Goal: Task Accomplishment & Management: Complete application form

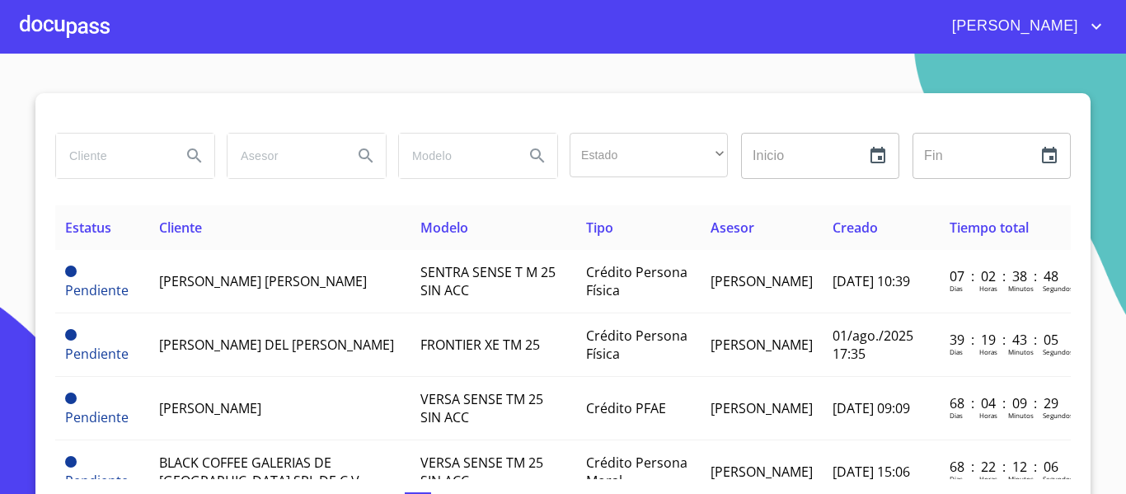
click at [129, 165] on input "search" at bounding box center [112, 156] width 112 height 45
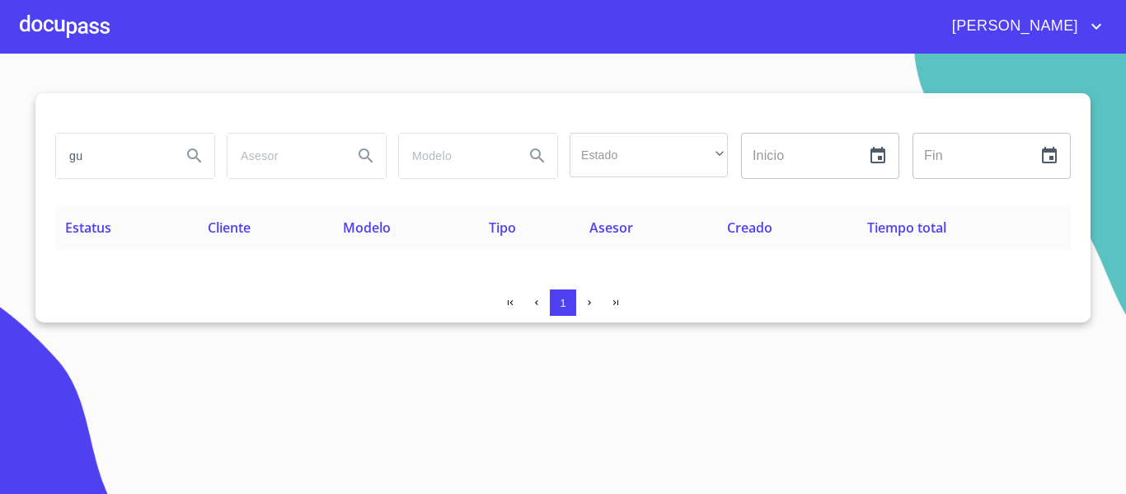
type input "g"
click at [84, 28] on div at bounding box center [65, 26] width 90 height 53
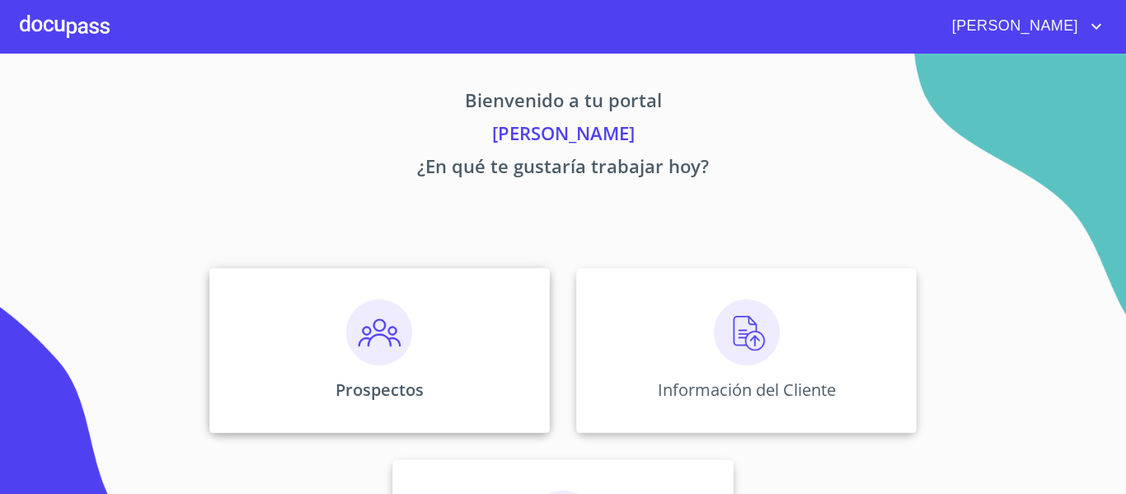
click at [367, 347] on img at bounding box center [379, 332] width 66 height 66
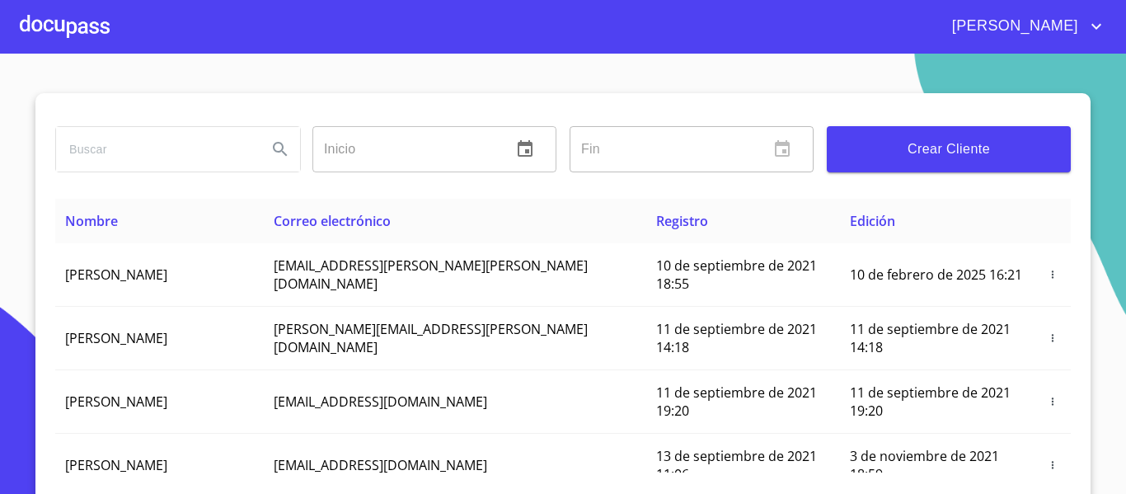
click at [139, 134] on input "search" at bounding box center [155, 149] width 198 height 45
click at [272, 158] on icon "Search" at bounding box center [280, 149] width 20 height 20
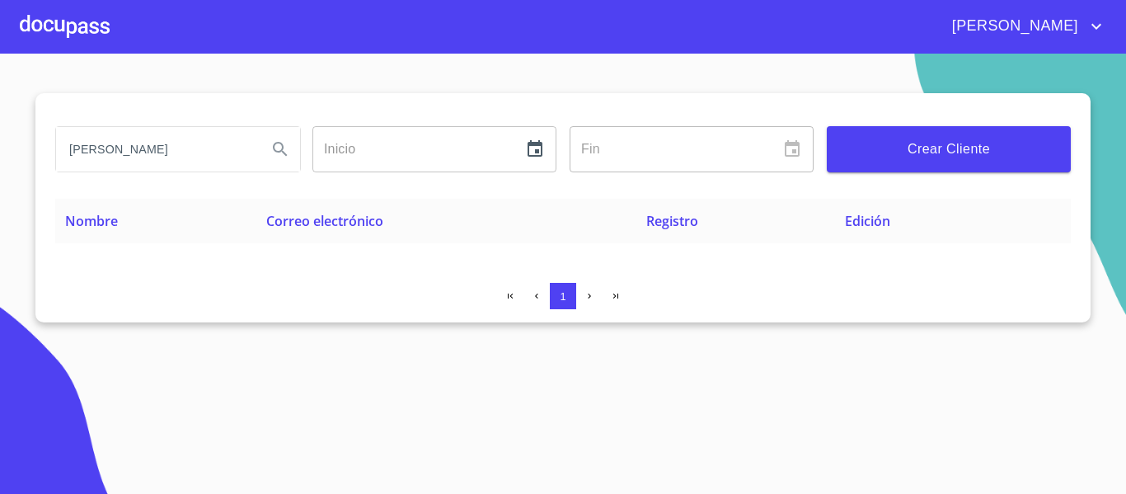
click at [223, 145] on input "[PERSON_NAME]" at bounding box center [155, 149] width 198 height 45
click at [202, 150] on input "[PERSON_NAME]" at bounding box center [155, 149] width 198 height 45
type input "[PERSON_NAME]"
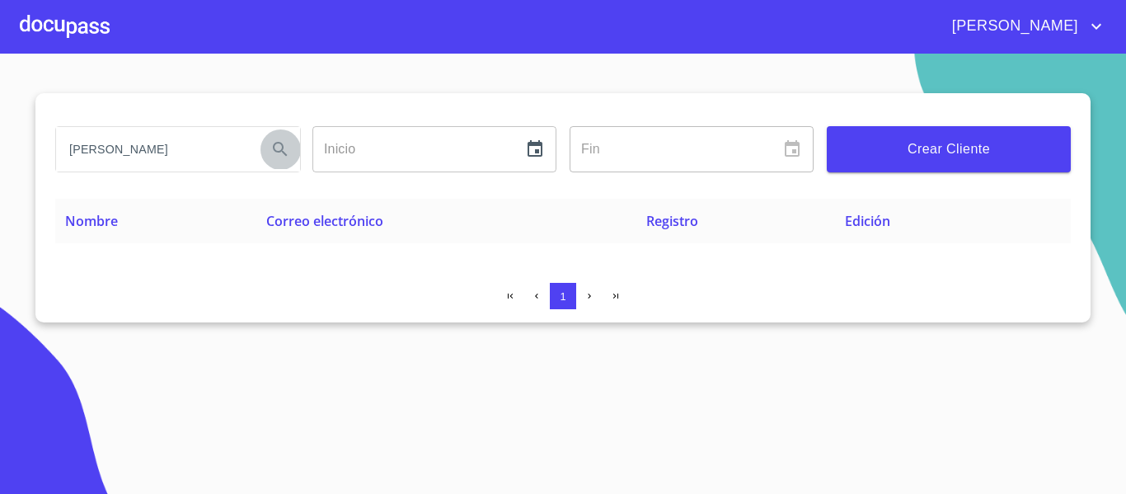
click at [276, 153] on icon "Search" at bounding box center [280, 149] width 20 height 20
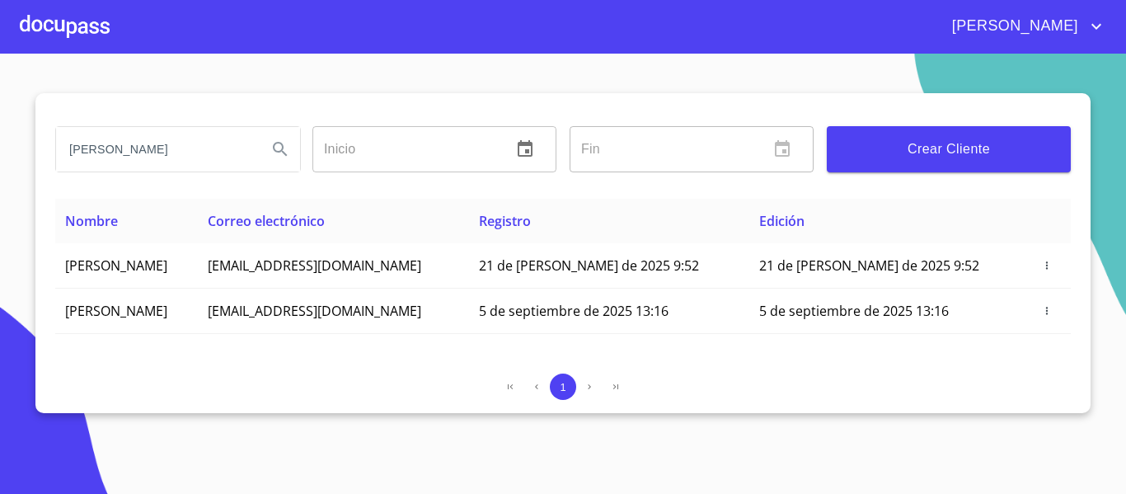
click at [124, 148] on input "[PERSON_NAME]" at bounding box center [155, 149] width 198 height 45
click at [88, 30] on div at bounding box center [65, 26] width 90 height 53
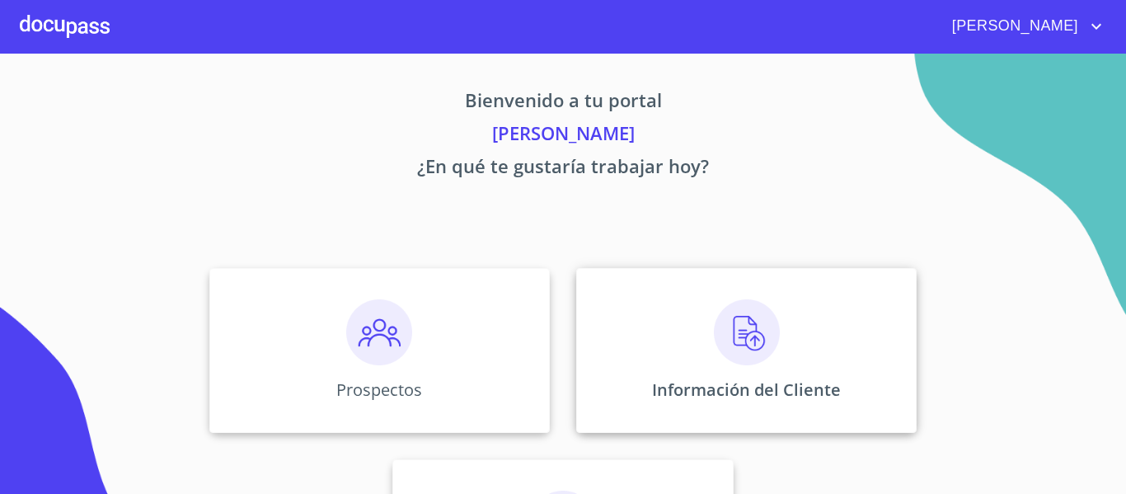
click at [714, 308] on img at bounding box center [747, 332] width 66 height 66
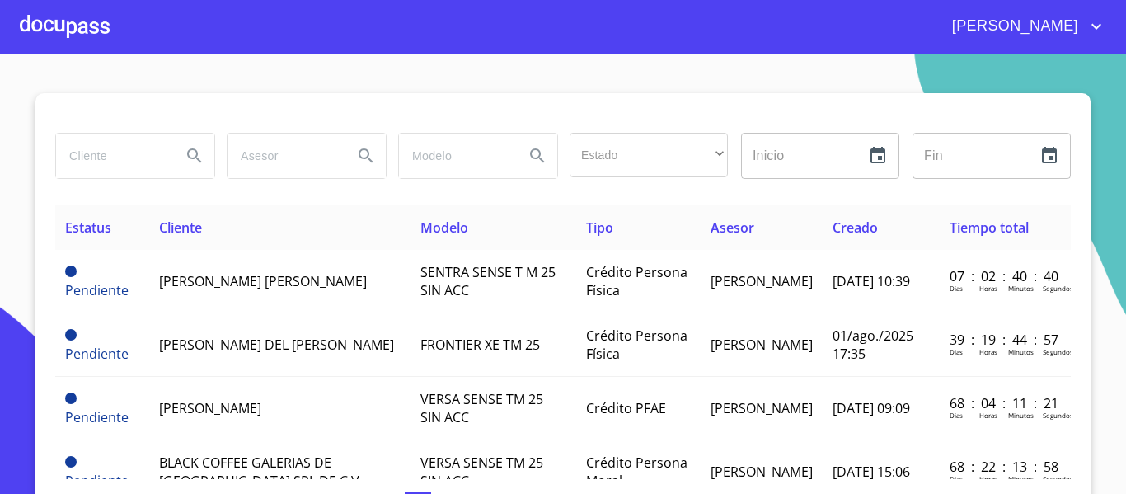
click at [125, 158] on input "search" at bounding box center [112, 156] width 112 height 45
paste input "[PERSON_NAME]"
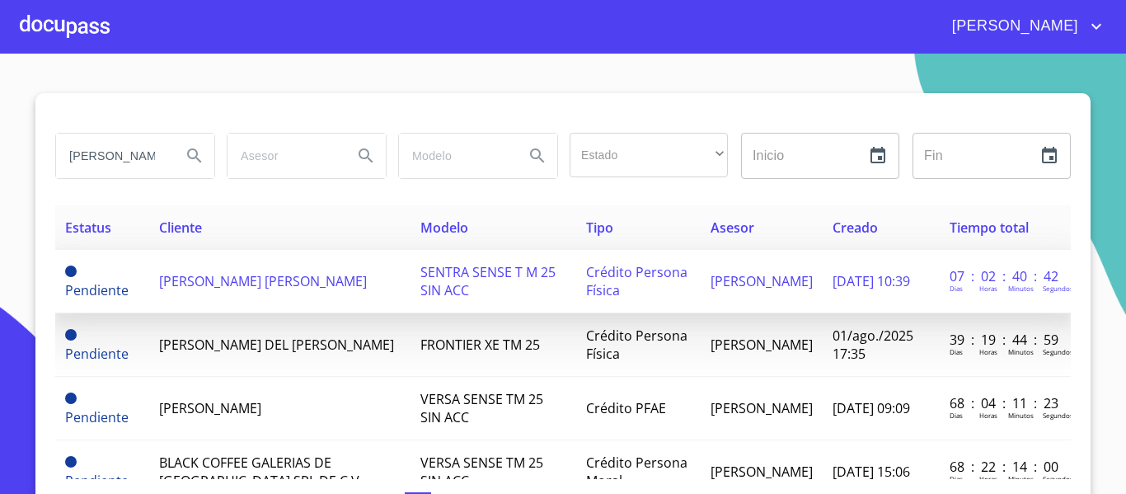
scroll to position [0, 48]
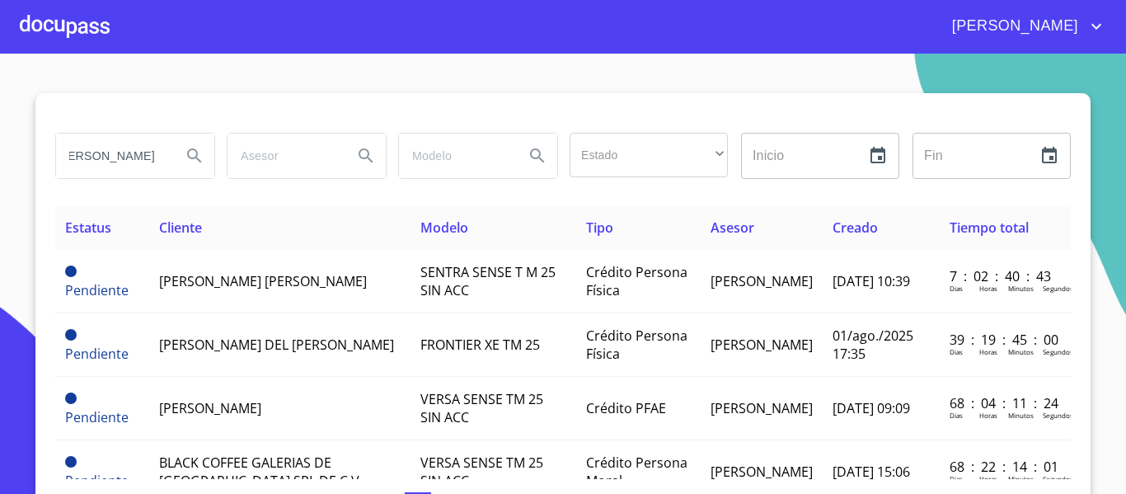
type input "[PERSON_NAME]"
click at [190, 156] on icon "Search" at bounding box center [194, 155] width 14 height 14
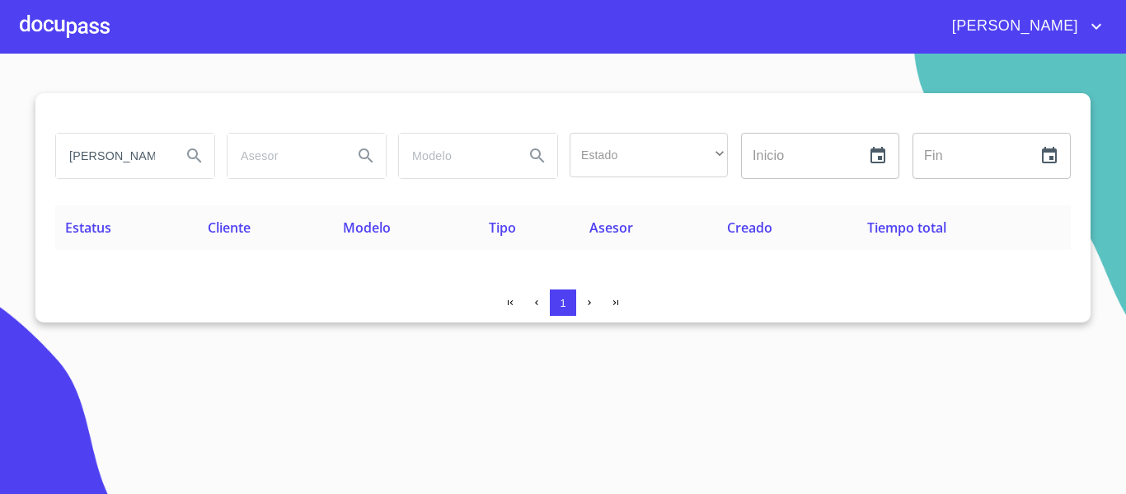
click at [153, 157] on input "[PERSON_NAME]" at bounding box center [112, 156] width 112 height 45
click at [76, 29] on div at bounding box center [65, 26] width 90 height 53
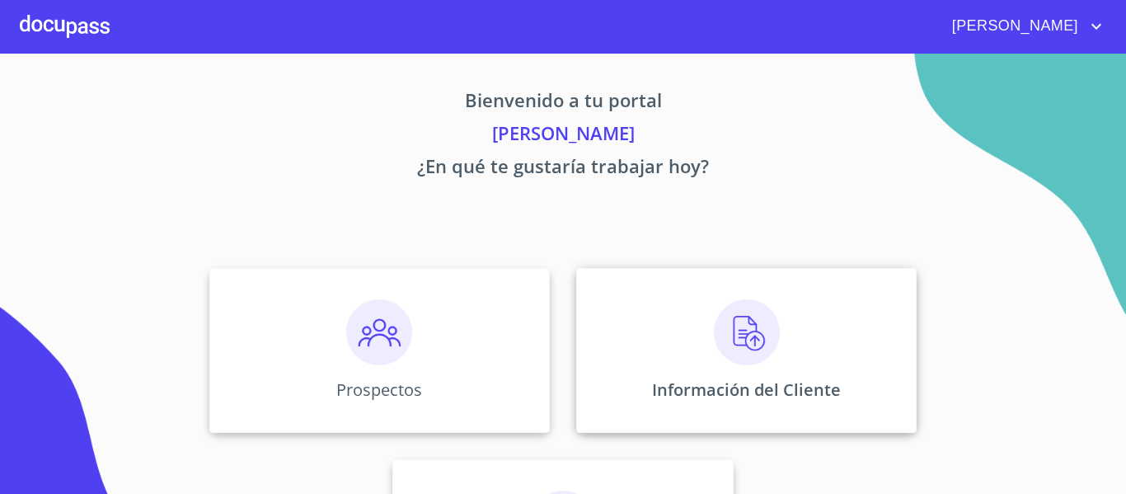
click at [785, 342] on div "Información del Cliente" at bounding box center [746, 350] width 340 height 165
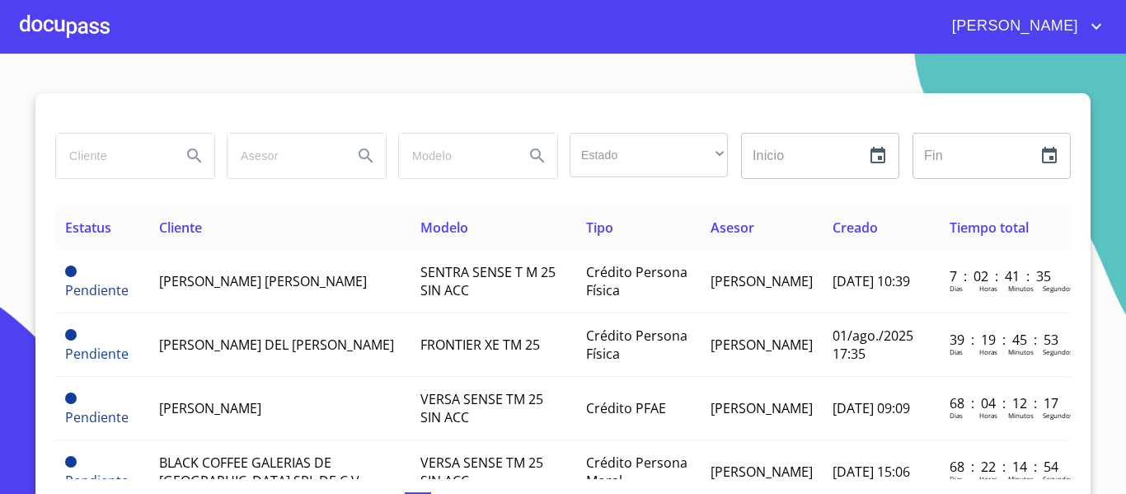
click at [89, 23] on div at bounding box center [65, 26] width 90 height 53
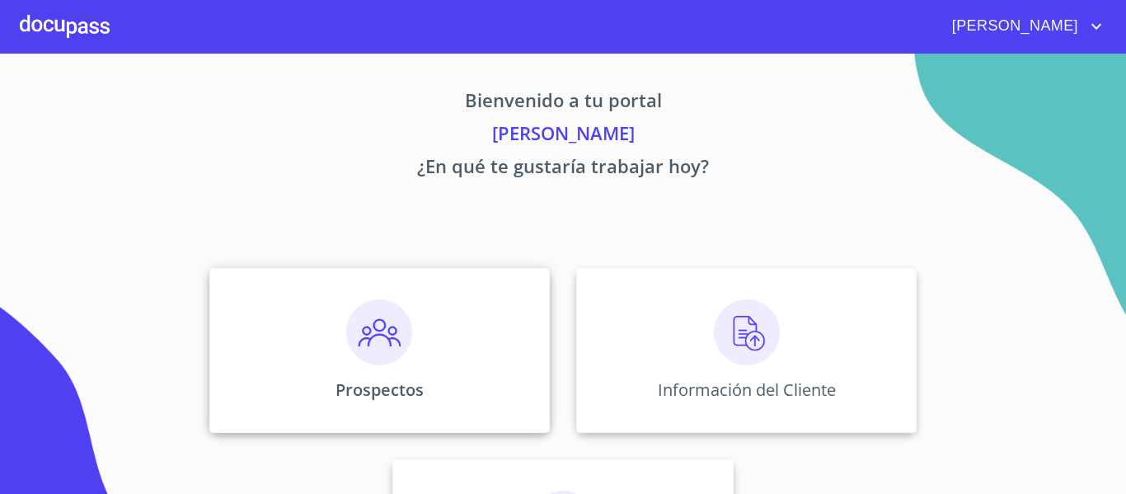
click at [362, 334] on img at bounding box center [379, 332] width 66 height 66
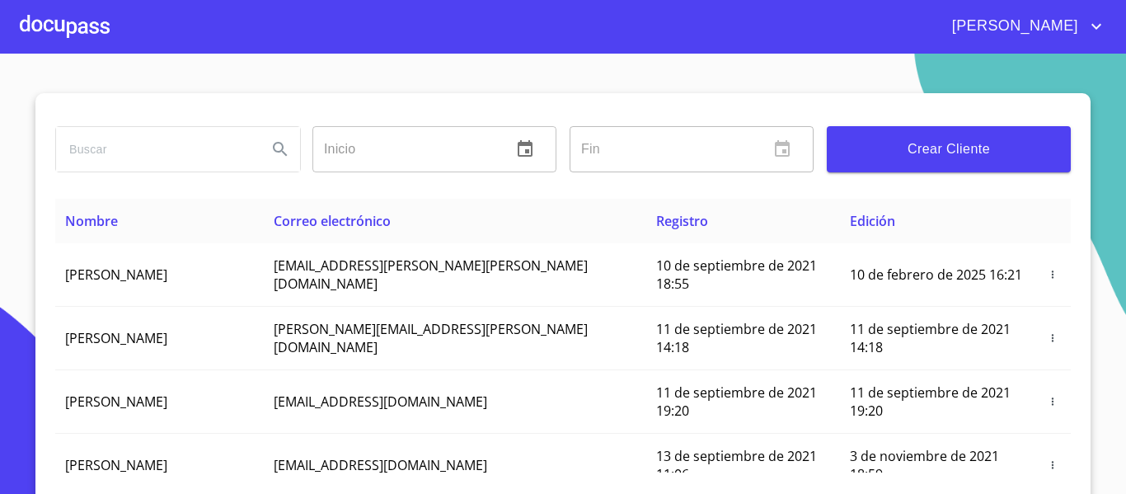
click at [99, 39] on div at bounding box center [65, 26] width 90 height 53
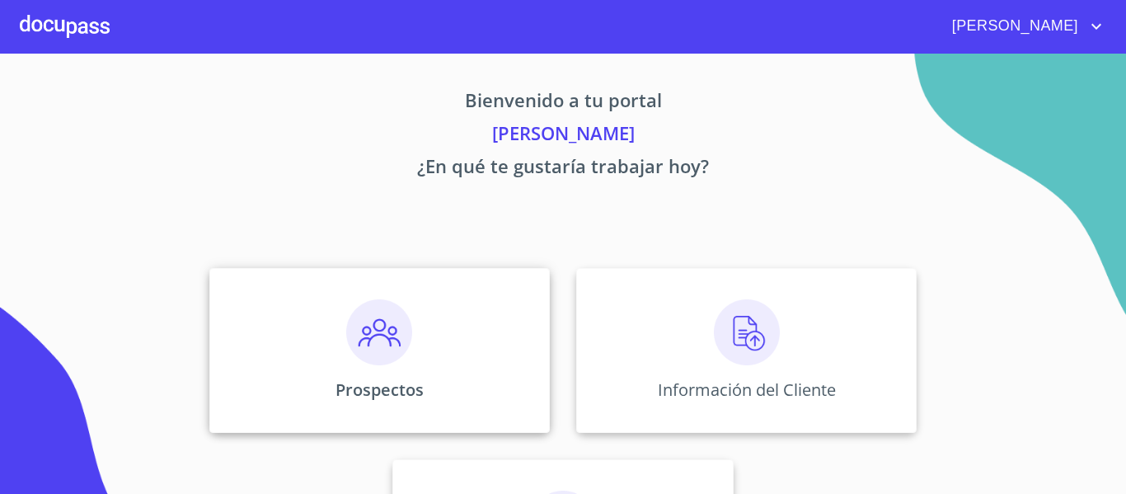
click at [372, 327] on img at bounding box center [379, 332] width 66 height 66
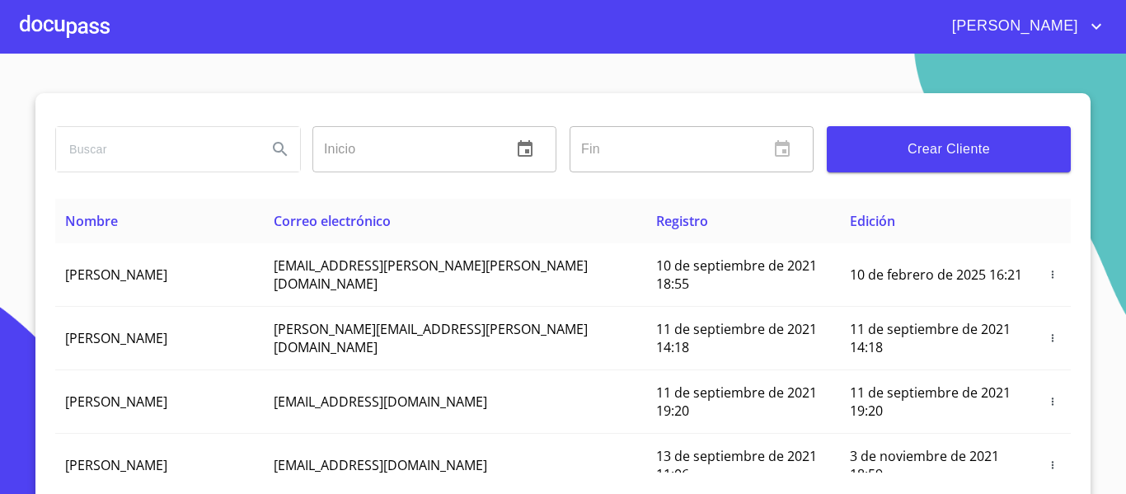
click at [144, 151] on input "search" at bounding box center [155, 149] width 198 height 45
paste input "[PERSON_NAME]"
type input "[PERSON_NAME]"
click at [270, 147] on icon "Search" at bounding box center [280, 149] width 20 height 20
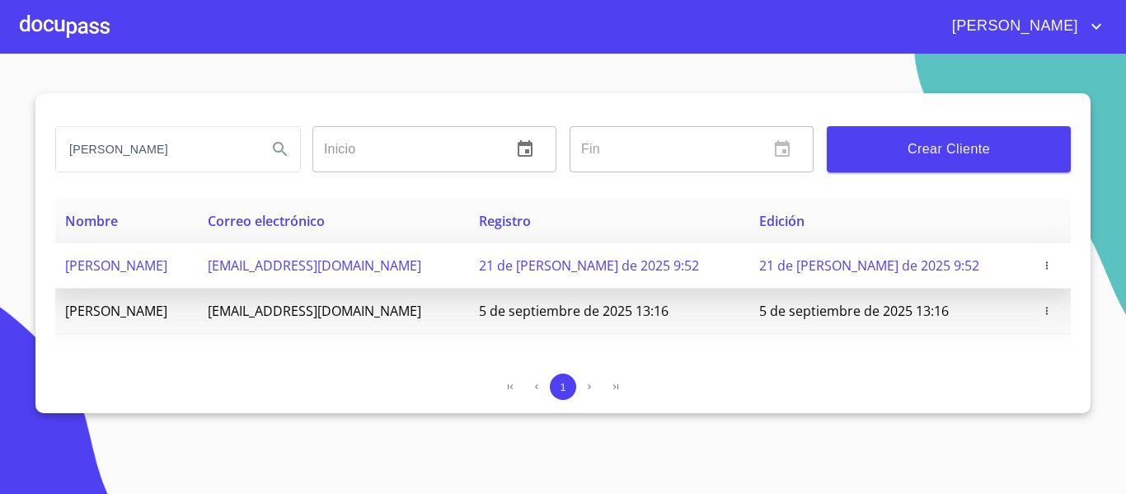
click at [1044, 262] on icon "button" at bounding box center [1047, 266] width 12 height 12
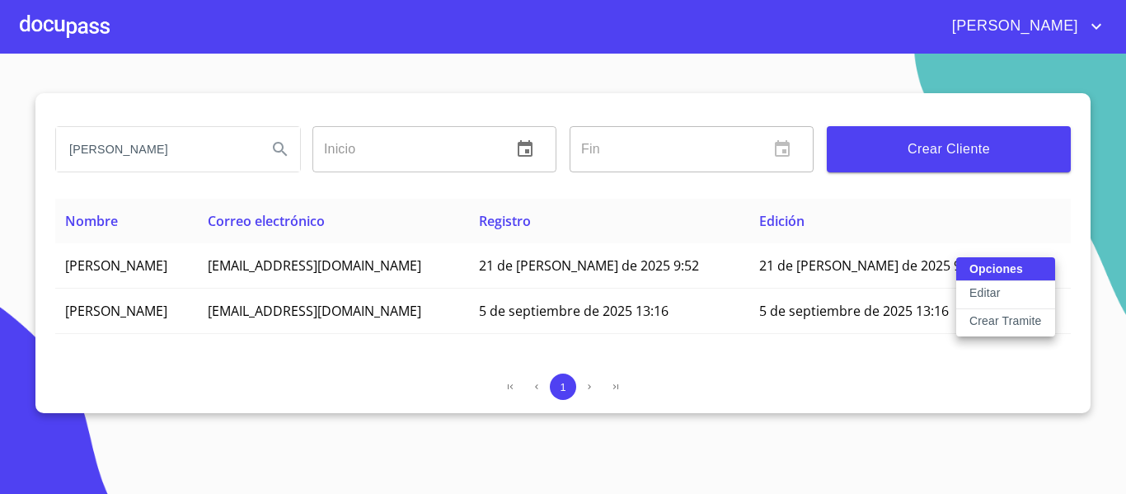
click at [991, 315] on p "Crear Tramite" at bounding box center [1006, 320] width 73 height 16
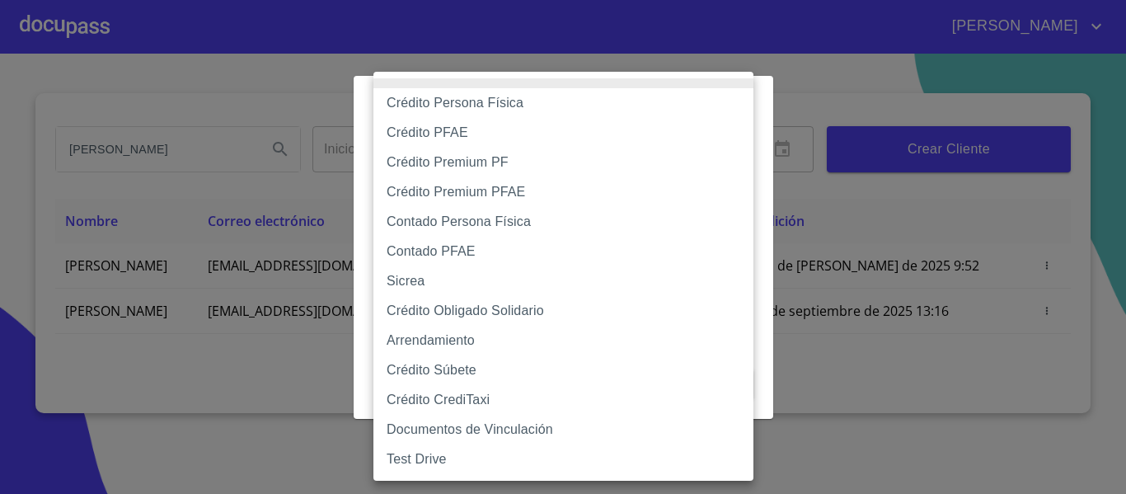
click at [653, 153] on body "[PERSON_NAME] [PERSON_NAME] Inicio ​ Fin ​ Crear Cliente Nombre Correo electrón…" at bounding box center [563, 247] width 1126 height 494
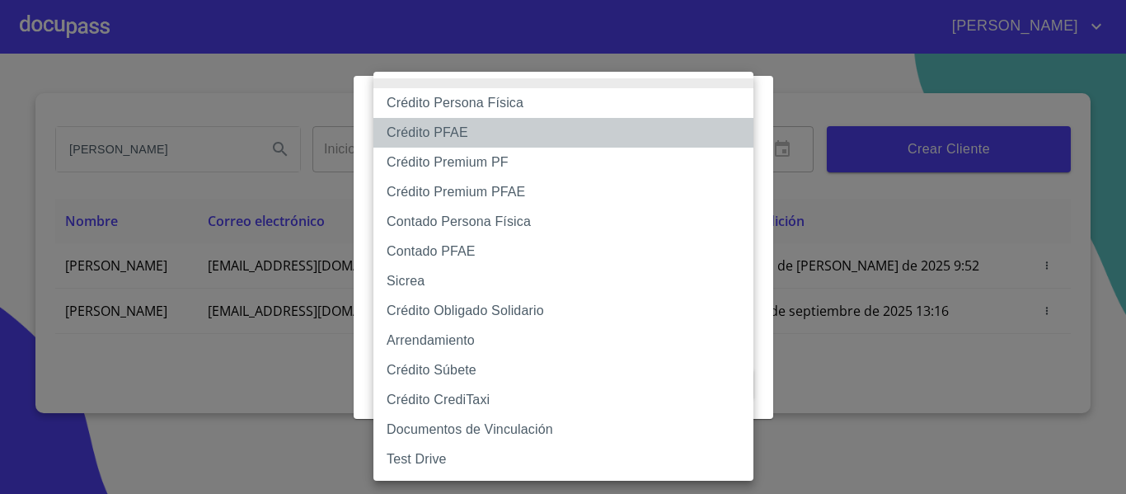
click at [449, 137] on li "Crédito PFAE" at bounding box center [563, 133] width 380 height 30
type input "60bfa0150d9865ccc24afd7c"
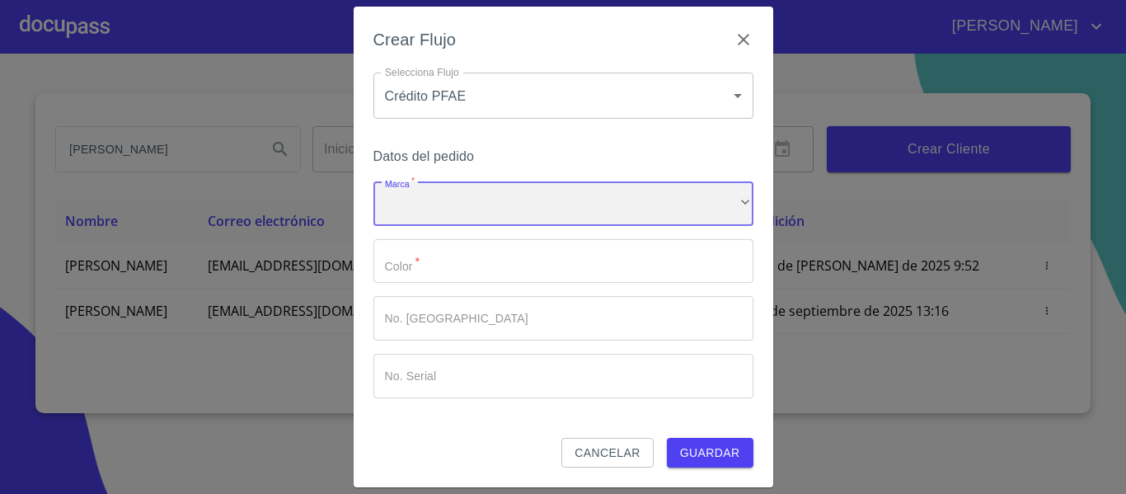
click at [459, 199] on div "​" at bounding box center [563, 203] width 380 height 45
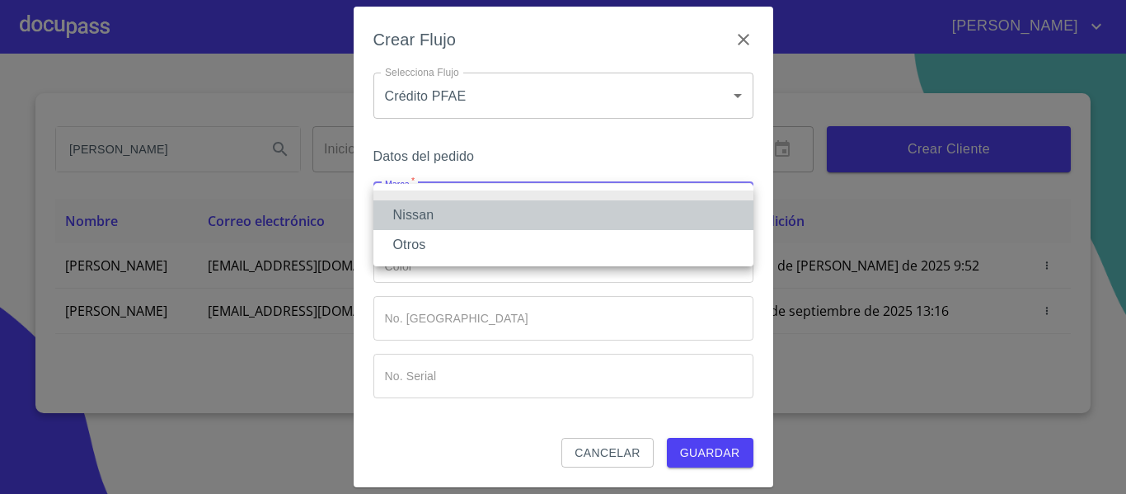
click at [438, 209] on li "Nissan" at bounding box center [563, 215] width 380 height 30
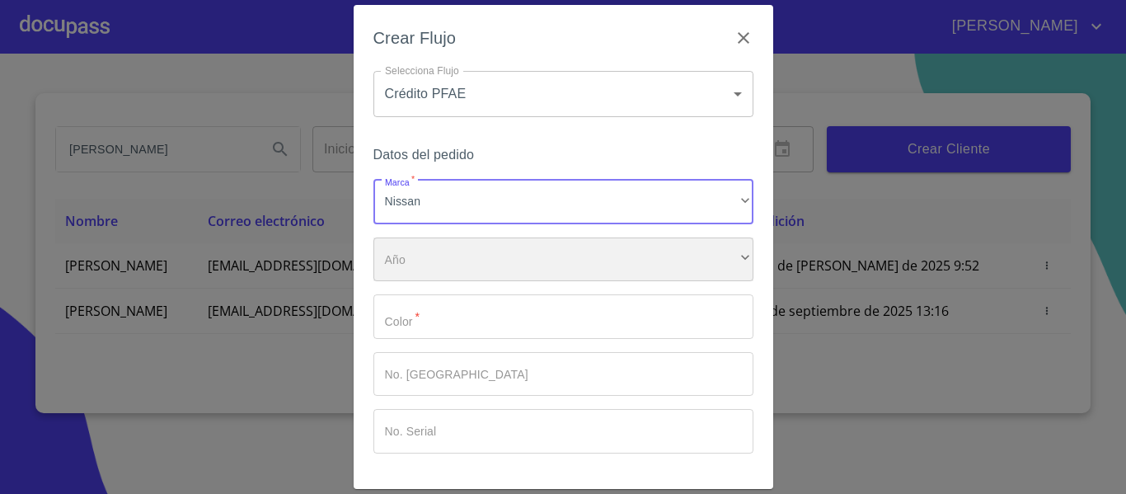
click at [438, 265] on div "​" at bounding box center [563, 259] width 380 height 45
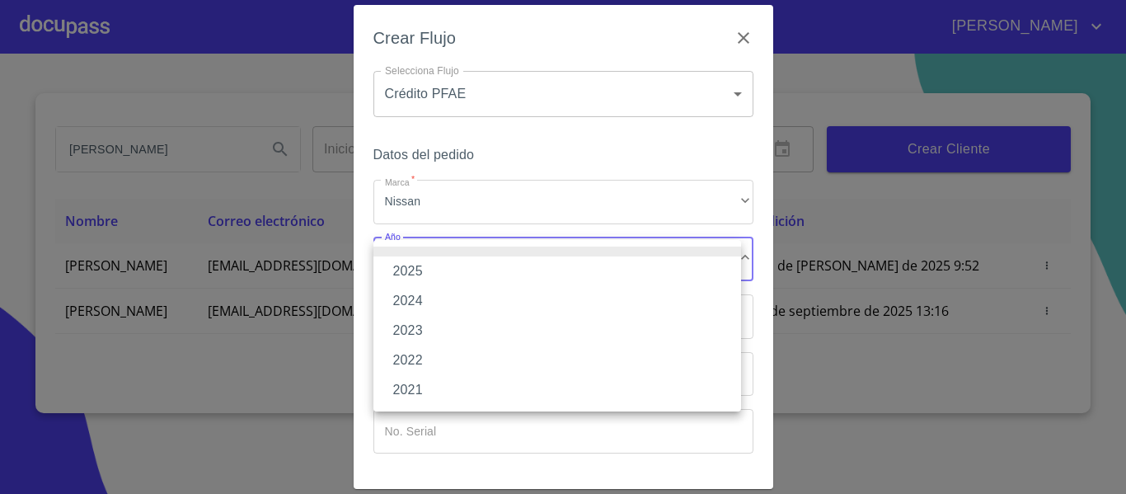
click at [428, 270] on li "2025" at bounding box center [557, 271] width 368 height 30
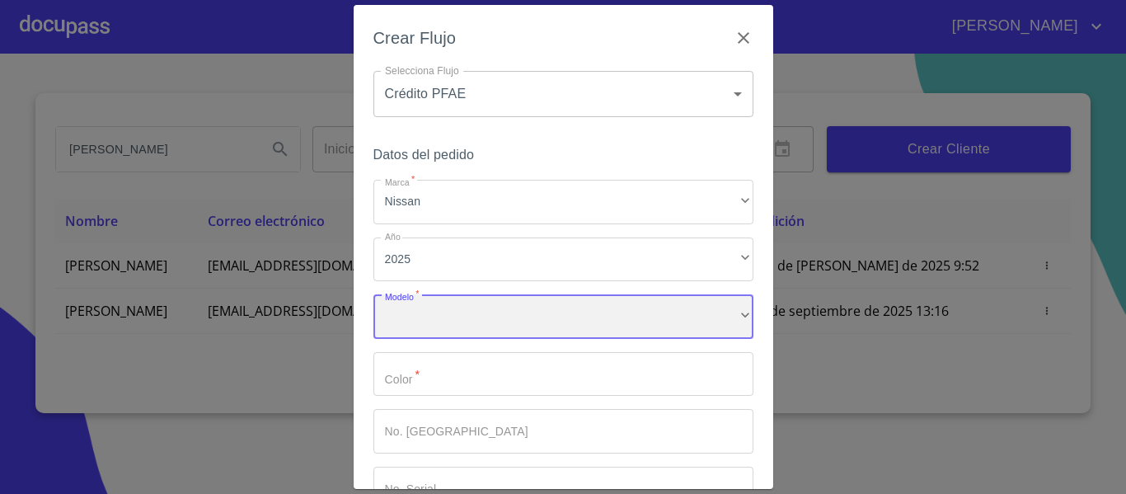
click at [448, 315] on div "​" at bounding box center [563, 316] width 380 height 45
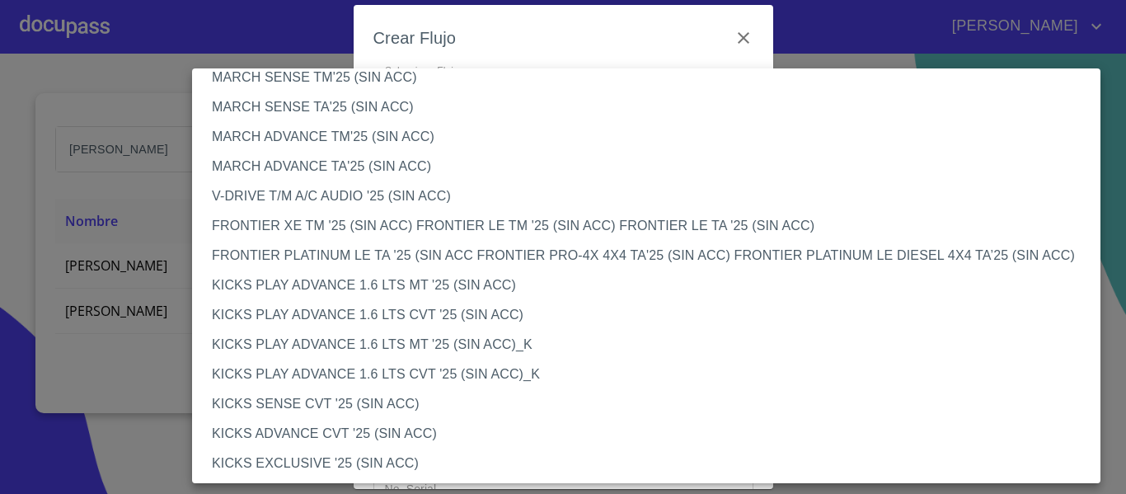
scroll to position [1237, 0]
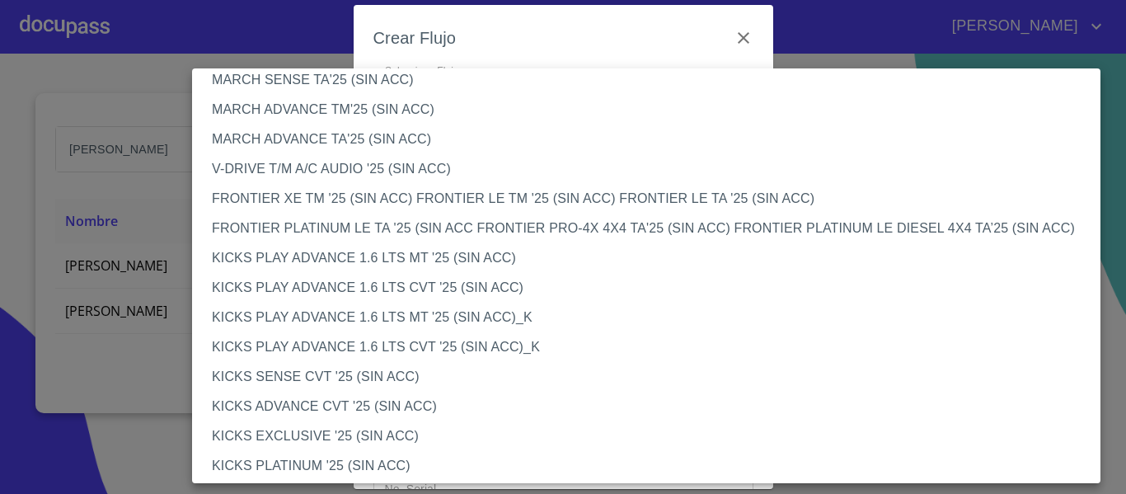
click at [378, 229] on li "FRONTIER PLATINUM LE TA '25 (SIN ACC FRONTIER PRO-4X 4X4 TA'25 (SIN ACC) FRONTI…" at bounding box center [652, 229] width 921 height 30
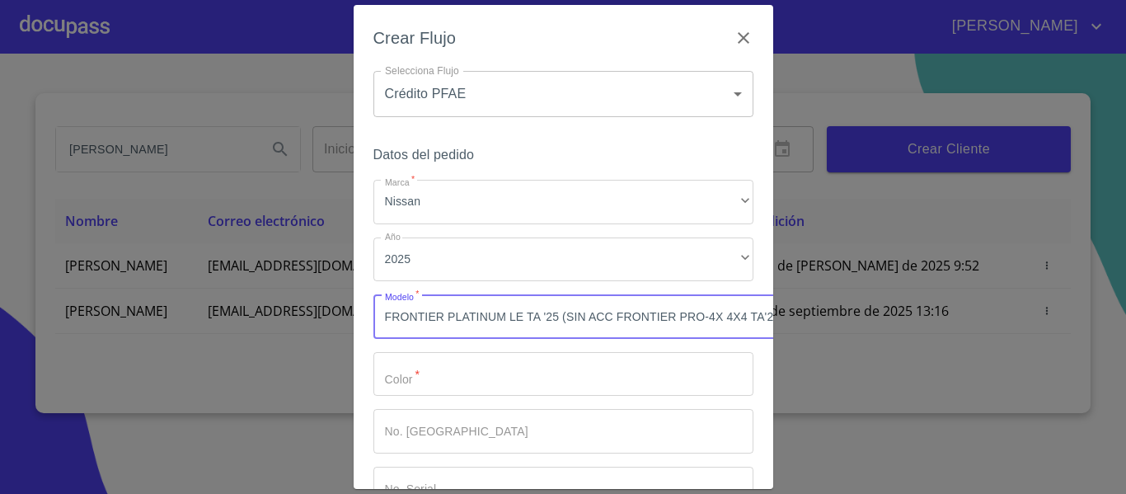
click at [416, 375] on input "Marca   *" at bounding box center [563, 374] width 380 height 45
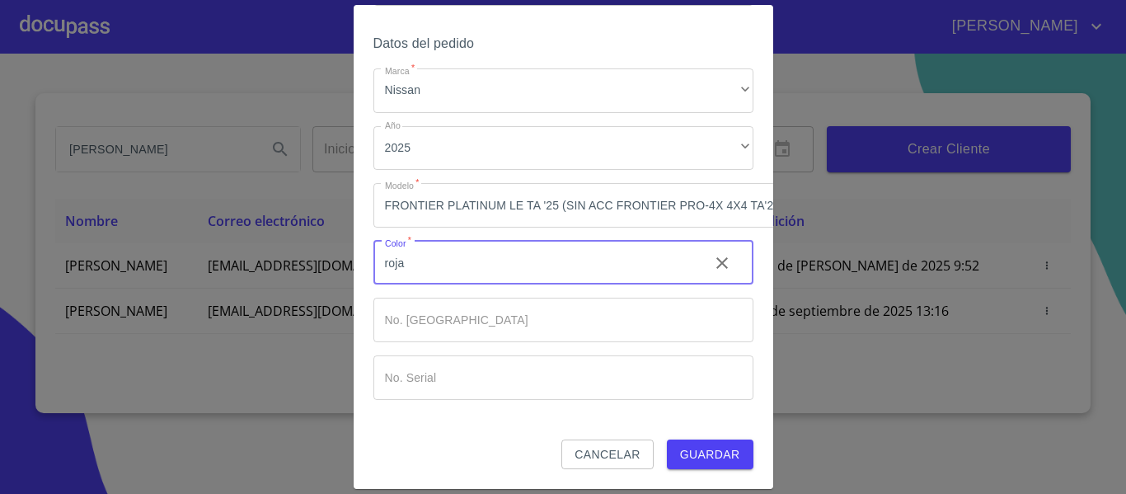
scroll to position [124, 0]
type input "roja"
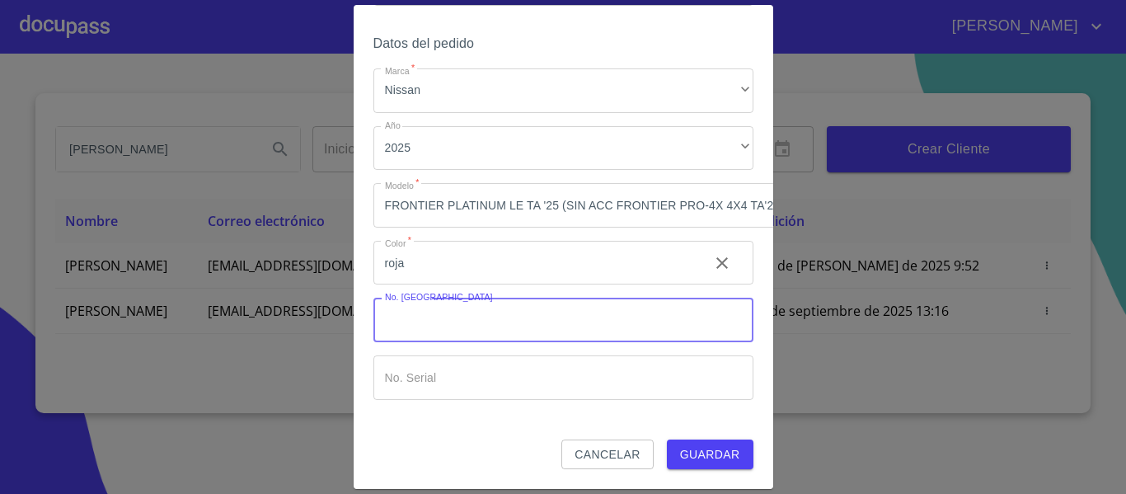
click at [422, 304] on input "Marca   *" at bounding box center [563, 320] width 380 height 45
type input "000000"
click at [425, 355] on input "Marca   *" at bounding box center [563, 377] width 380 height 45
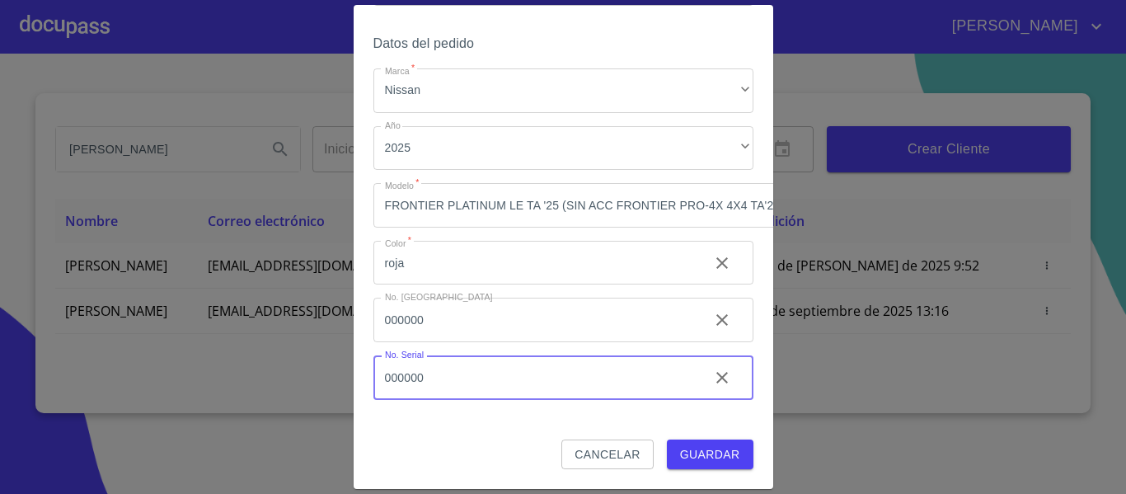
type input "000000"
click at [702, 444] on span "Guardar" at bounding box center [710, 454] width 60 height 21
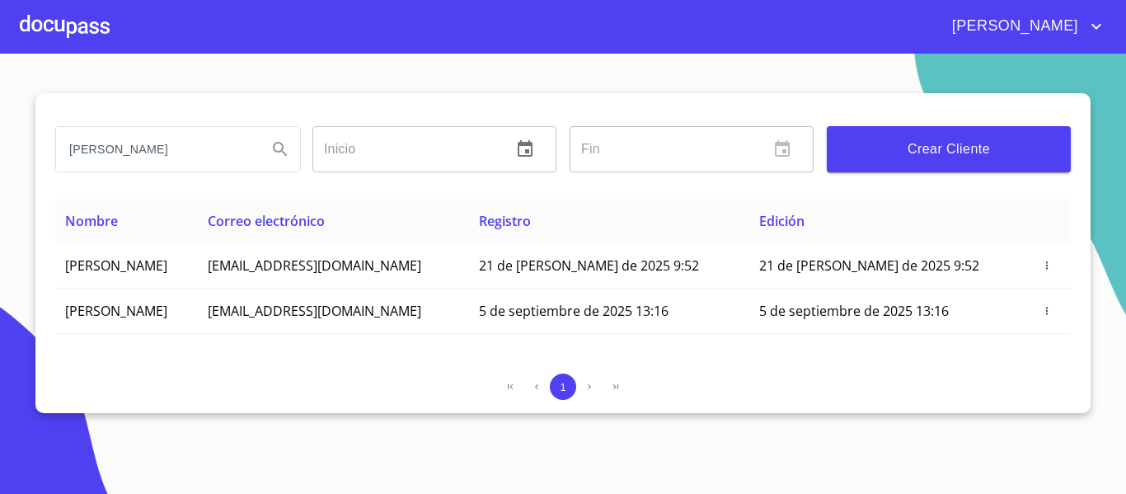
click at [94, 35] on div at bounding box center [65, 26] width 90 height 53
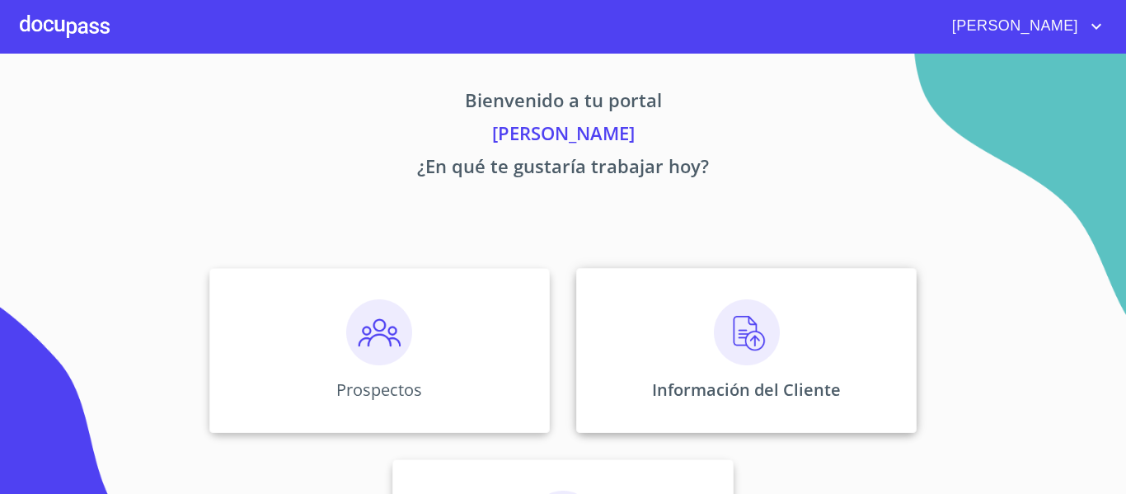
click at [739, 350] on img at bounding box center [747, 332] width 66 height 66
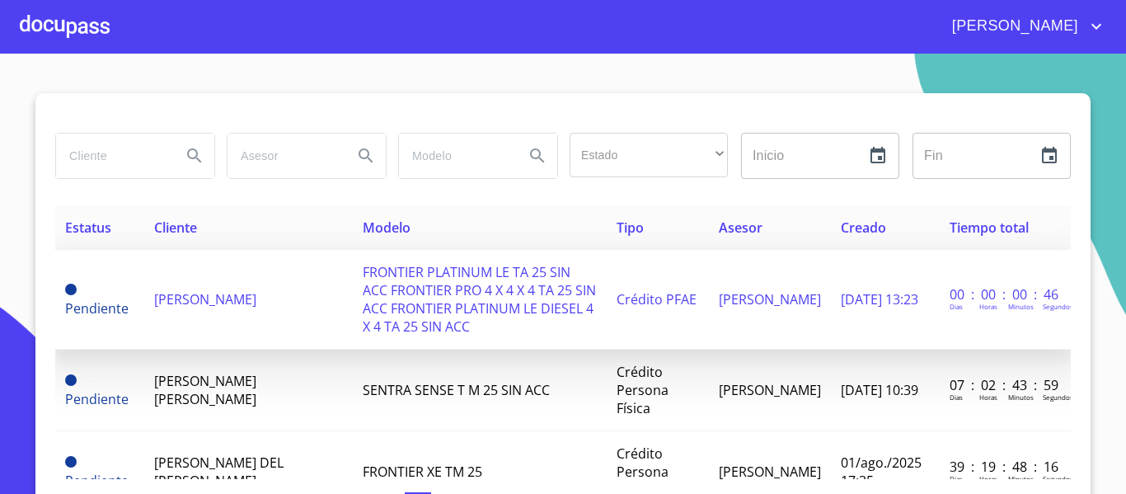
click at [363, 270] on span "FRONTIER PLATINUM LE TA 25 SIN ACC FRONTIER PRO 4 X 4 X 4 TA 25 SIN ACC FRONTIE…" at bounding box center [479, 299] width 233 height 73
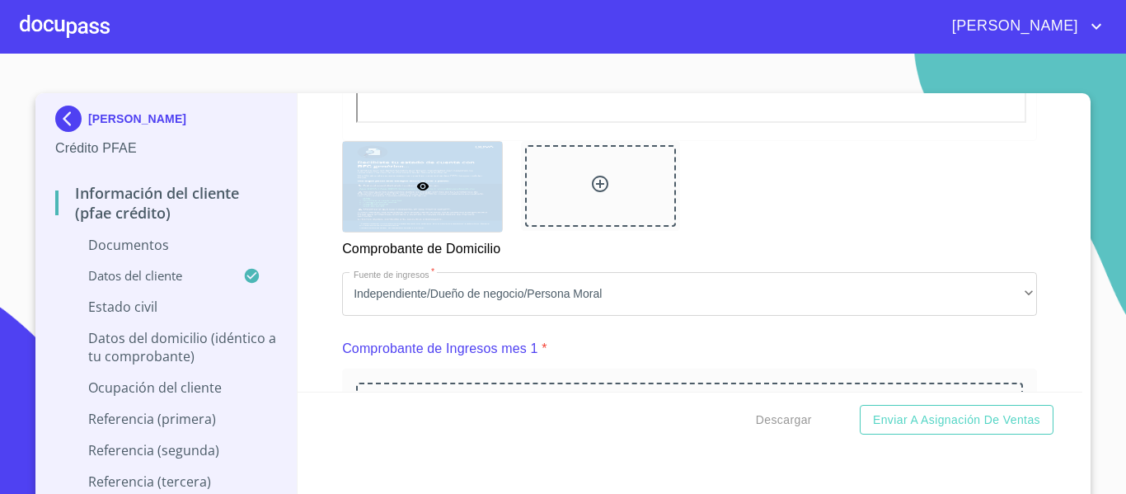
scroll to position [1484, 0]
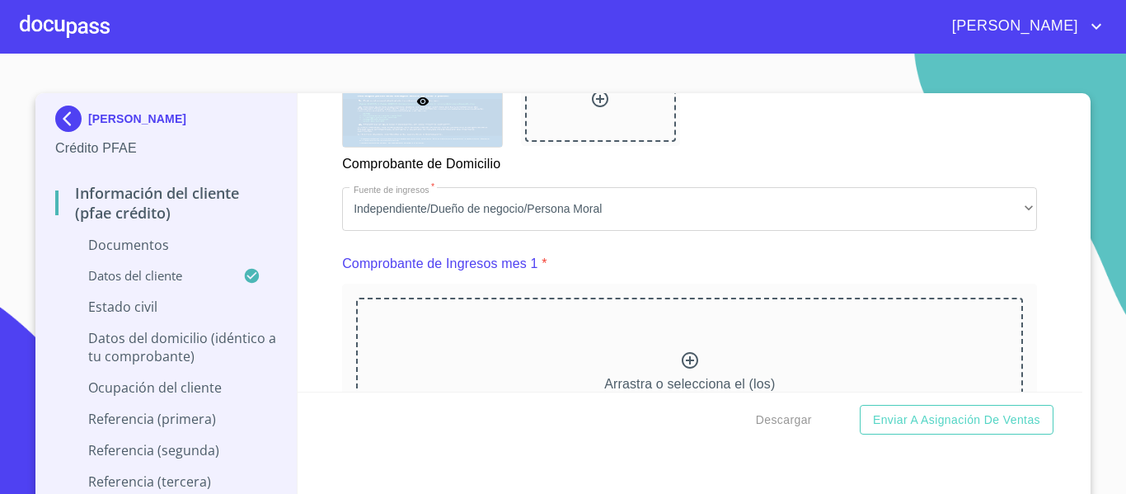
click at [86, 31] on div at bounding box center [65, 26] width 90 height 53
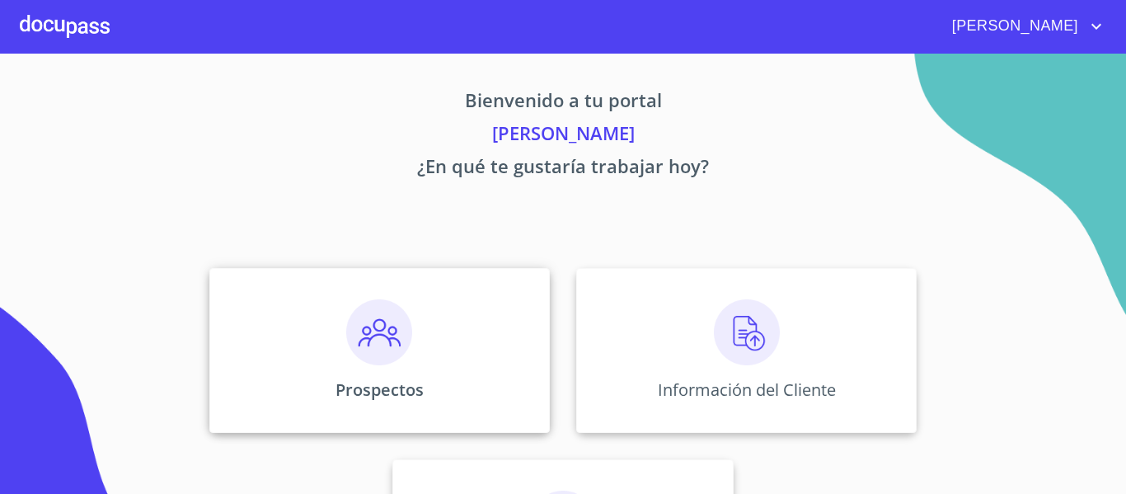
click at [357, 335] on img at bounding box center [379, 332] width 66 height 66
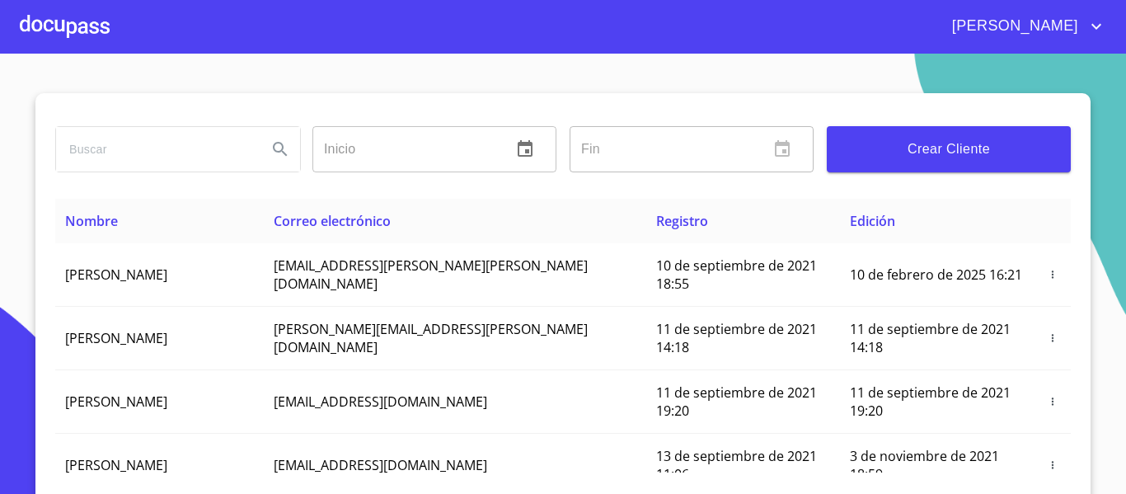
click at [181, 148] on input "search" at bounding box center [155, 149] width 198 height 45
type input "[PERSON_NAME]"
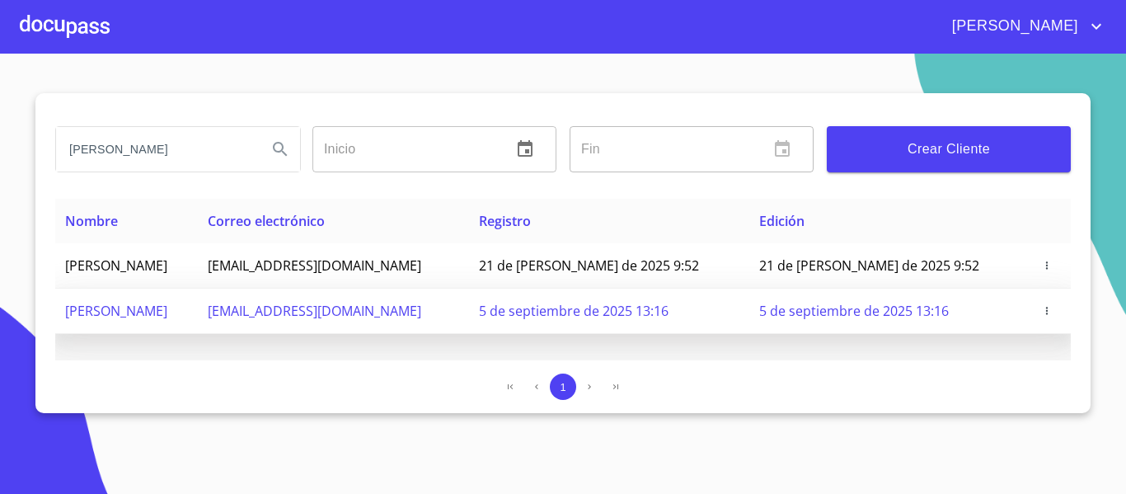
click at [167, 317] on span "[PERSON_NAME]" at bounding box center [116, 311] width 102 height 18
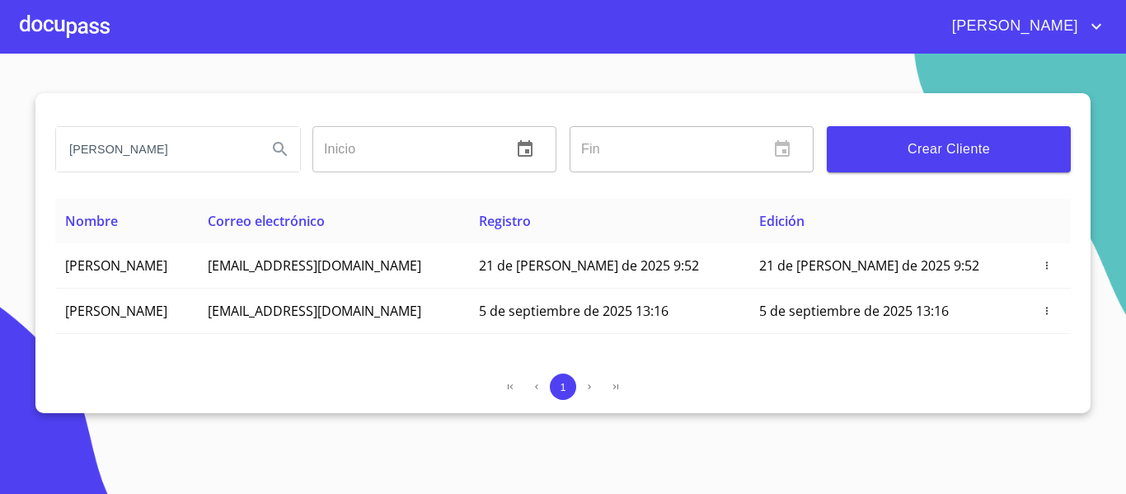
click at [77, 28] on div at bounding box center [65, 26] width 90 height 53
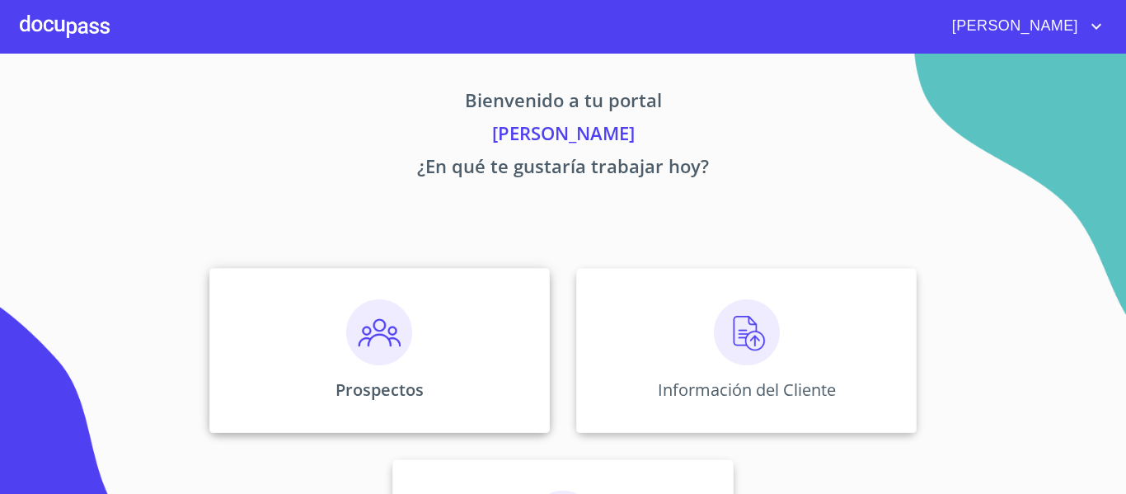
click at [369, 331] on img at bounding box center [379, 332] width 66 height 66
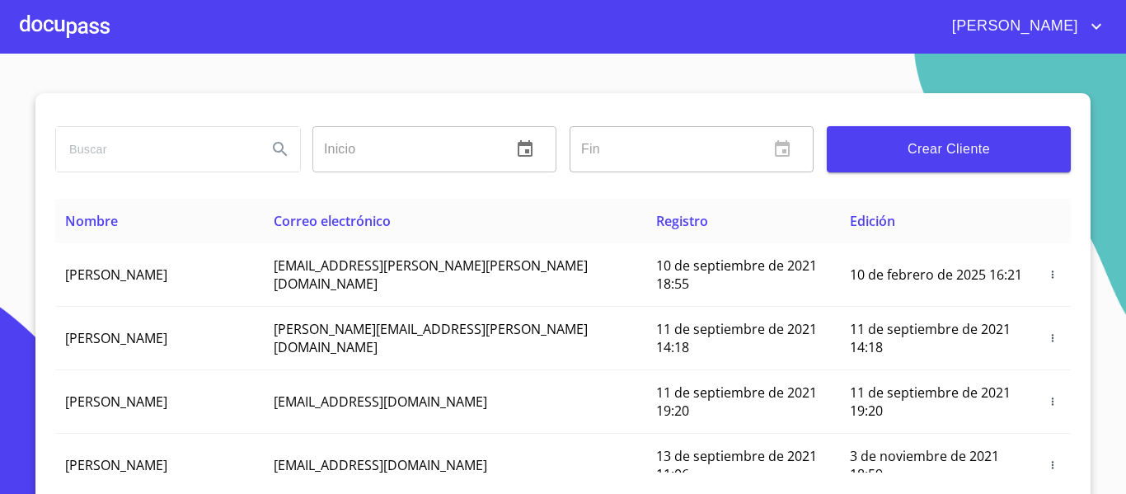
click at [85, 30] on div at bounding box center [65, 26] width 90 height 53
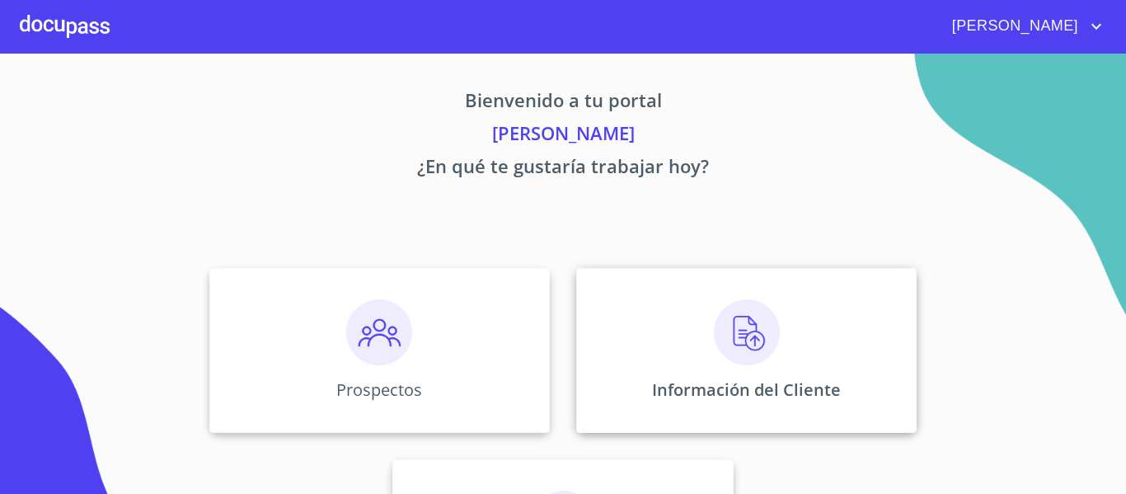
click at [715, 333] on img at bounding box center [747, 332] width 66 height 66
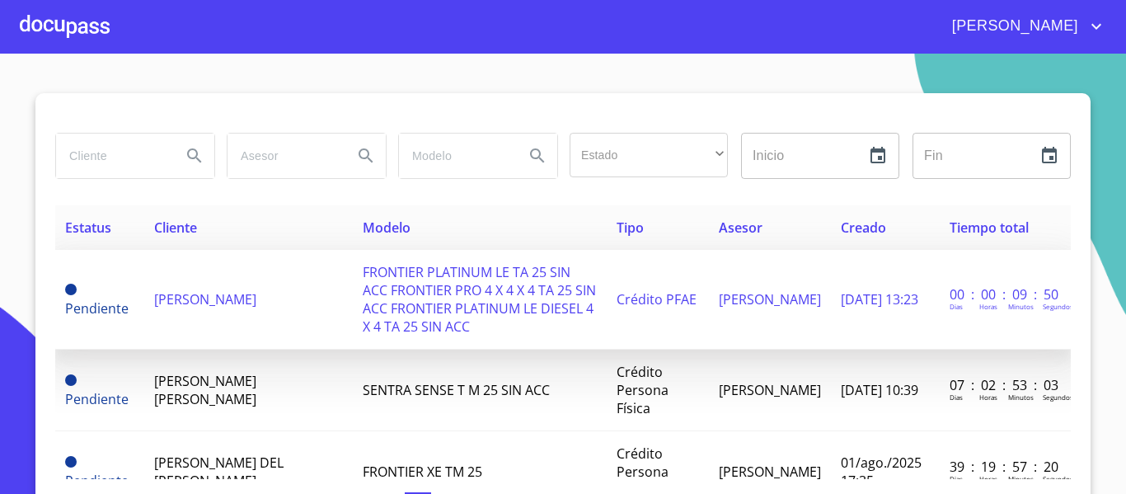
click at [230, 290] on span "[PERSON_NAME]" at bounding box center [205, 299] width 102 height 18
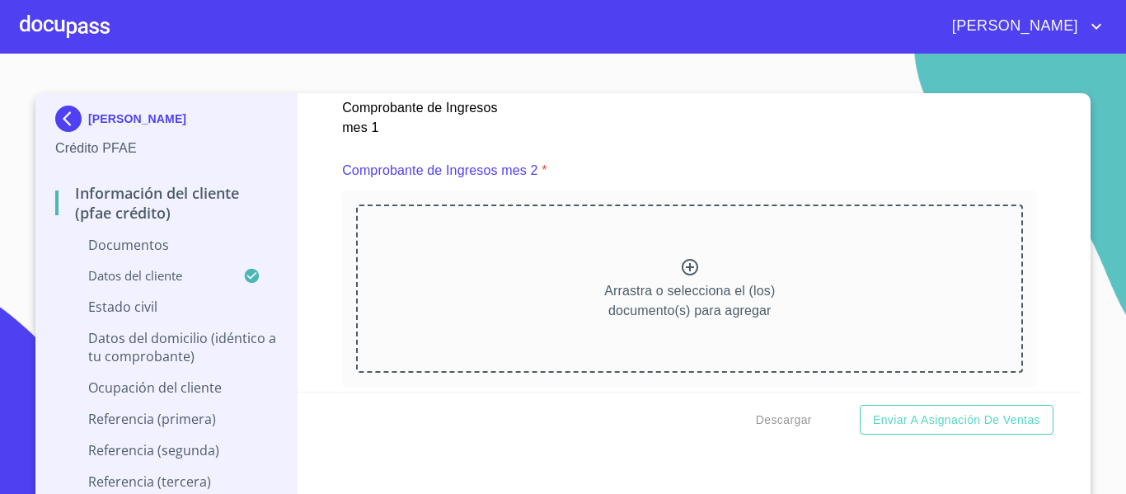
scroll to position [2289, 0]
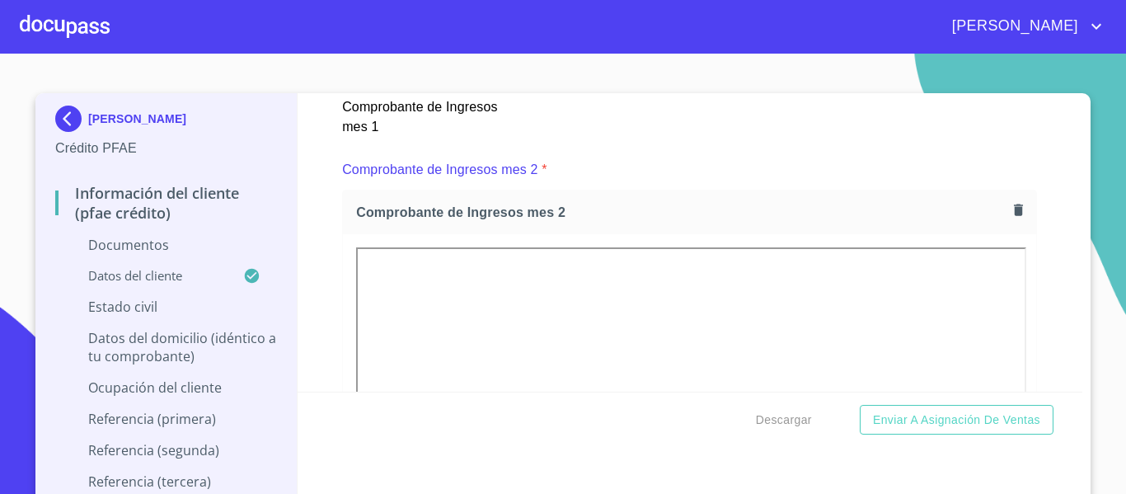
click at [308, 296] on div "Información del cliente (PFAE crédito) Documentos Documento de identificación. …" at bounding box center [691, 242] width 786 height 298
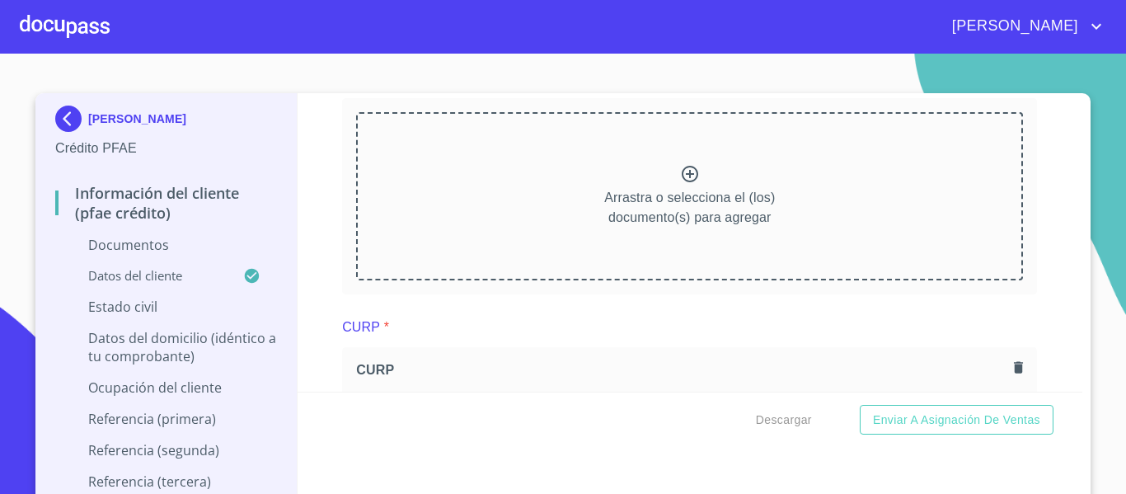
scroll to position [3113, 0]
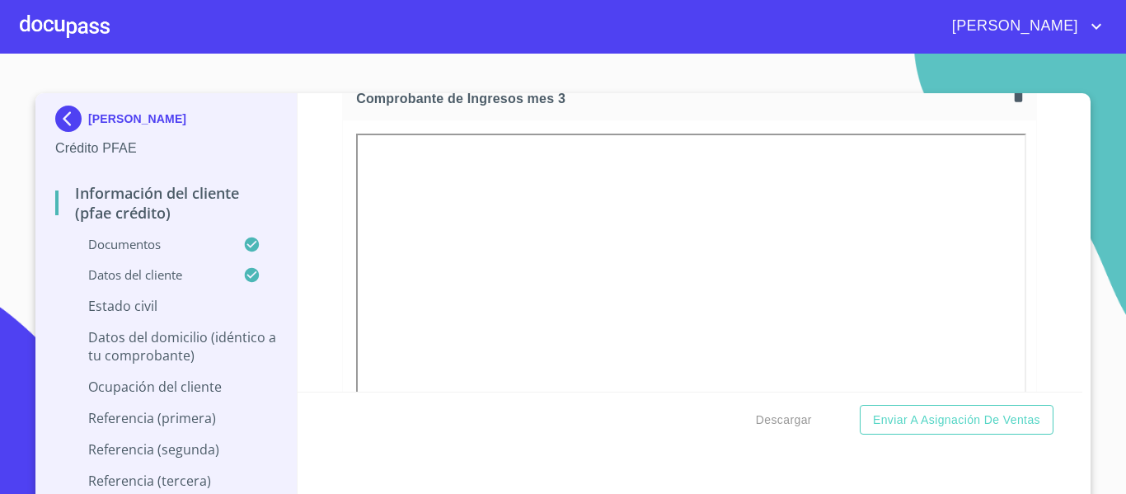
click at [315, 278] on div "Información del cliente (PFAE crédito) Documentos Documento de identificación. …" at bounding box center [691, 242] width 786 height 298
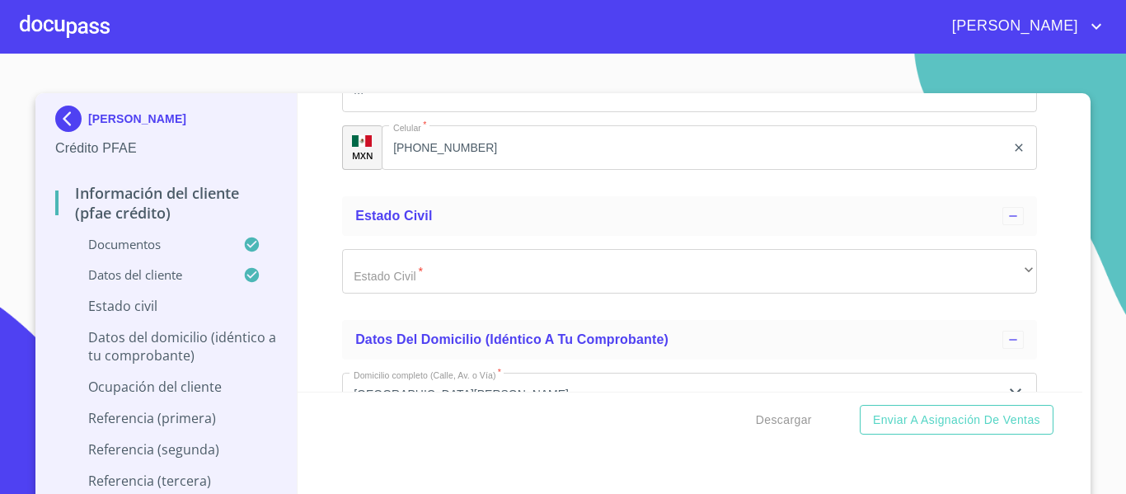
scroll to position [5916, 0]
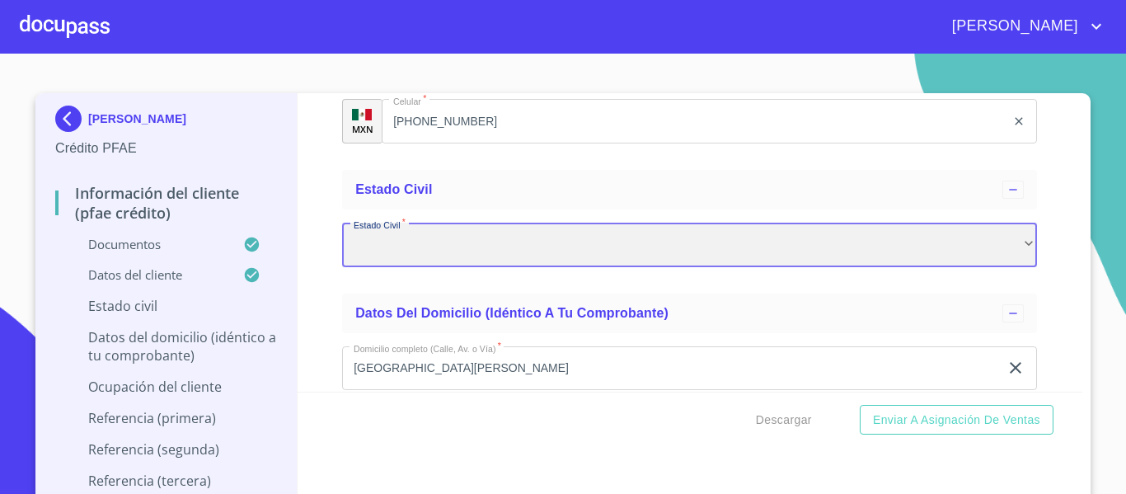
click at [364, 264] on div "​" at bounding box center [689, 245] width 695 height 45
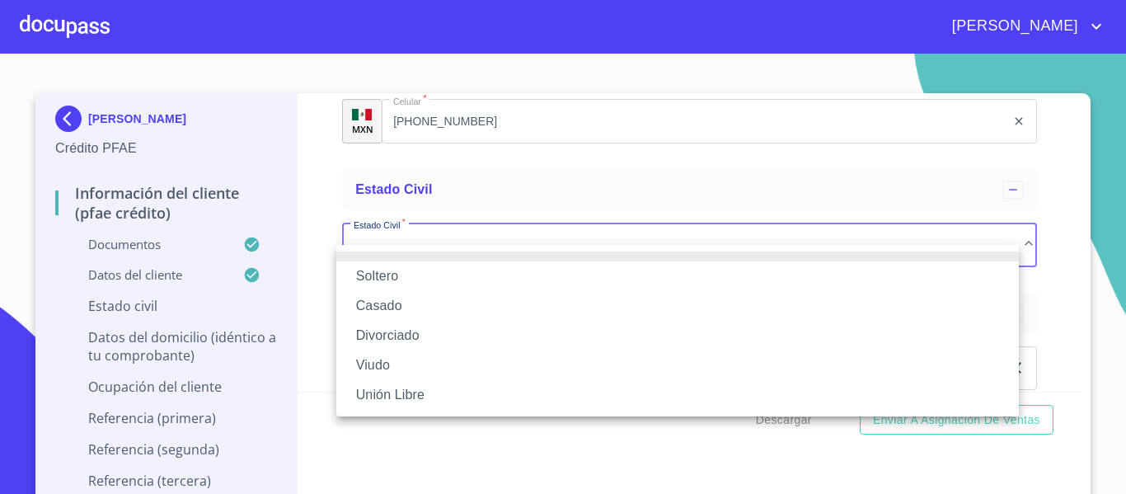
click at [367, 274] on li "Soltero" at bounding box center [677, 276] width 683 height 30
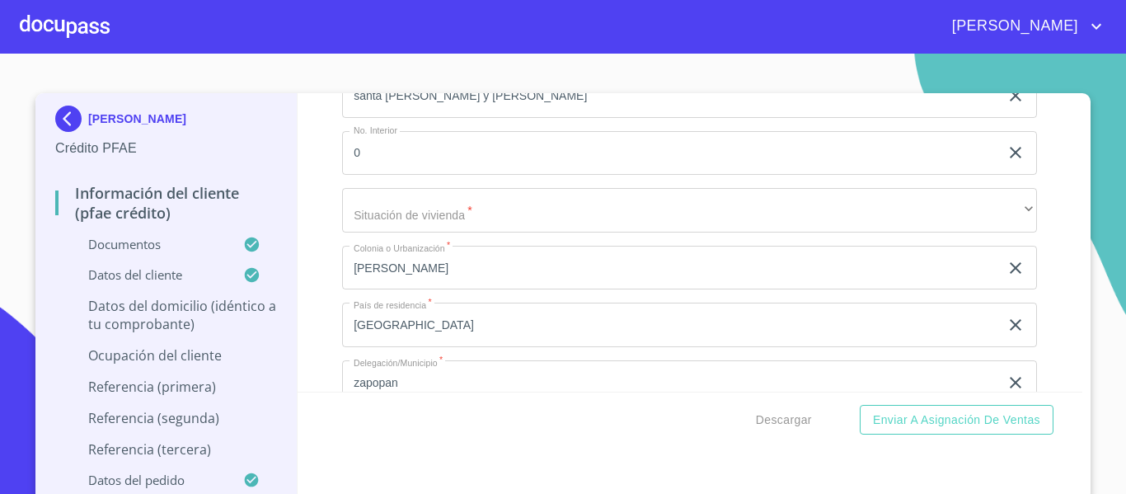
scroll to position [6328, 0]
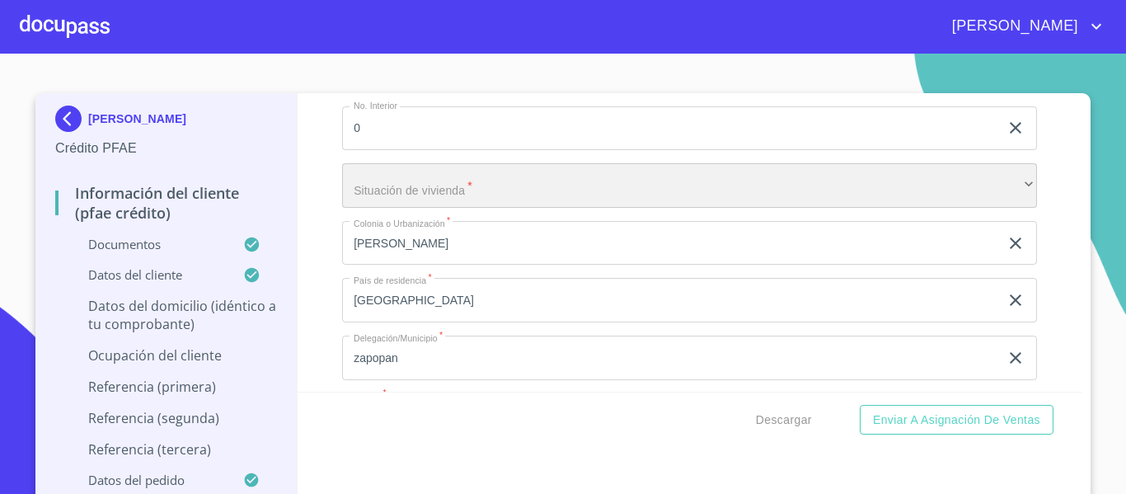
click at [463, 200] on div "​" at bounding box center [689, 185] width 695 height 45
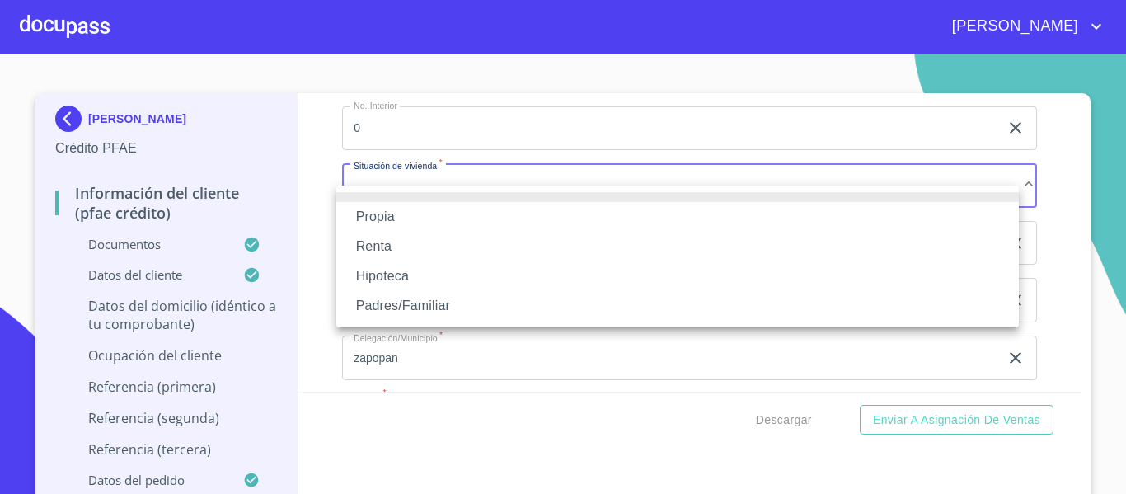
click at [397, 209] on li "Propia" at bounding box center [677, 217] width 683 height 30
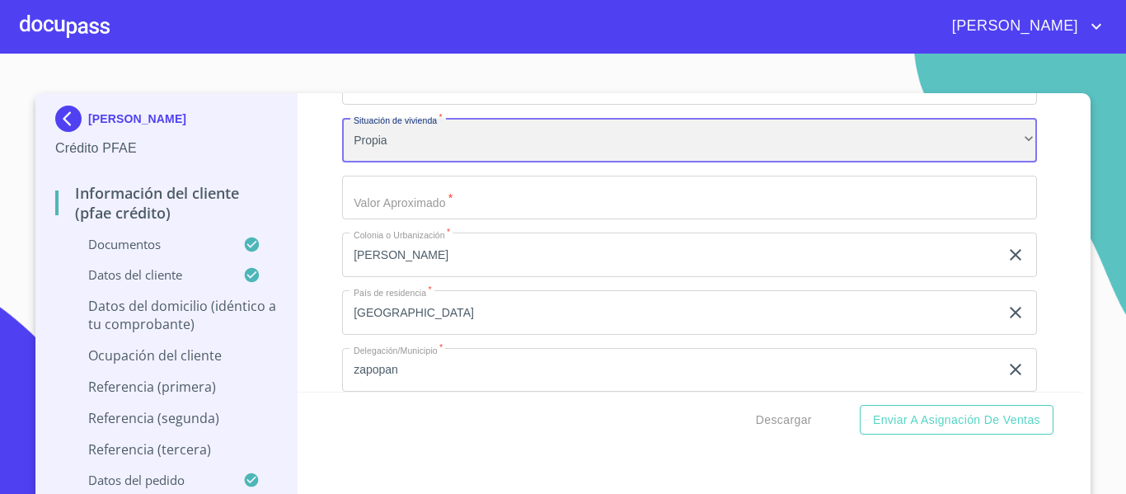
scroll to position [6411, 0]
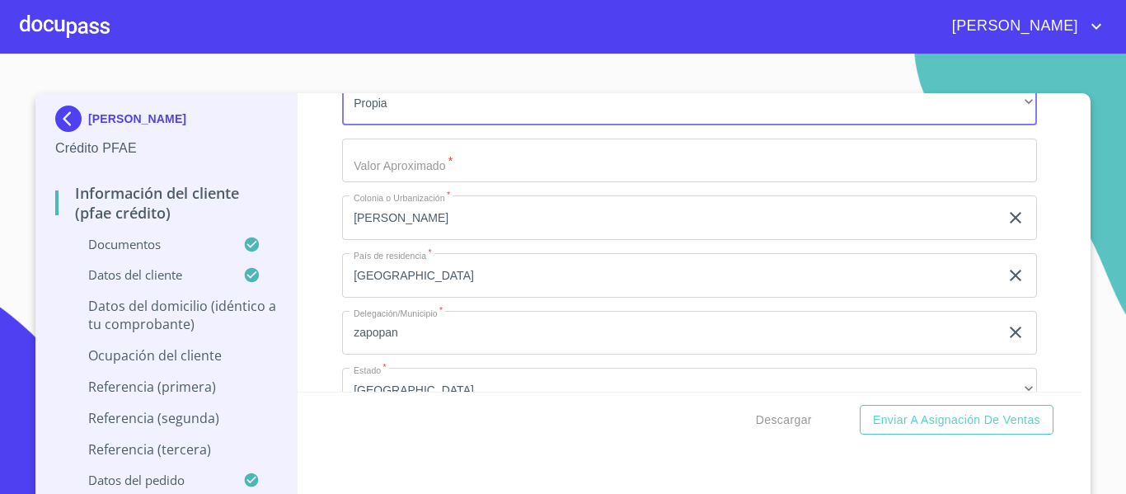
click at [395, 183] on input "Documento de identificación.   *" at bounding box center [689, 161] width 695 height 45
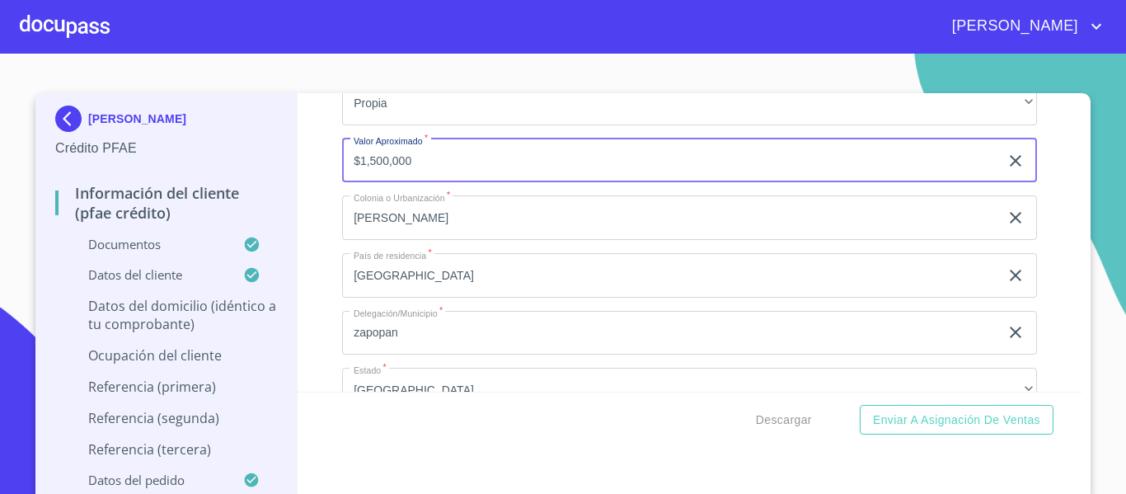
type input "$1,500,000"
click at [332, 220] on div "Información del cliente (PFAE crédito) Documentos Documento de identificación. …" at bounding box center [691, 242] width 786 height 298
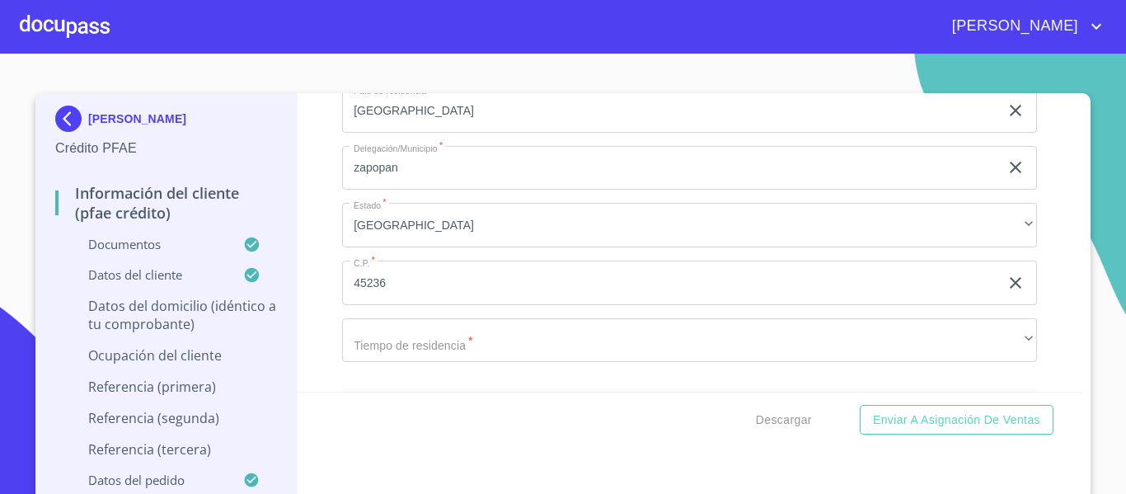
scroll to position [6658, 0]
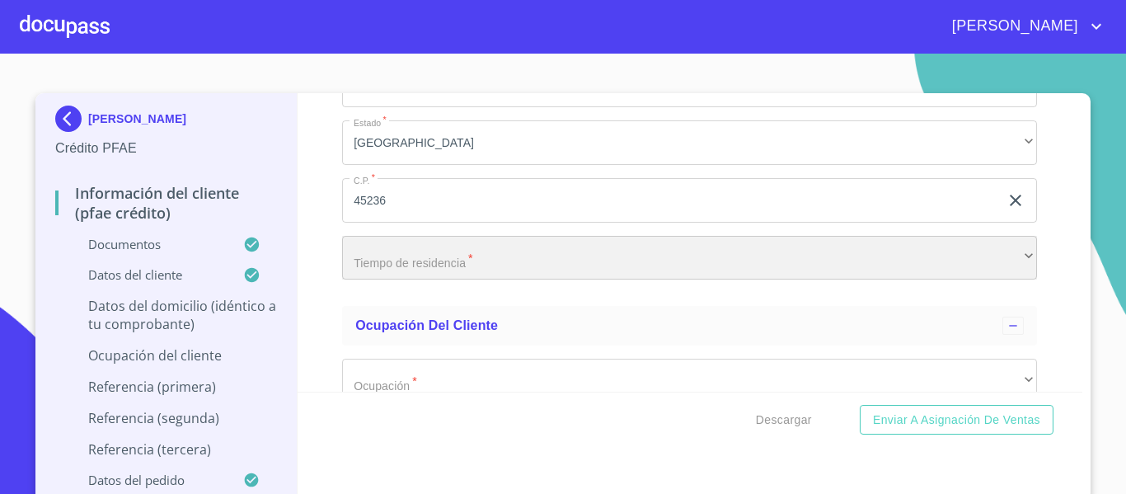
click at [386, 270] on div "​" at bounding box center [689, 258] width 695 height 45
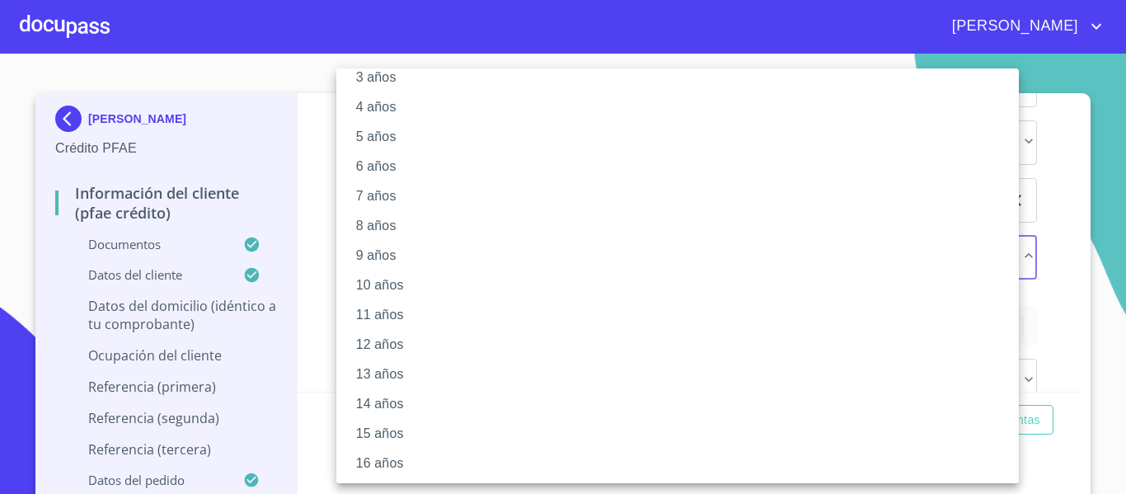
scroll to position [232, 0]
click at [384, 457] on li "20 años" at bounding box center [683, 462] width 695 height 30
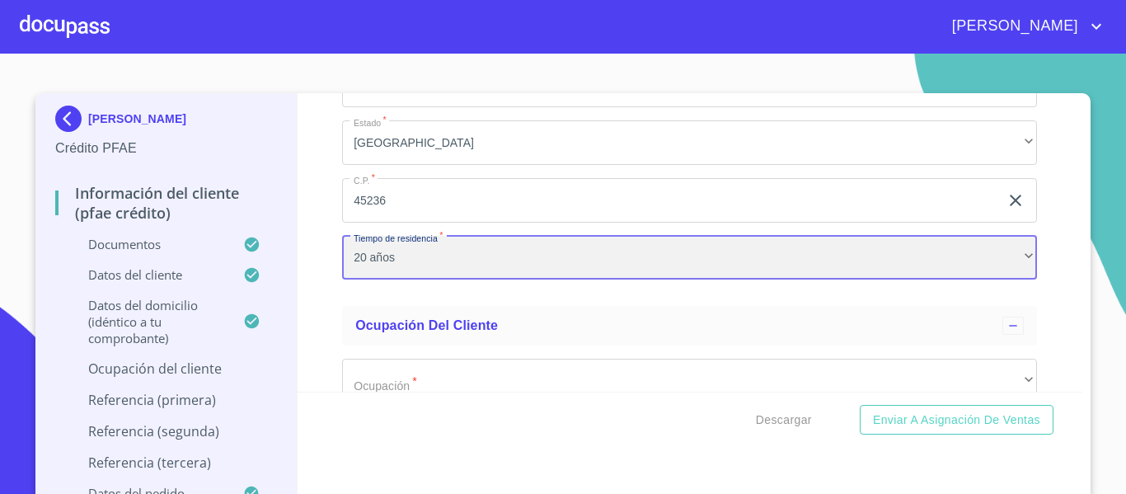
scroll to position [231, 0]
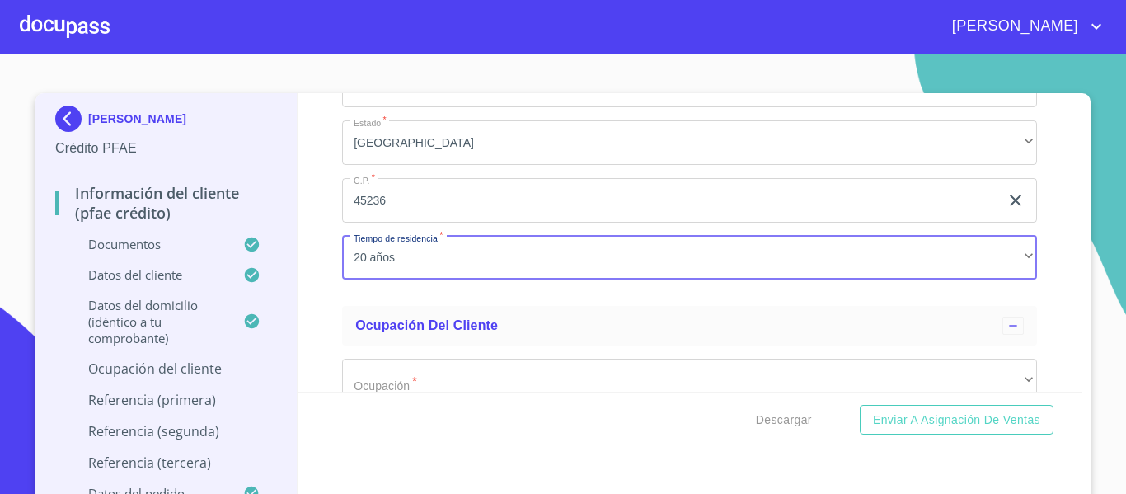
click at [312, 266] on div "Información del cliente (PFAE crédito) Documentos Documento de identificación. …" at bounding box center [691, 242] width 786 height 298
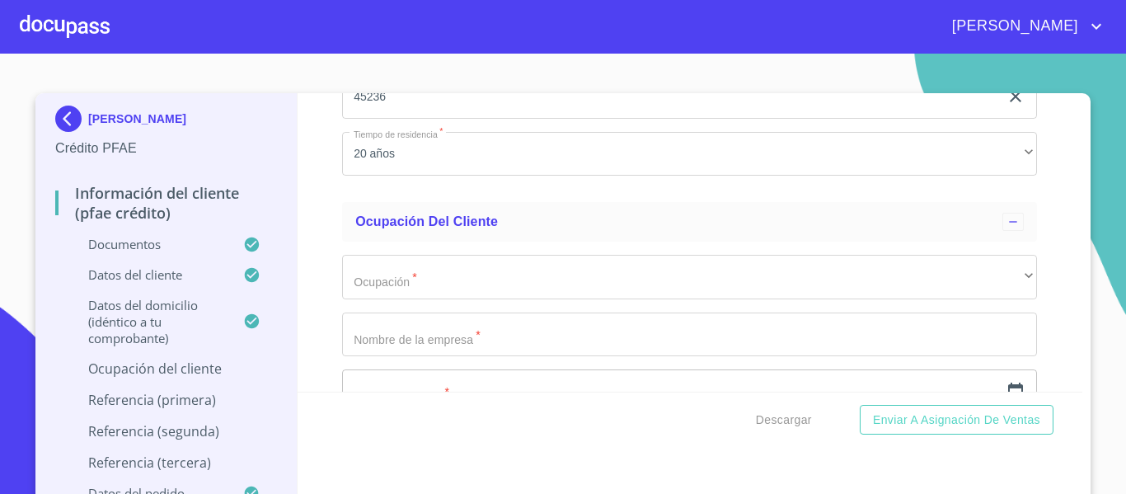
scroll to position [6906, 0]
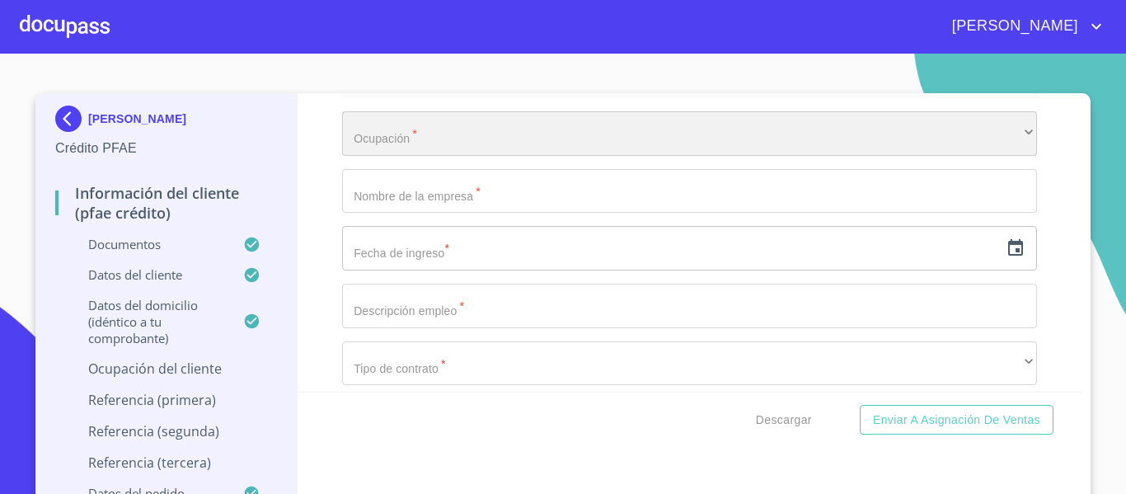
click at [346, 156] on div "​" at bounding box center [689, 133] width 695 height 45
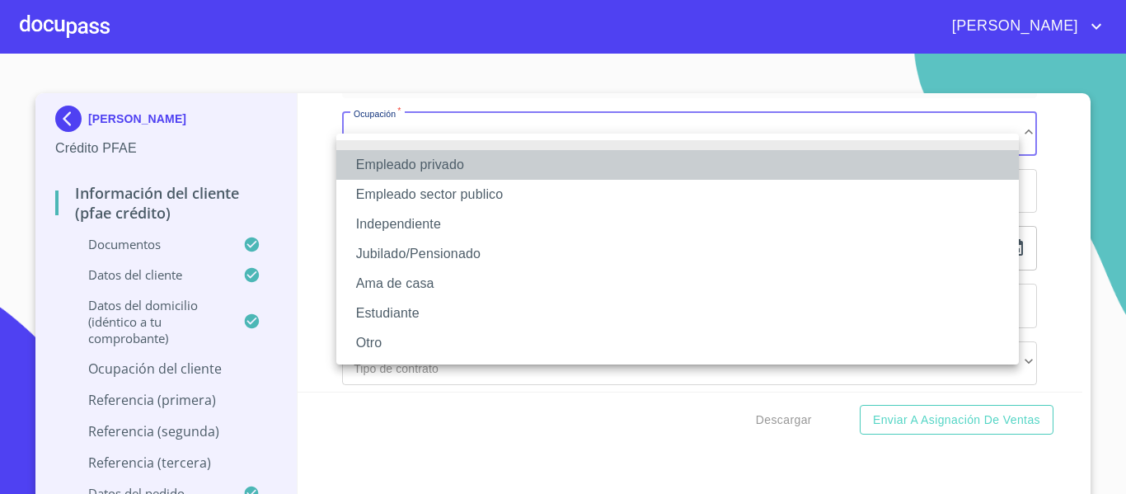
click at [380, 169] on li "Empleado privado" at bounding box center [677, 165] width 683 height 30
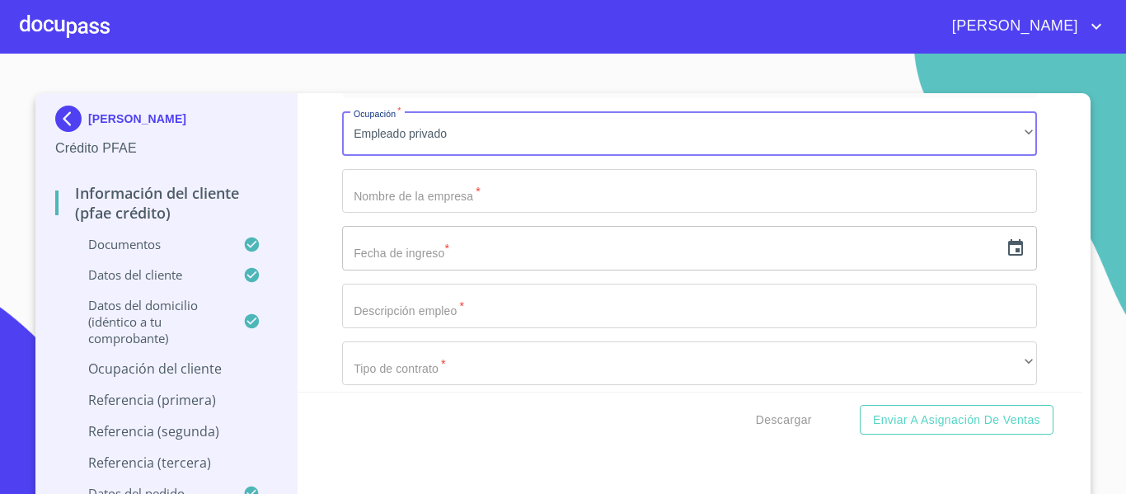
click at [387, 214] on input "Documento de identificación.   *" at bounding box center [689, 191] width 695 height 45
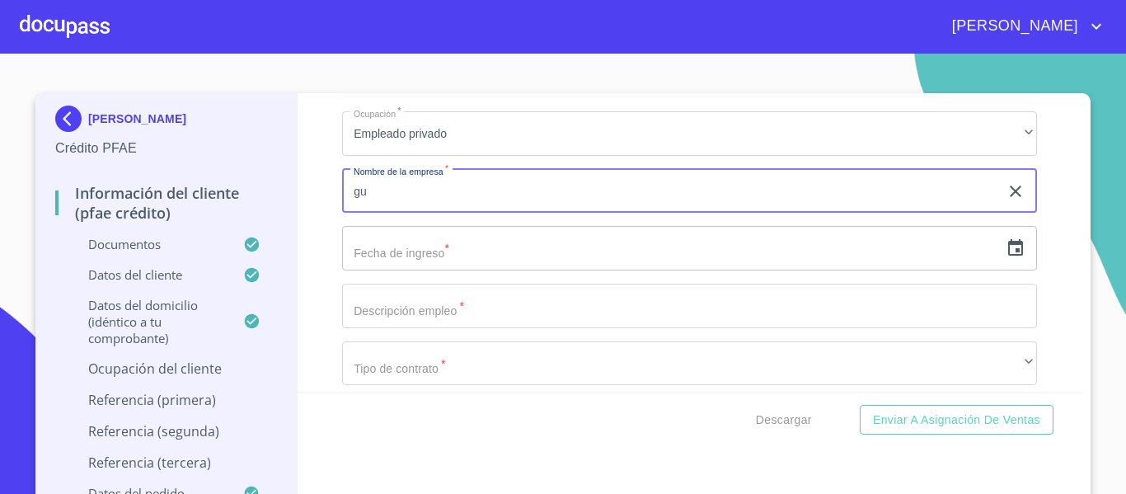
type input "g"
type input "[PERSON_NAME]"
click at [421, 258] on input "text" at bounding box center [670, 248] width 657 height 45
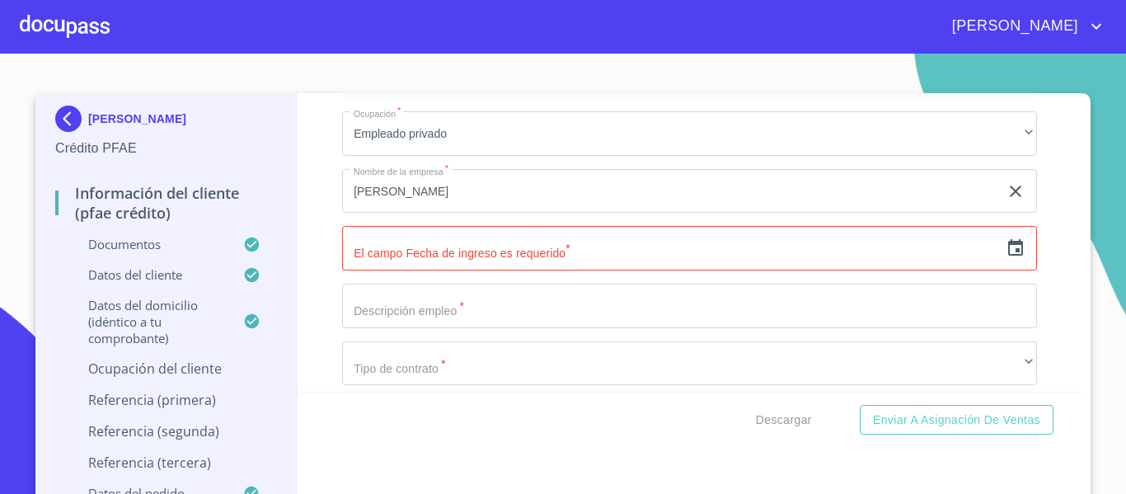
click at [1007, 270] on div "​" at bounding box center [689, 248] width 695 height 45
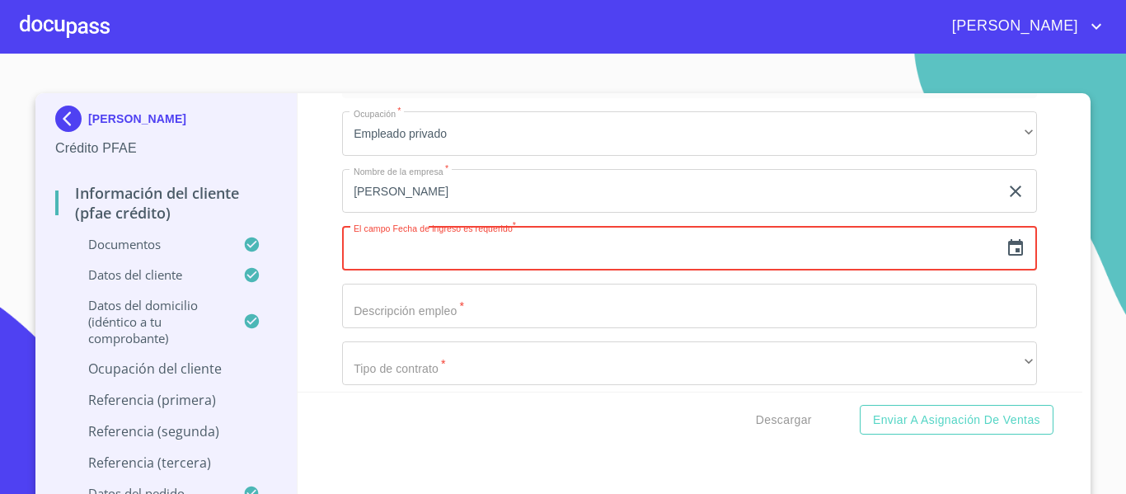
click at [1006, 258] on icon "button" at bounding box center [1016, 248] width 20 height 20
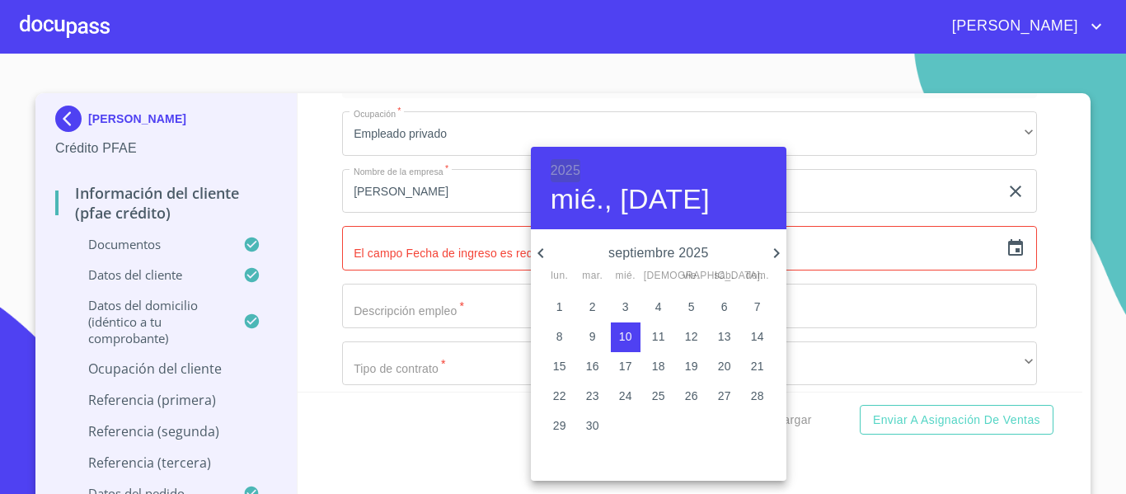
click at [574, 176] on h6 "2025" at bounding box center [566, 170] width 30 height 23
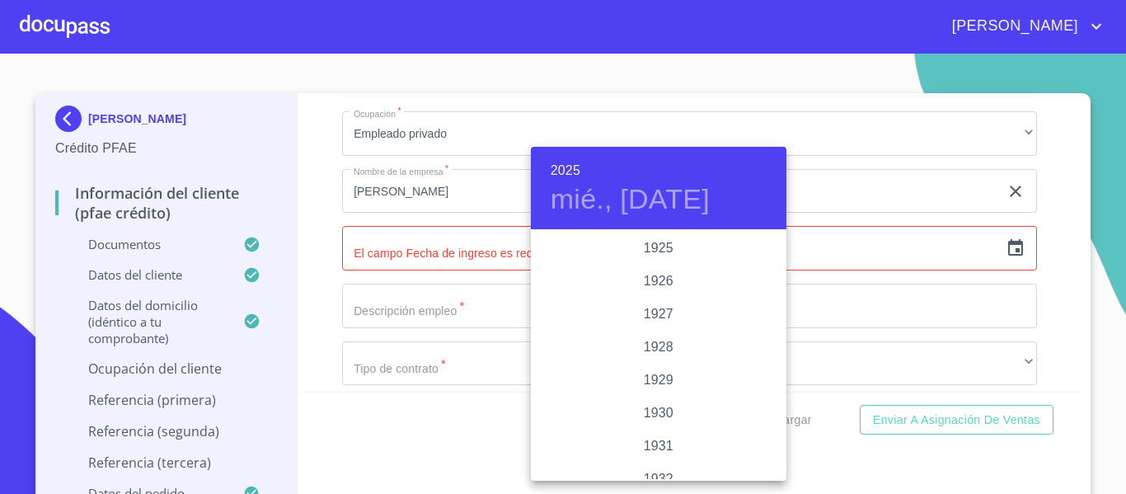
scroll to position [3199, 0]
click at [649, 241] on div "2022" at bounding box center [659, 248] width 256 height 33
type input "10 de sep. de 2022"
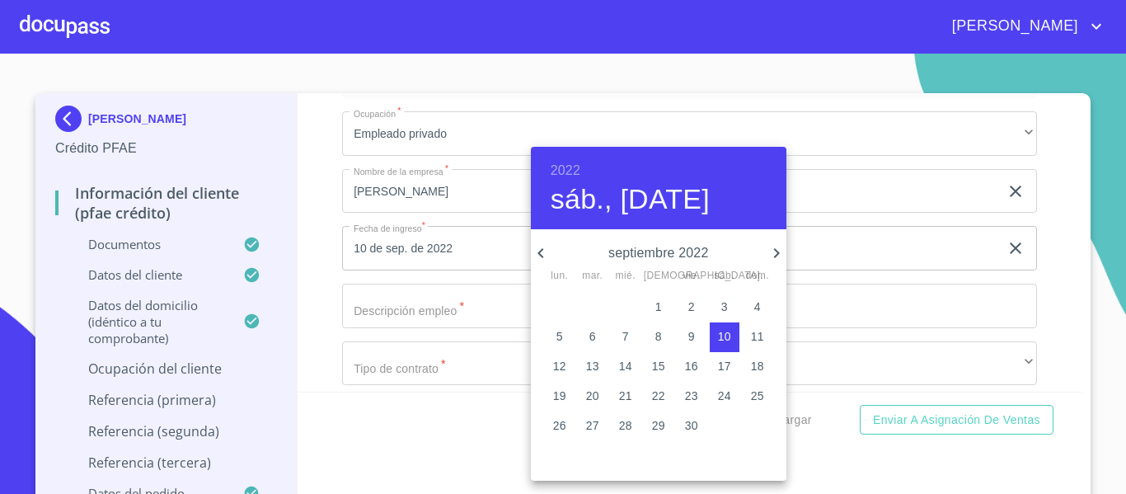
click at [402, 326] on div at bounding box center [563, 247] width 1126 height 494
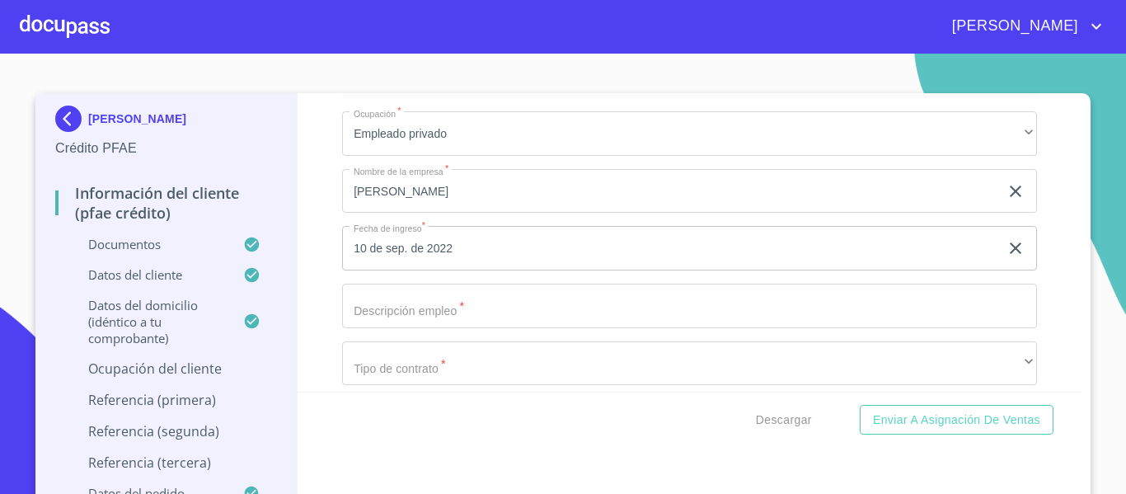
click at [402, 326] on input "Documento de identificación.   *" at bounding box center [689, 306] width 695 height 45
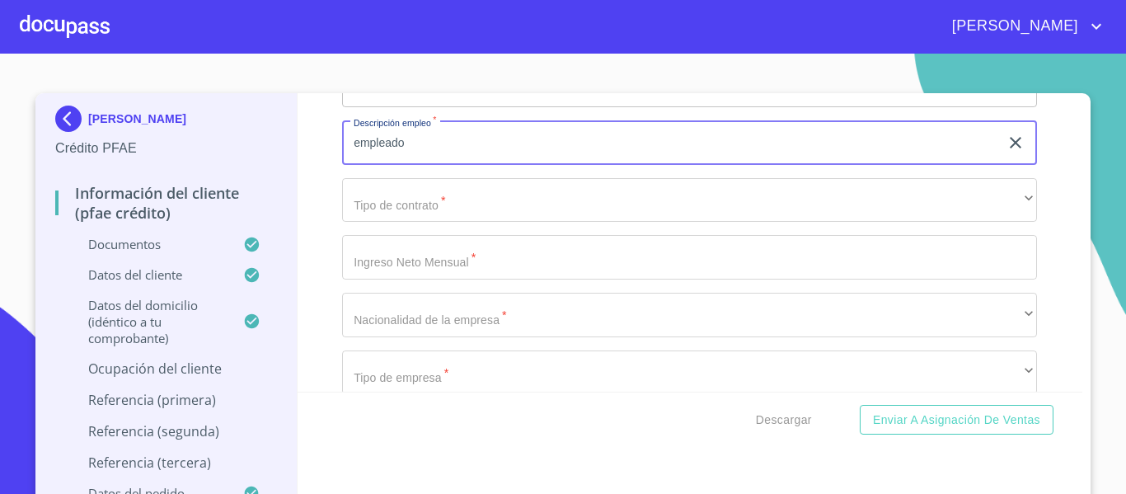
scroll to position [7070, 0]
type input "empleado"
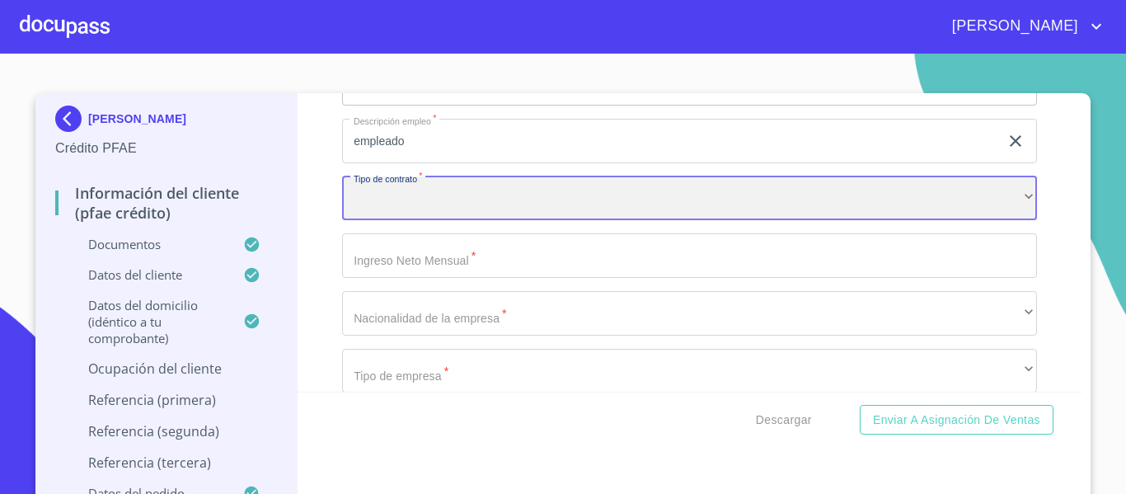
click at [391, 221] on div "​" at bounding box center [689, 198] width 695 height 45
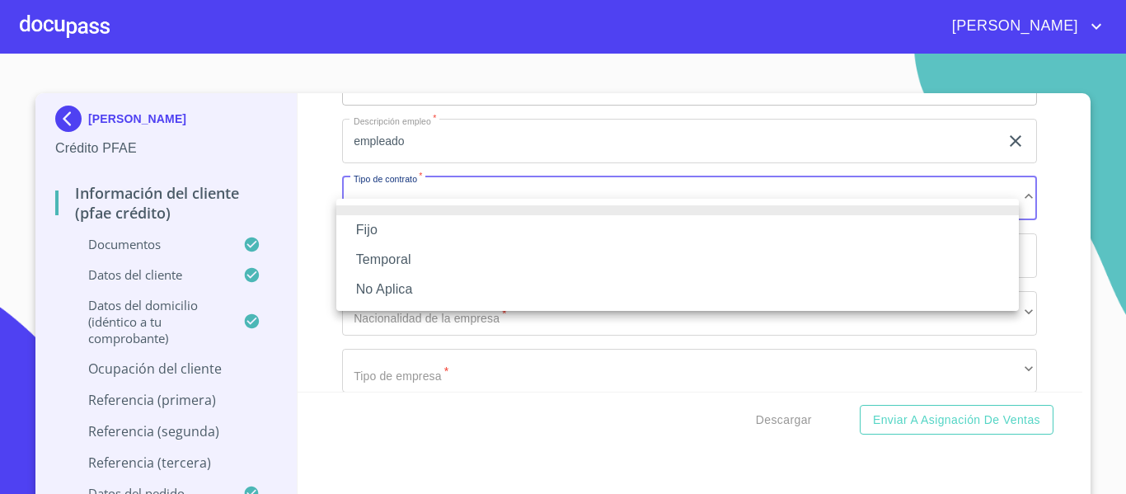
click at [391, 231] on li "Fijo" at bounding box center [677, 230] width 683 height 30
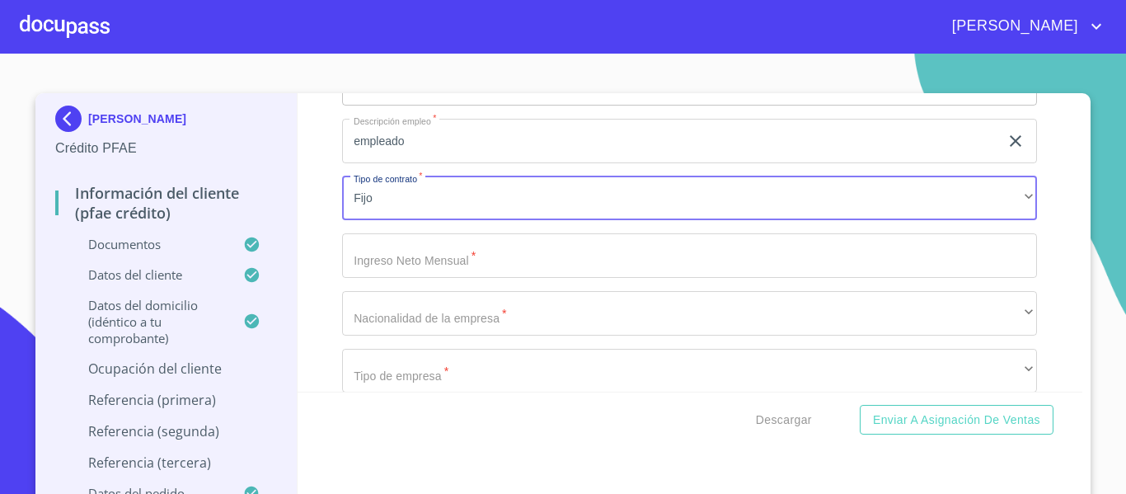
click at [411, 271] on input "Documento de identificación.   *" at bounding box center [689, 255] width 695 height 45
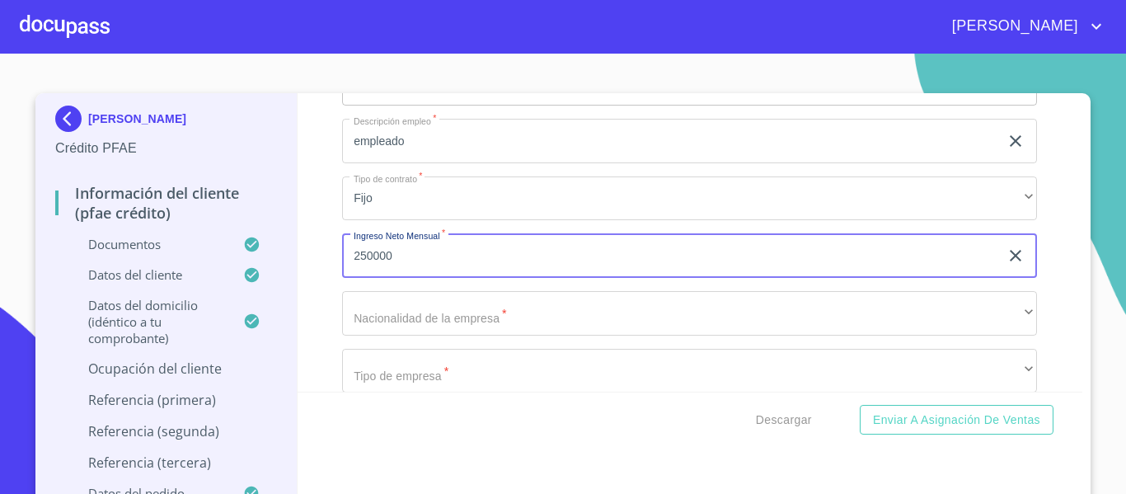
type input "250000"
click at [309, 350] on div "Información del cliente (PFAE crédito) Documentos Documento de identificación. …" at bounding box center [691, 242] width 786 height 298
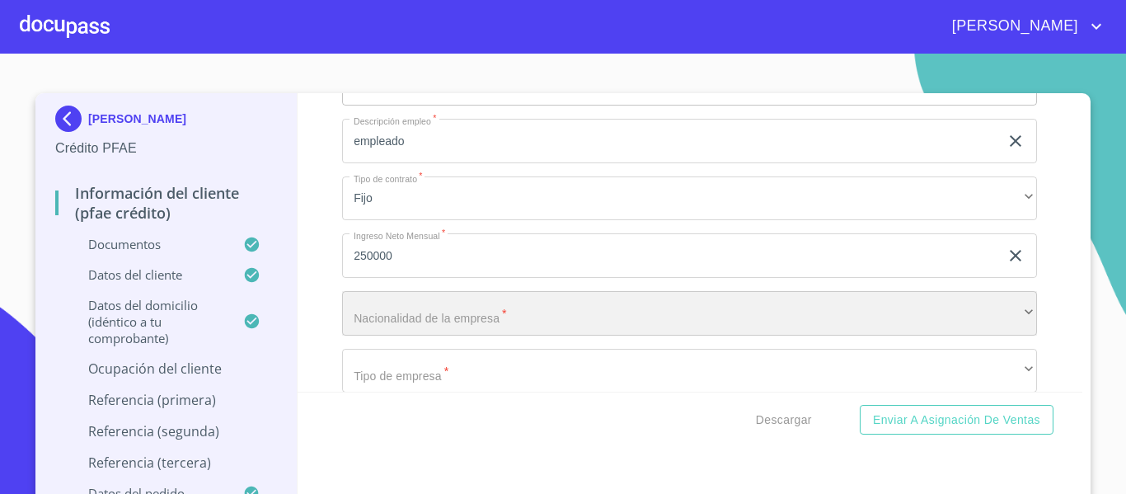
click at [367, 336] on div "​" at bounding box center [689, 313] width 695 height 45
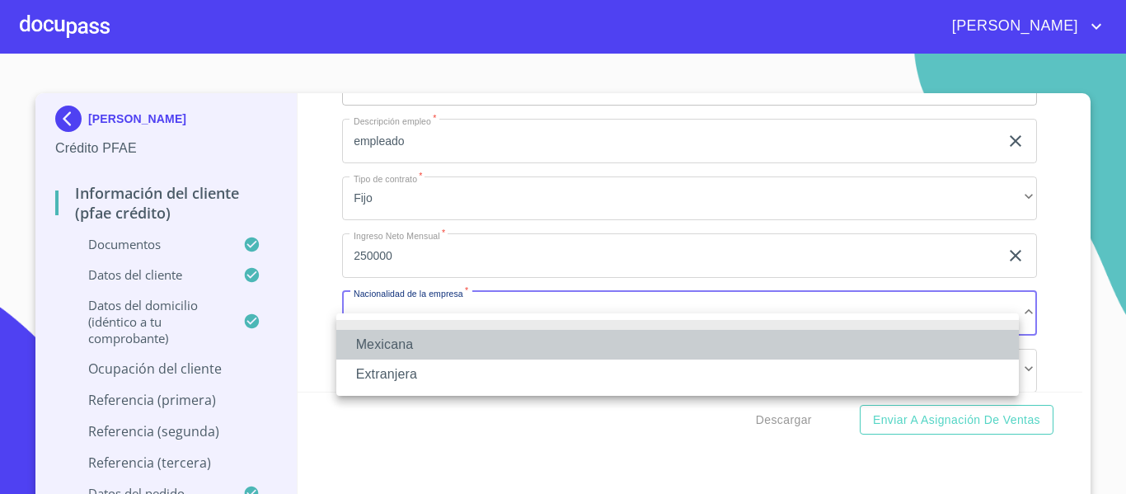
click at [388, 350] on li "Mexicana" at bounding box center [677, 345] width 683 height 30
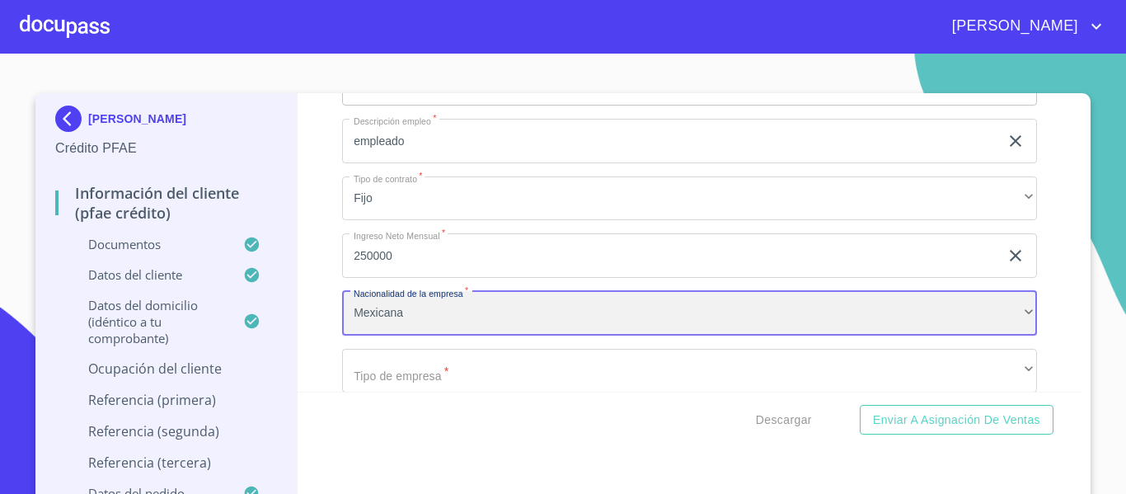
scroll to position [7153, 0]
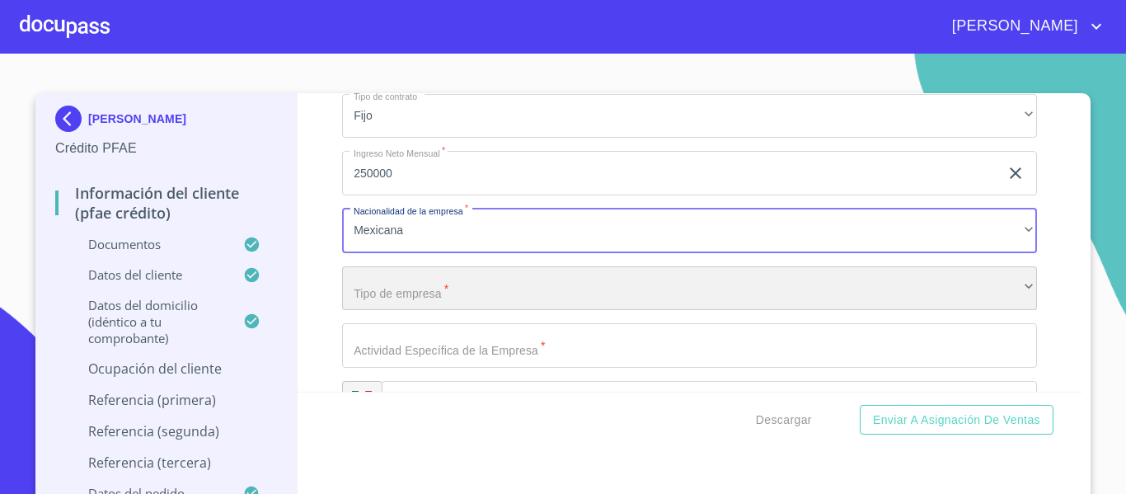
click at [374, 308] on div "​" at bounding box center [689, 288] width 695 height 45
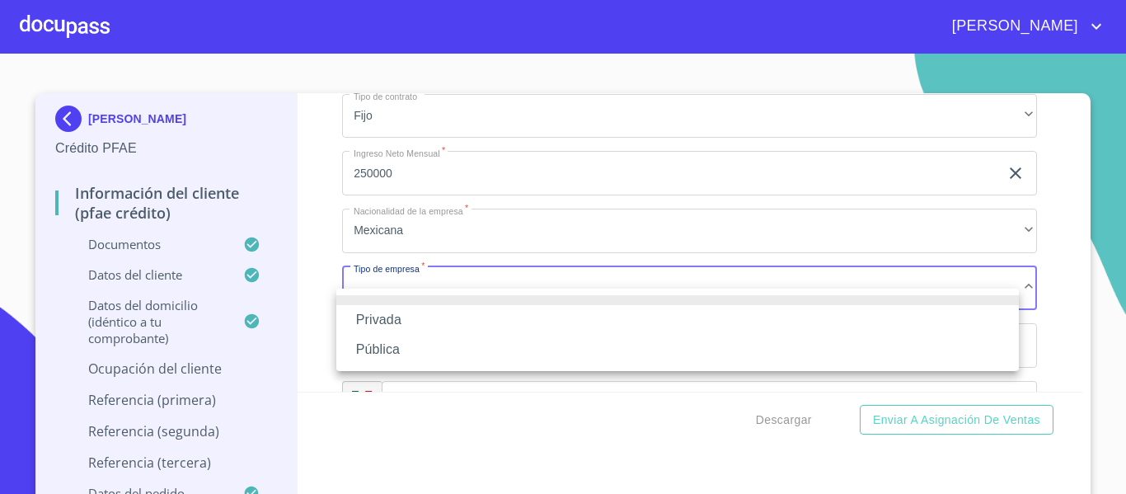
click at [374, 308] on li "Privada" at bounding box center [677, 320] width 683 height 30
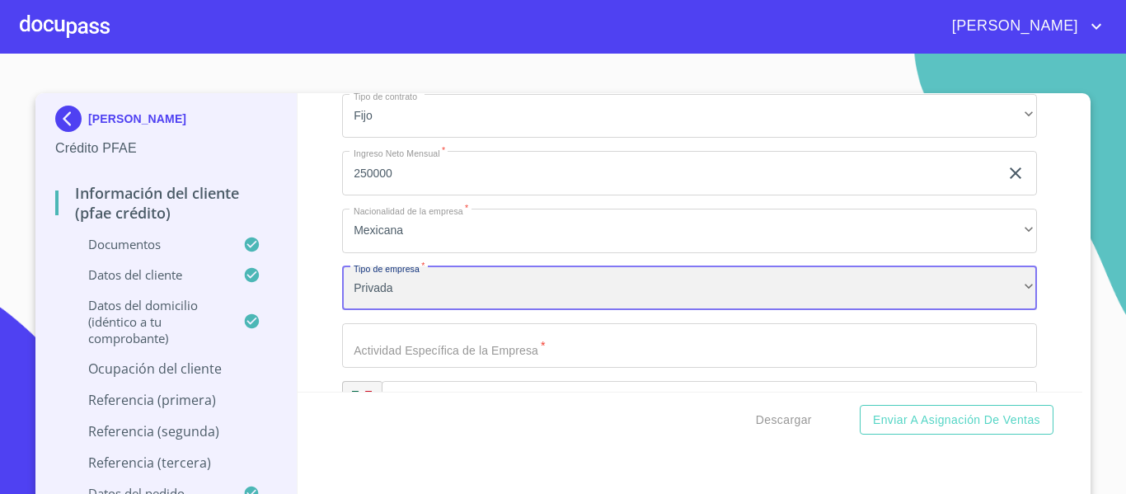
scroll to position [7318, 0]
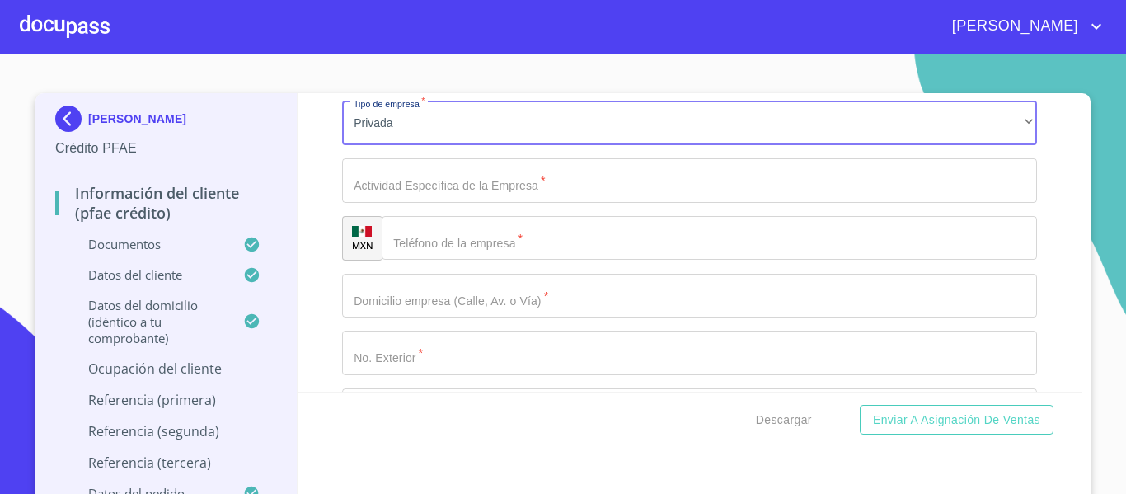
click at [390, 203] on input "Documento de identificación.   *" at bounding box center [689, 180] width 695 height 45
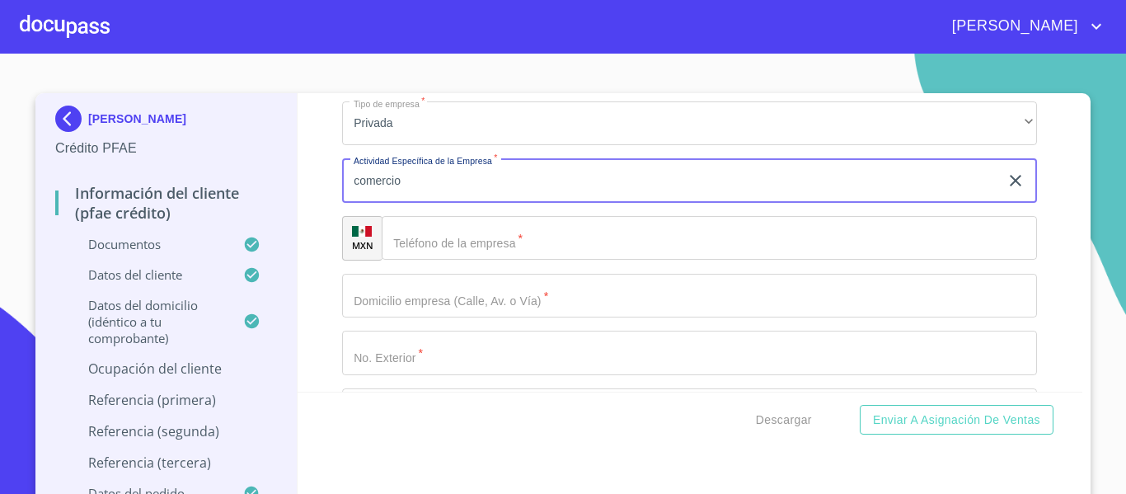
type input "comercio"
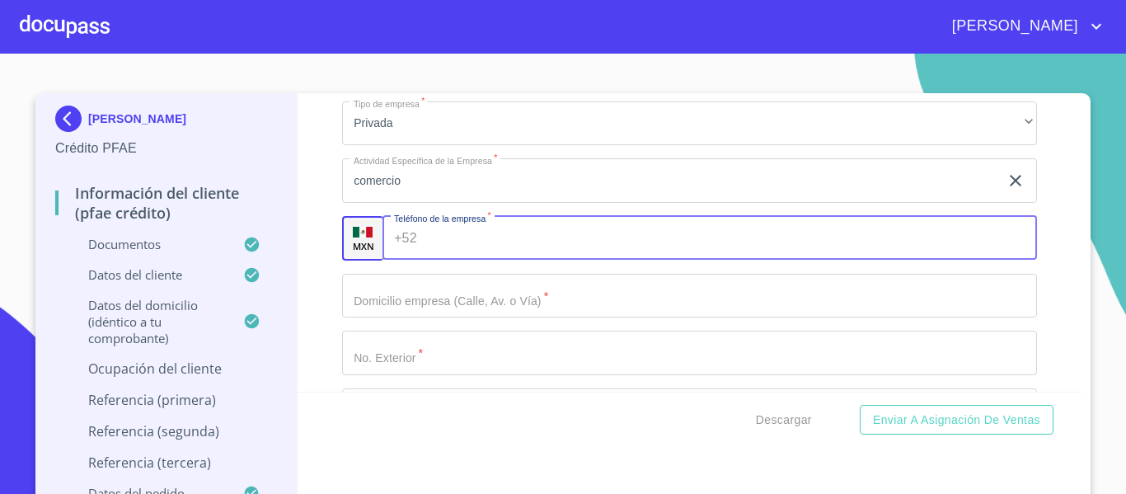
click at [448, 261] on input "Documento de identificación.   *" at bounding box center [731, 238] width 614 height 45
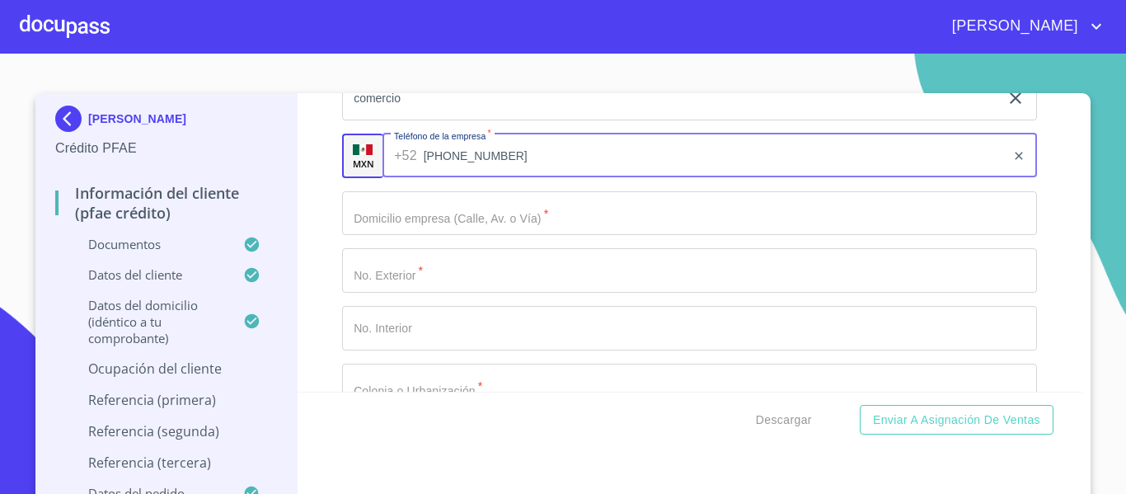
type input "[PHONE_NUMBER]"
click at [413, 230] on input "Documento de identificación.   *" at bounding box center [689, 213] width 695 height 45
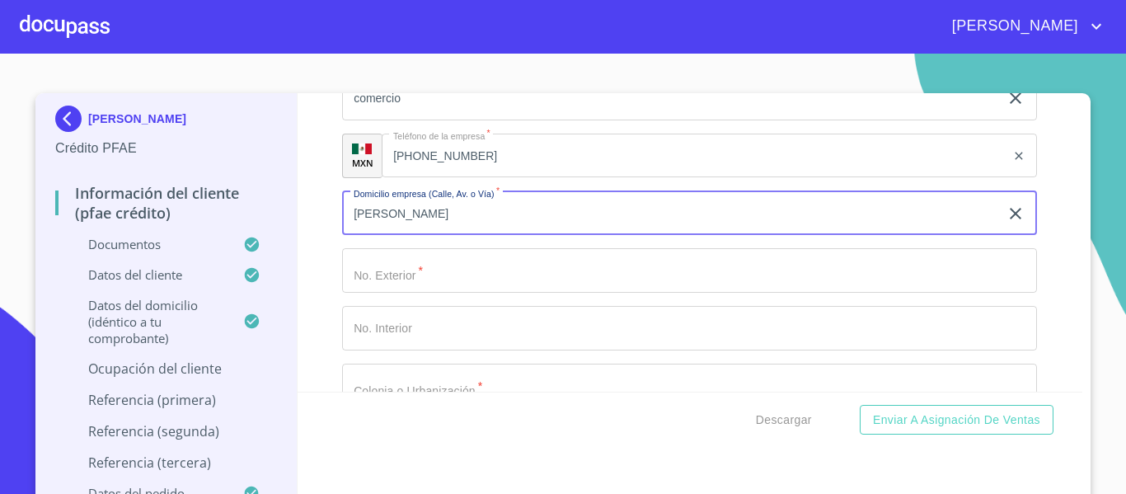
type input "[PERSON_NAME]"
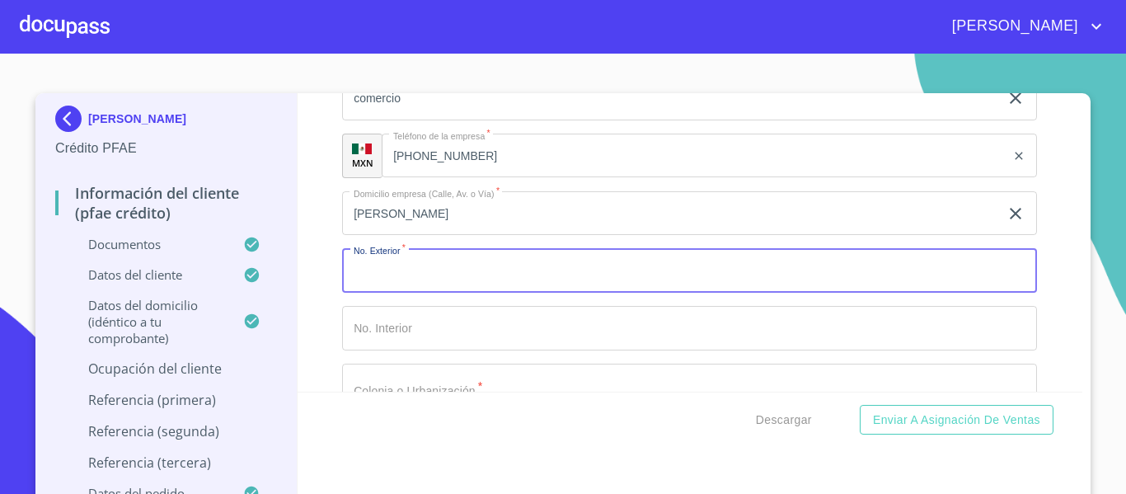
click at [425, 285] on input "Documento de identificación.   *" at bounding box center [689, 270] width 695 height 45
type input "15"
click at [326, 333] on div "Información del cliente (PFAE crédito) Documentos Documento de identificación. …" at bounding box center [691, 242] width 786 height 298
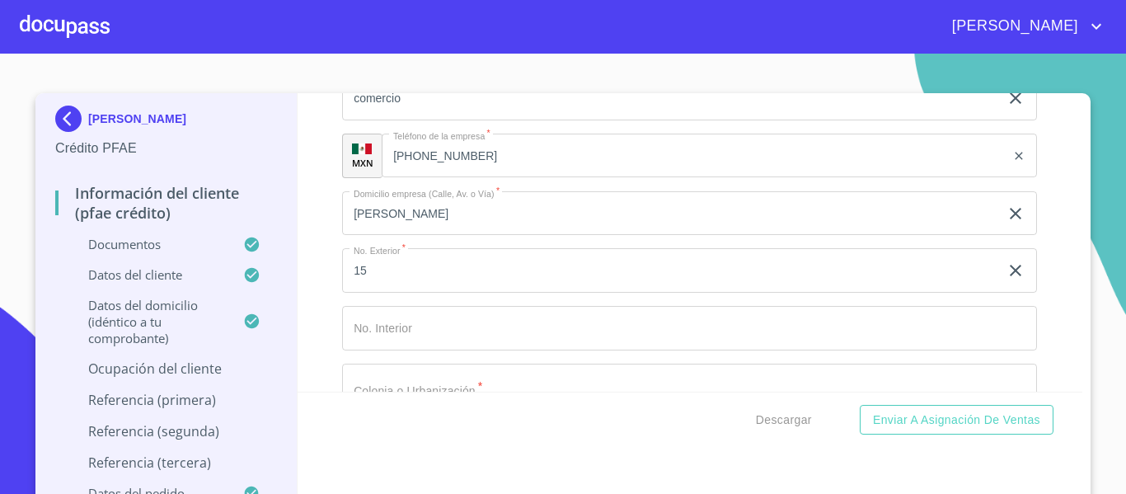
click at [392, 287] on input "15" at bounding box center [670, 270] width 657 height 45
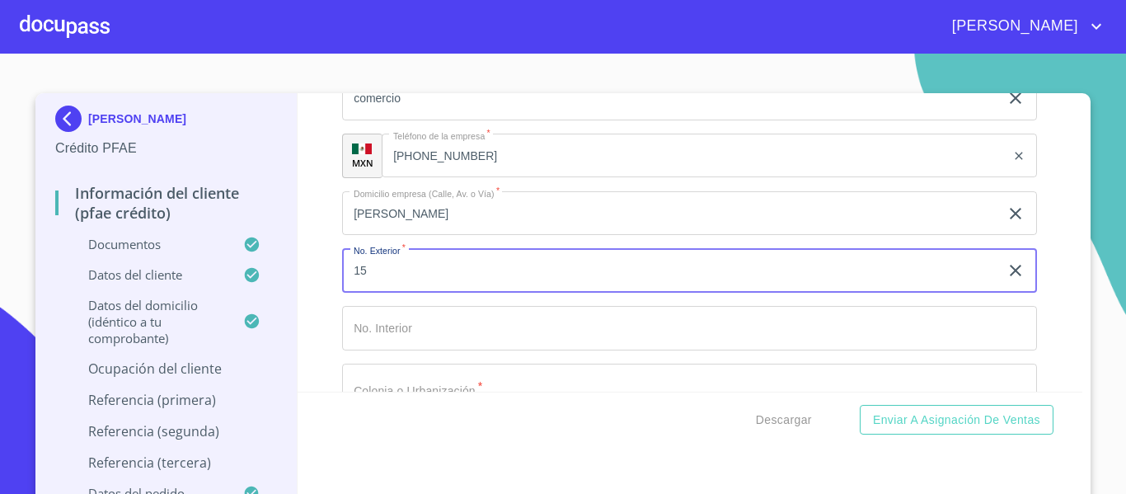
click at [392, 287] on input "15" at bounding box center [670, 270] width 657 height 45
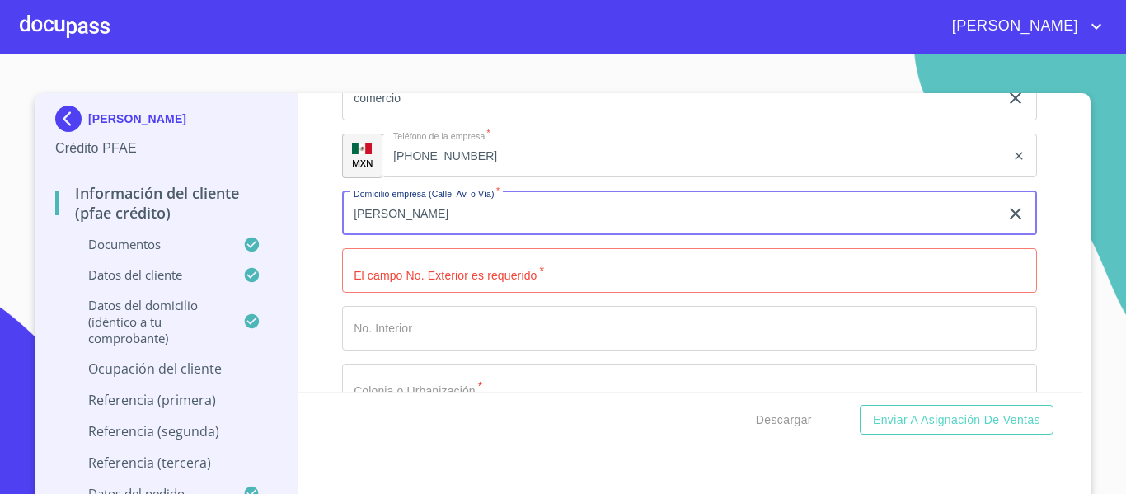
click at [437, 236] on input "[PERSON_NAME]" at bounding box center [670, 213] width 657 height 45
type input "[GEOGRAPHIC_DATA][PERSON_NAME]"
click at [420, 279] on input "Documento de identificación.   *" at bounding box center [689, 270] width 695 height 45
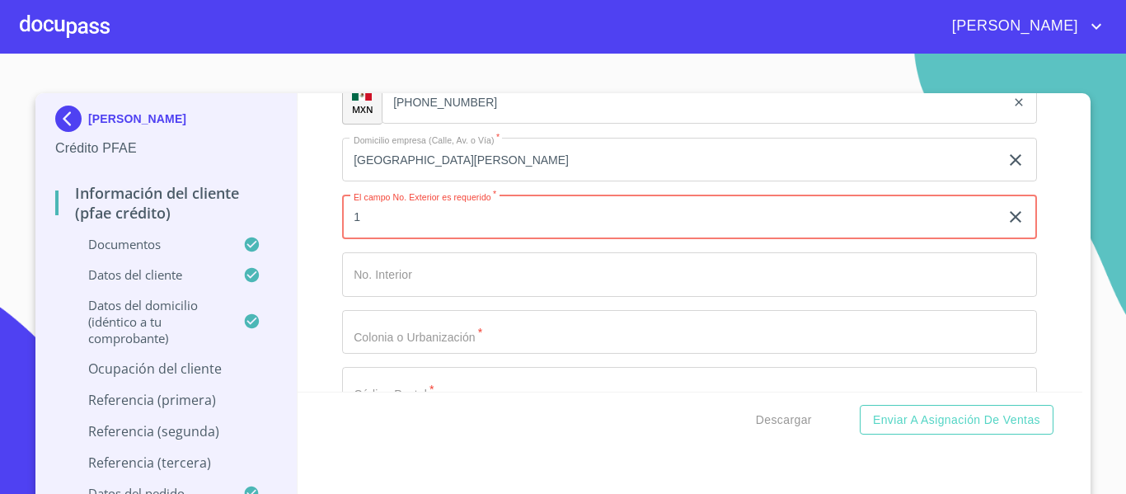
scroll to position [7483, 0]
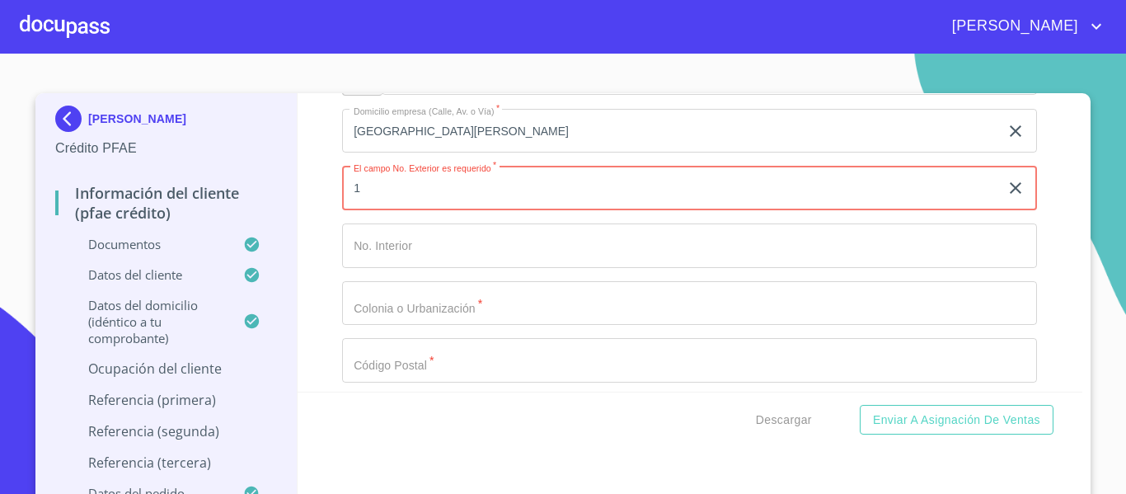
type input "1"
click at [392, 324] on input "Documento de identificación.   *" at bounding box center [689, 303] width 695 height 45
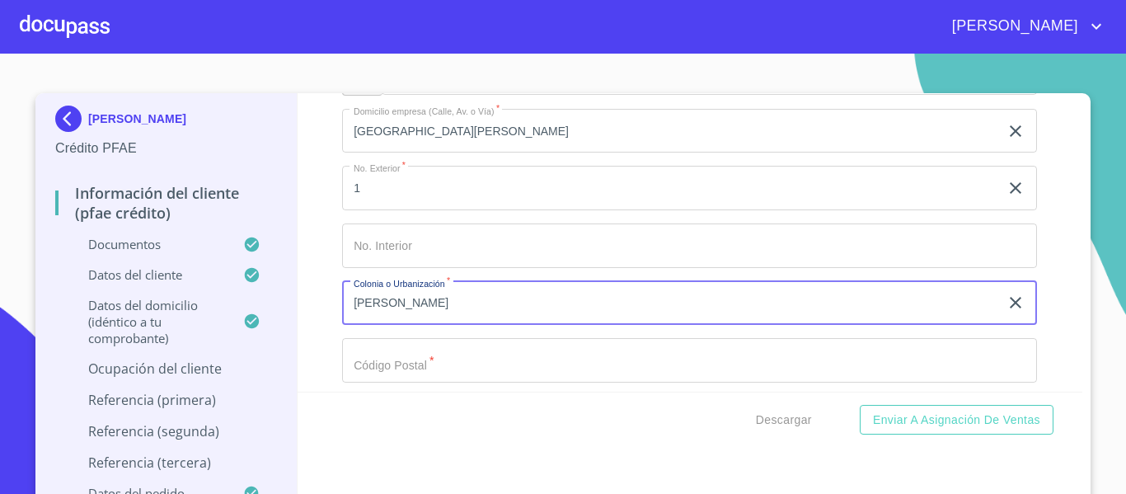
scroll to position [7565, 0]
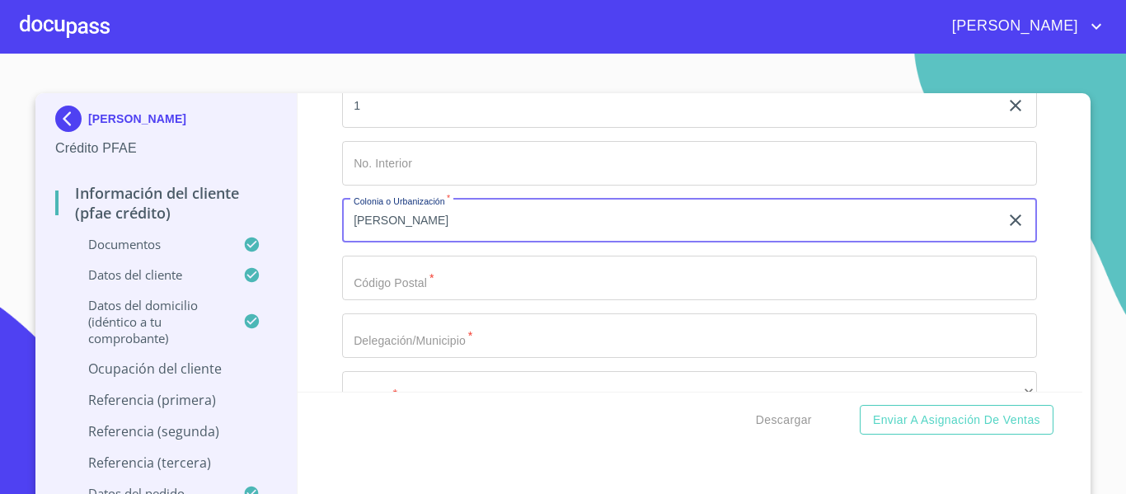
type input "[PERSON_NAME]"
click at [386, 300] on input "Documento de identificación.   *" at bounding box center [689, 278] width 695 height 45
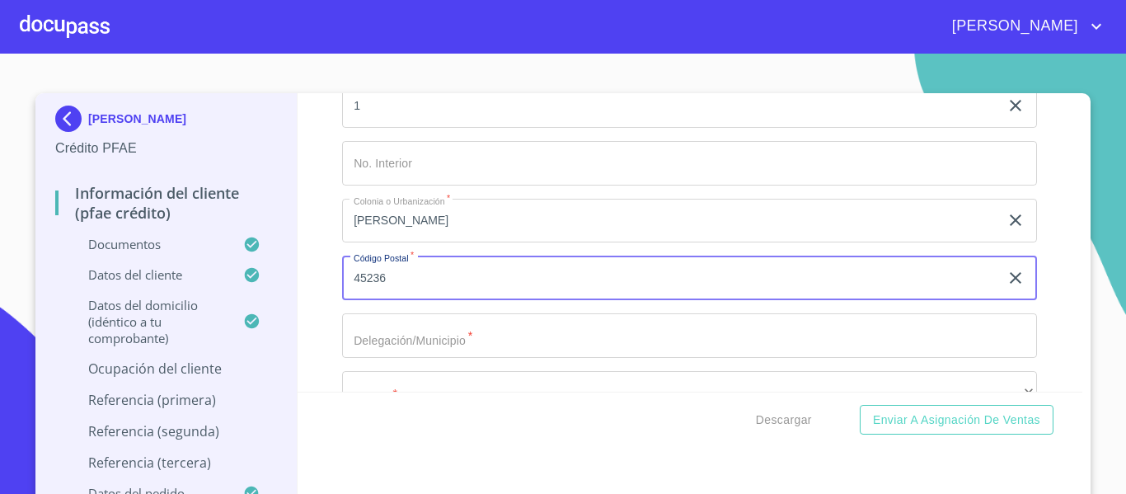
type input "45236"
click at [330, 330] on div "Información del cliente (PFAE crédito) Documentos Documento de identificación. …" at bounding box center [691, 242] width 786 height 298
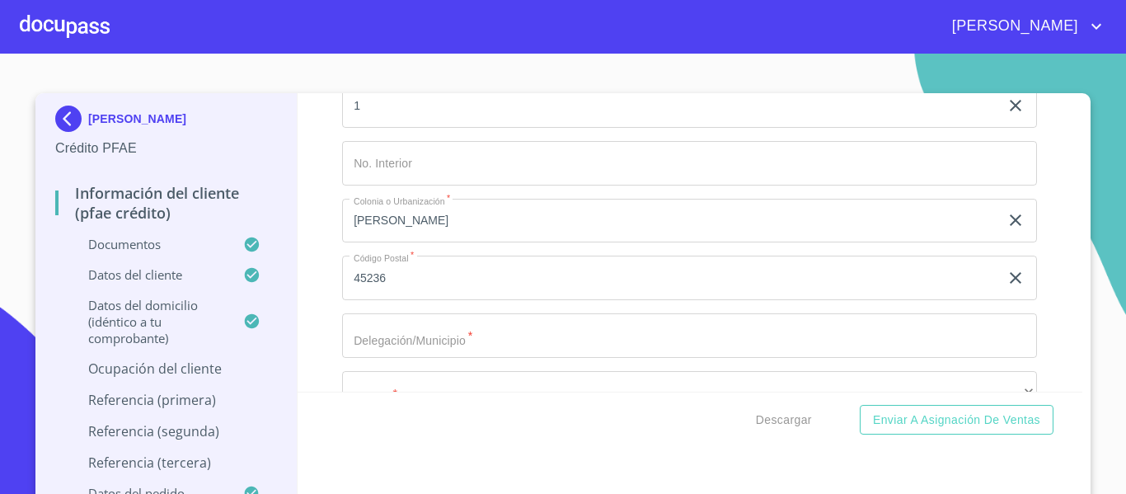
click at [378, 358] on input "Documento de identificación.   *" at bounding box center [689, 335] width 695 height 45
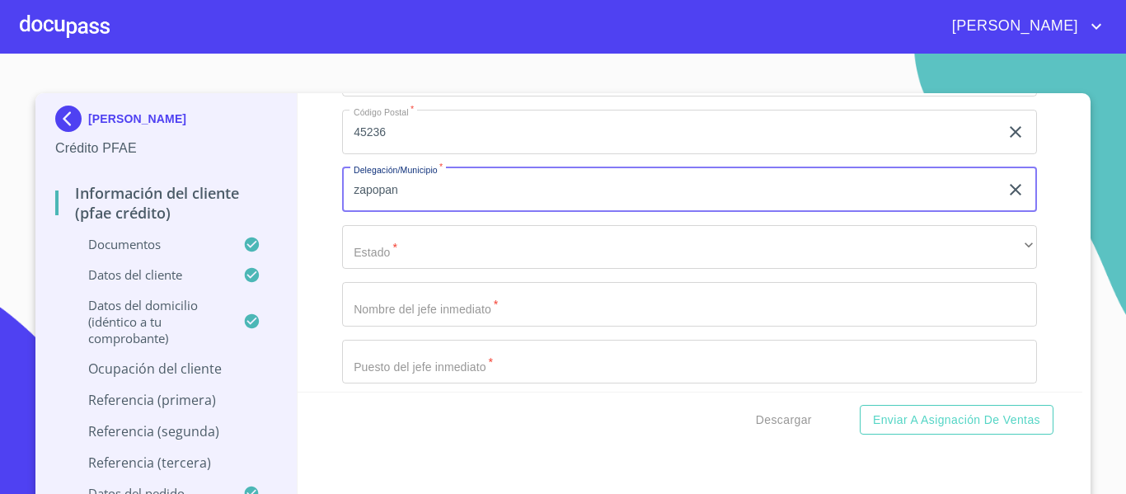
scroll to position [7730, 0]
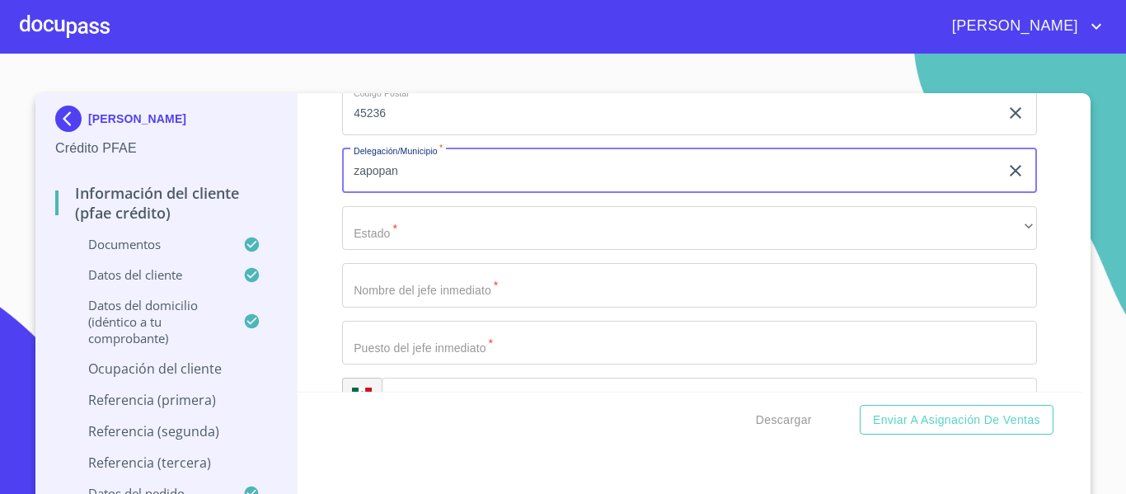
type input "zapopan"
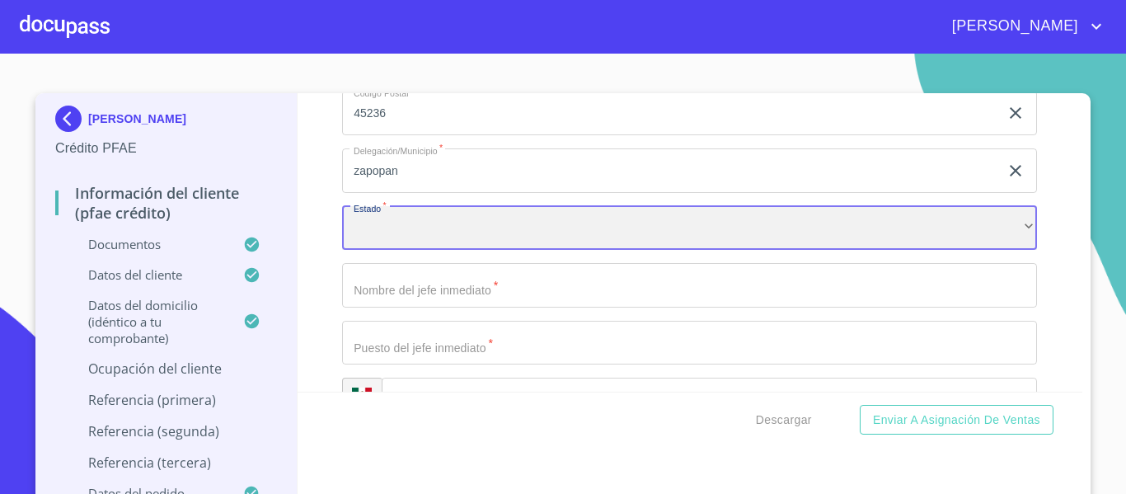
click at [378, 251] on div "​" at bounding box center [689, 228] width 695 height 45
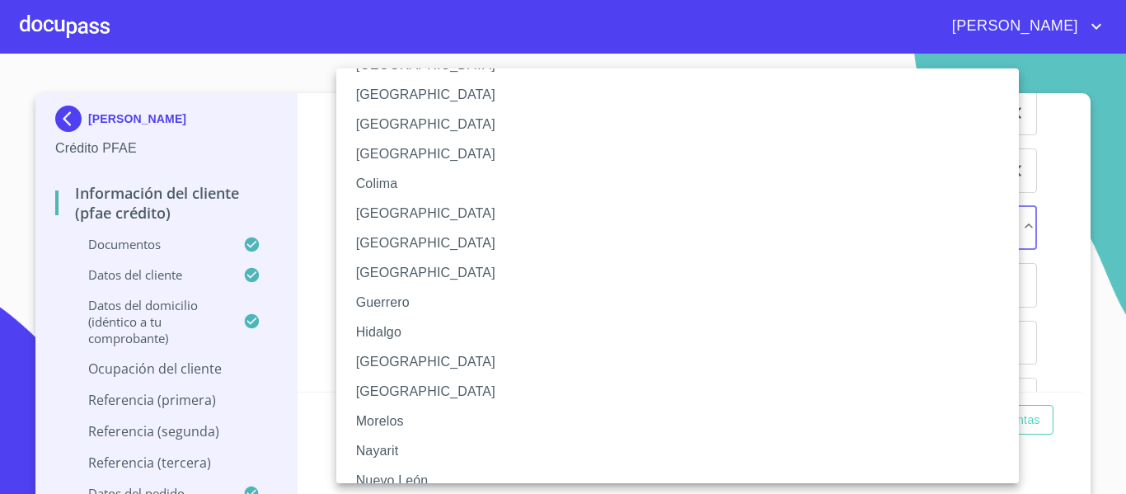
scroll to position [165, 0]
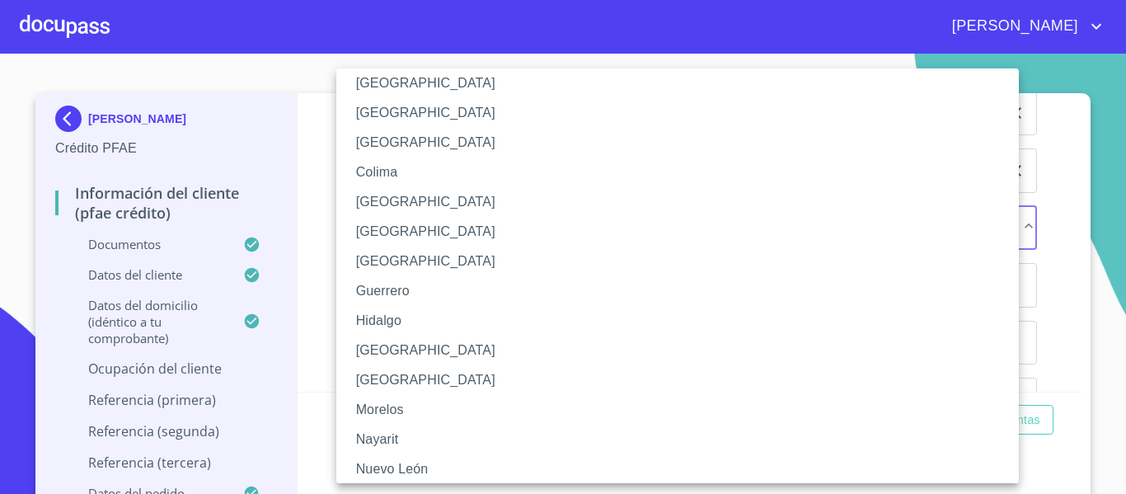
click at [382, 348] on li "[GEOGRAPHIC_DATA]" at bounding box center [683, 351] width 695 height 30
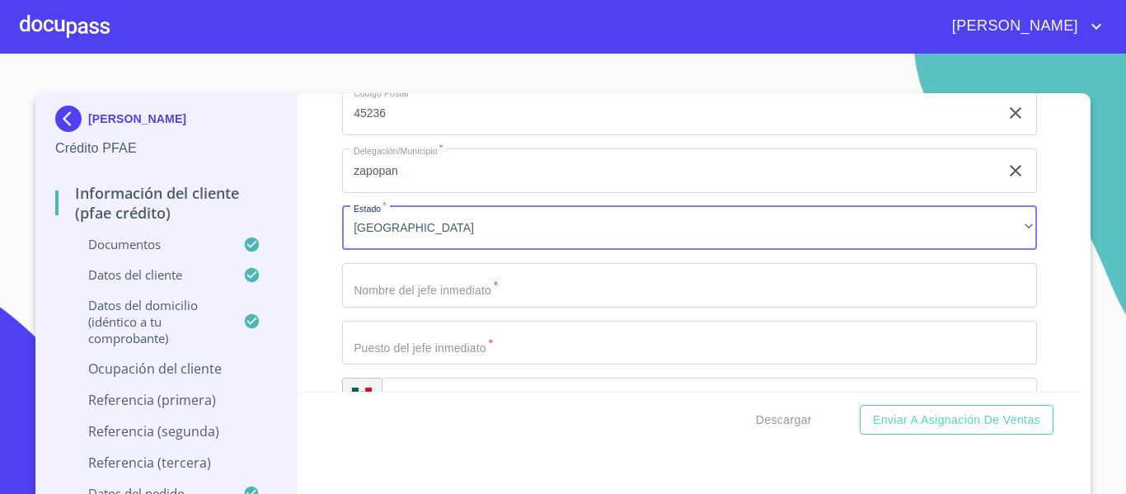
click at [377, 308] on input "Documento de identificación.   *" at bounding box center [689, 285] width 695 height 45
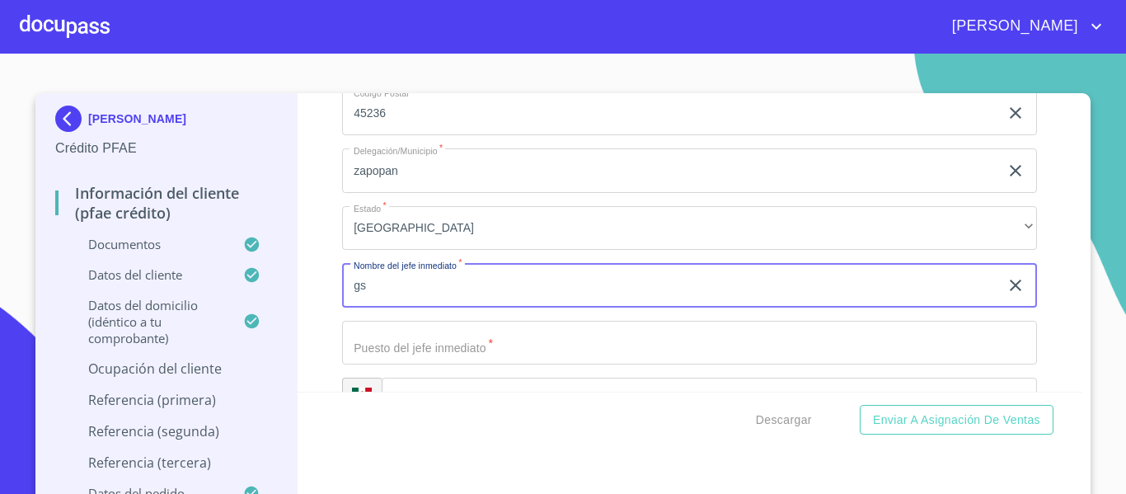
type input "g"
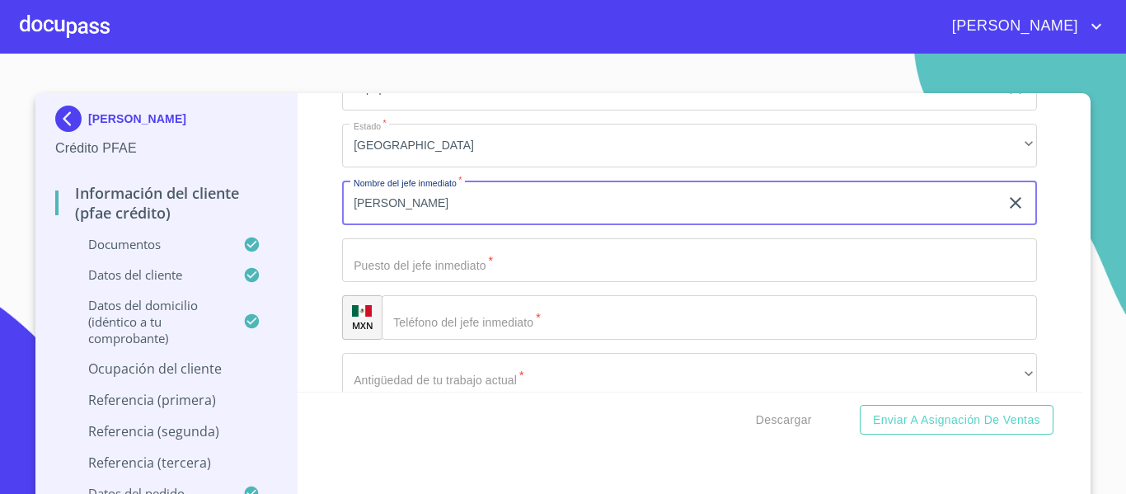
type input "[PERSON_NAME]"
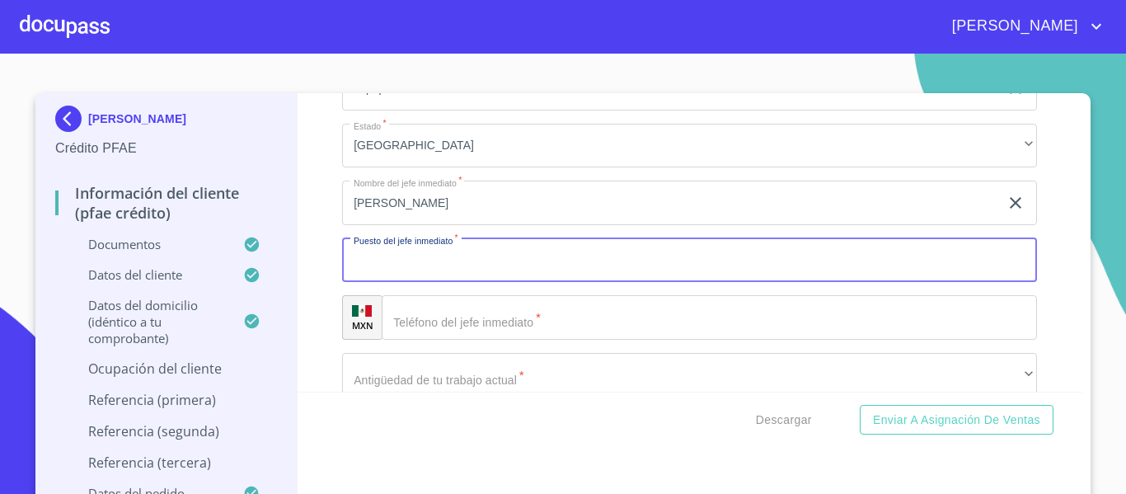
click at [370, 270] on input "Documento de identificación.   *" at bounding box center [689, 260] width 695 height 45
type input "d"
type input "gerente general"
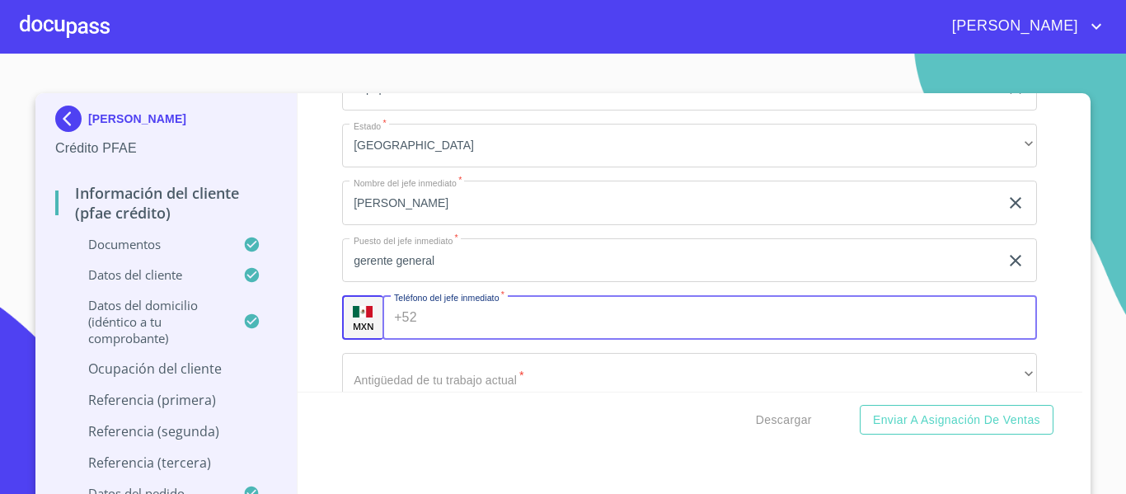
click at [424, 324] on input "Documento de identificación.   *" at bounding box center [731, 317] width 614 height 45
type input "[PHONE_NUMBER]"
click at [320, 336] on div "Información del cliente (PFAE crédito) Documentos Documento de identificación. …" at bounding box center [691, 242] width 786 height 298
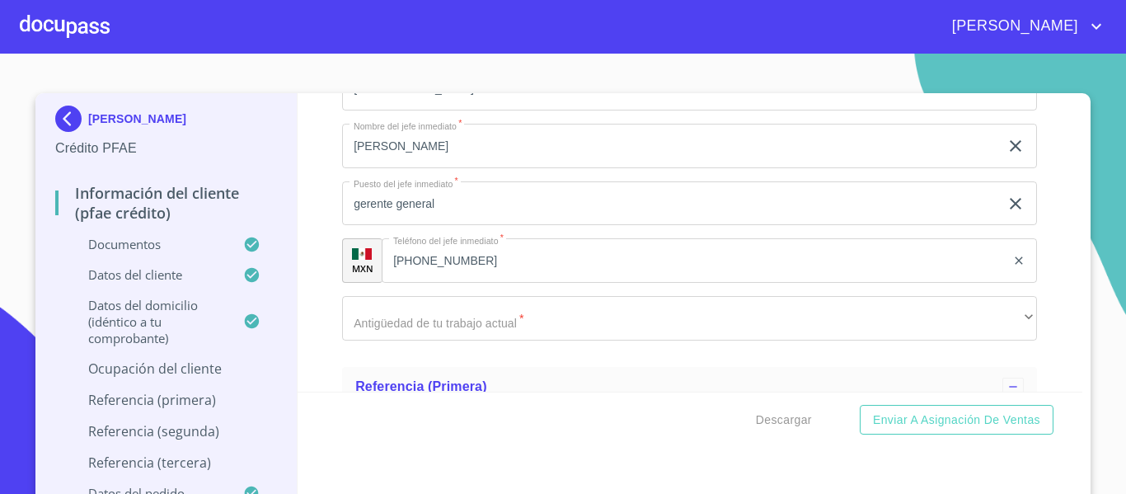
scroll to position [7895, 0]
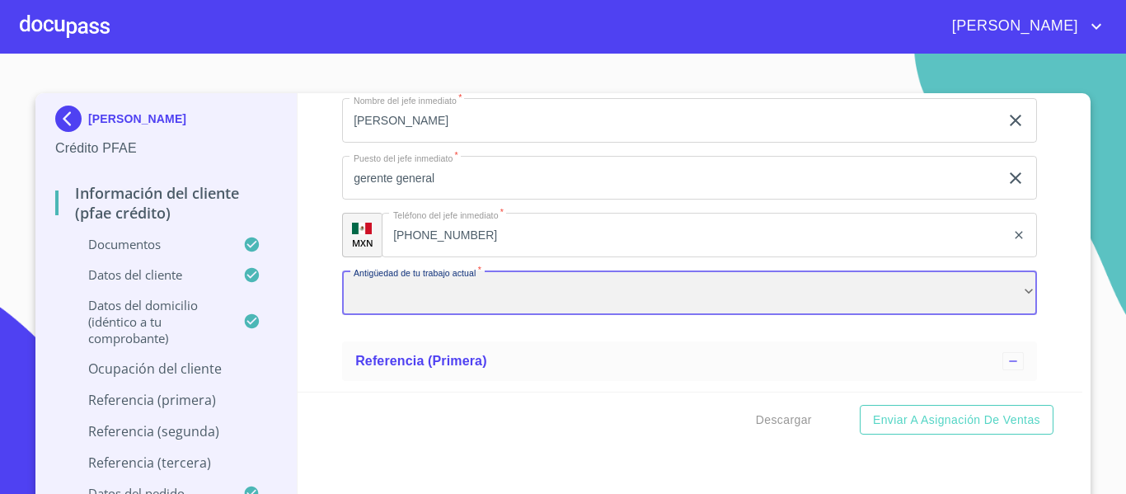
click at [346, 315] on div "​" at bounding box center [689, 292] width 695 height 45
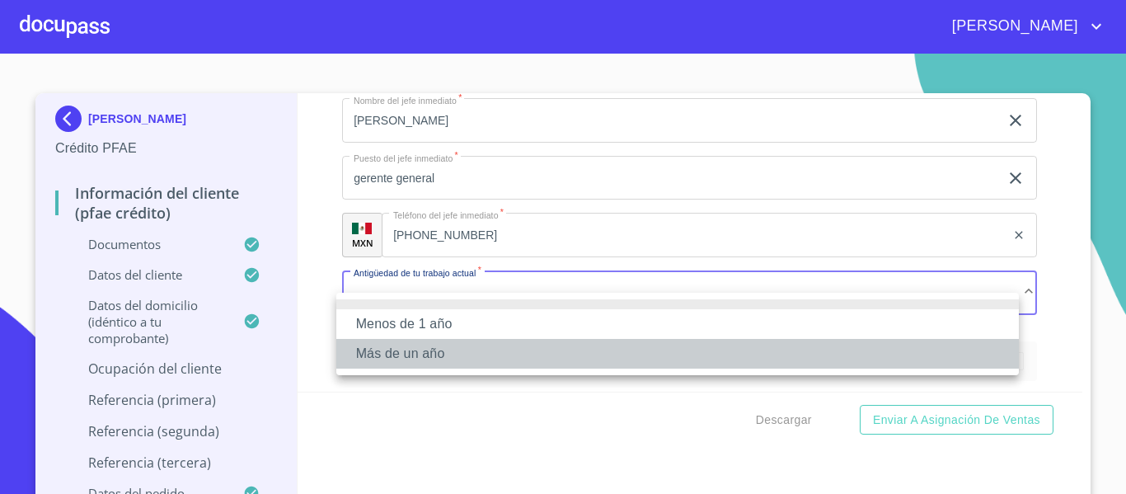
click at [364, 355] on li "Más de un año" at bounding box center [677, 354] width 683 height 30
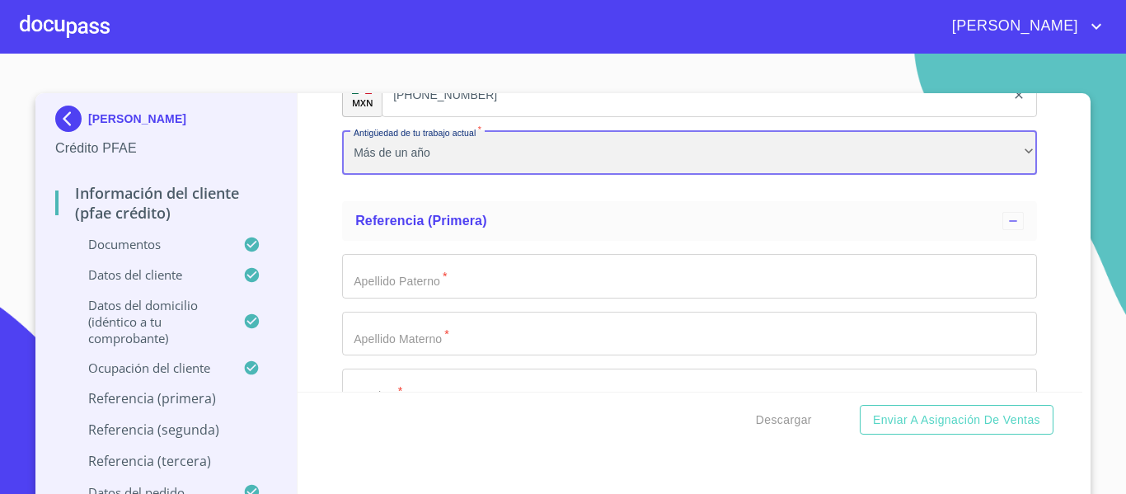
scroll to position [8142, 0]
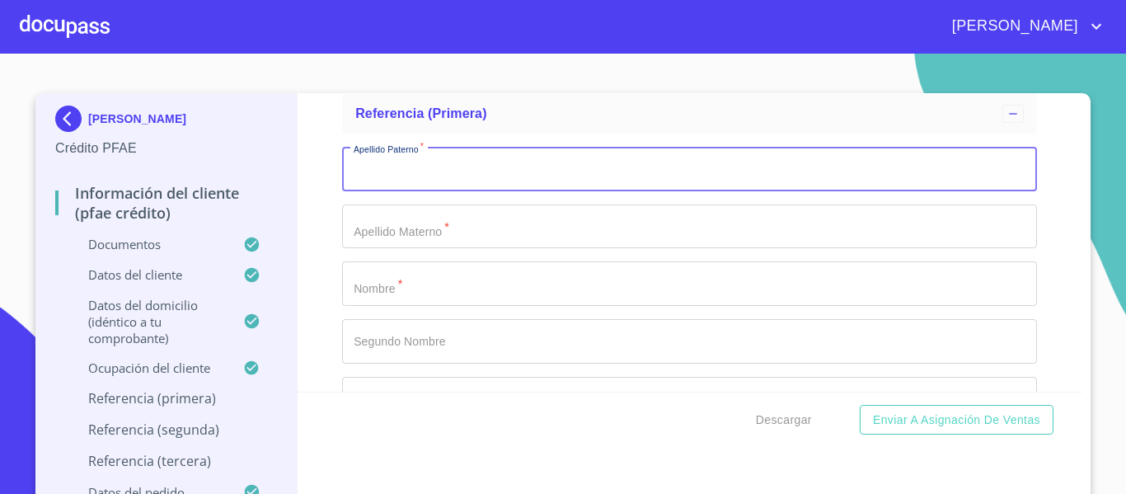
click at [368, 191] on input "Documento de identificación.   *" at bounding box center [689, 169] width 695 height 45
type input "[PERSON_NAME]"
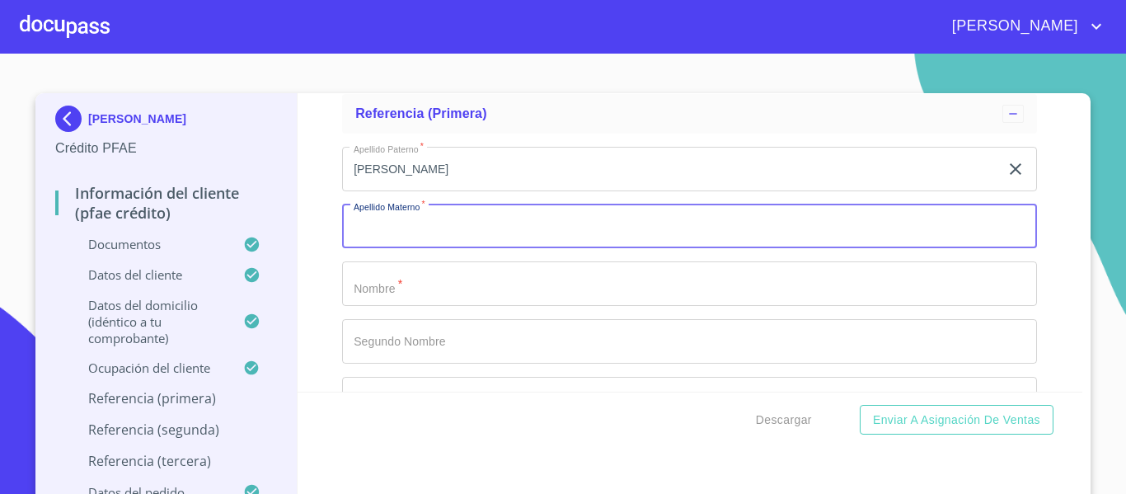
click at [409, 249] on input "Documento de identificación.   *" at bounding box center [689, 226] width 695 height 45
type input "[PERSON_NAME]"
click at [405, 302] on input "Documento de identificación.   *" at bounding box center [689, 283] width 695 height 45
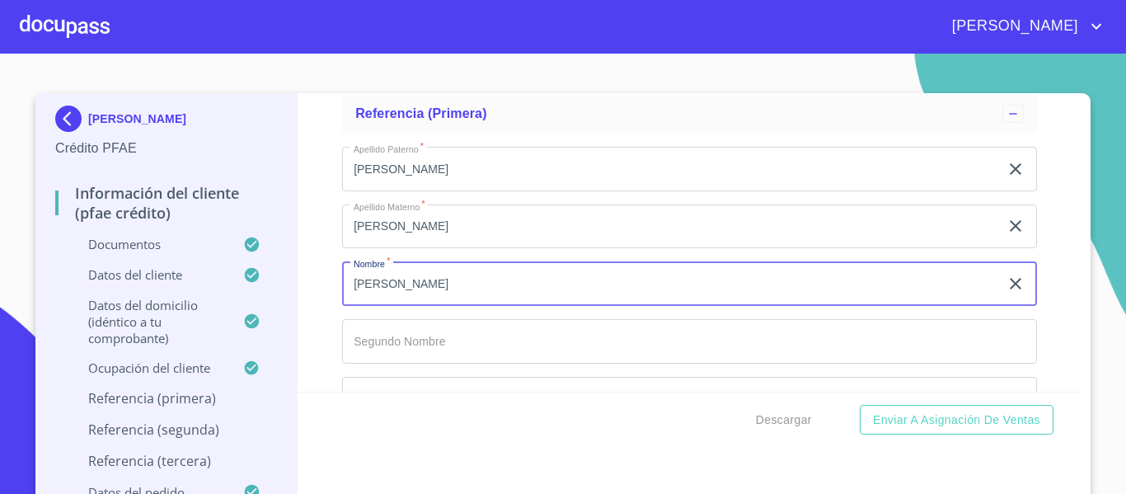
type input "[PERSON_NAME]"
click at [405, 352] on input "Documento de identificación.   *" at bounding box center [689, 341] width 695 height 45
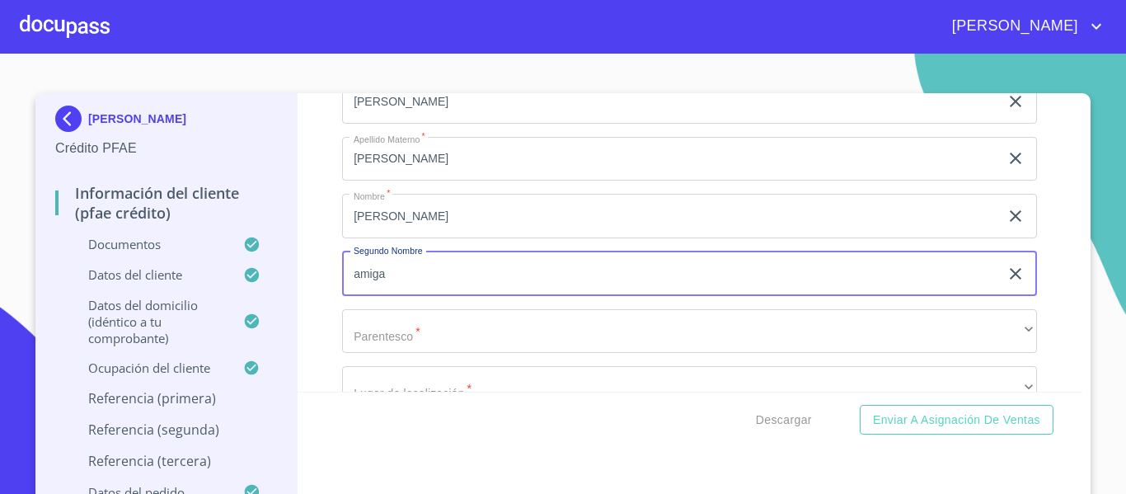
scroll to position [8307, 0]
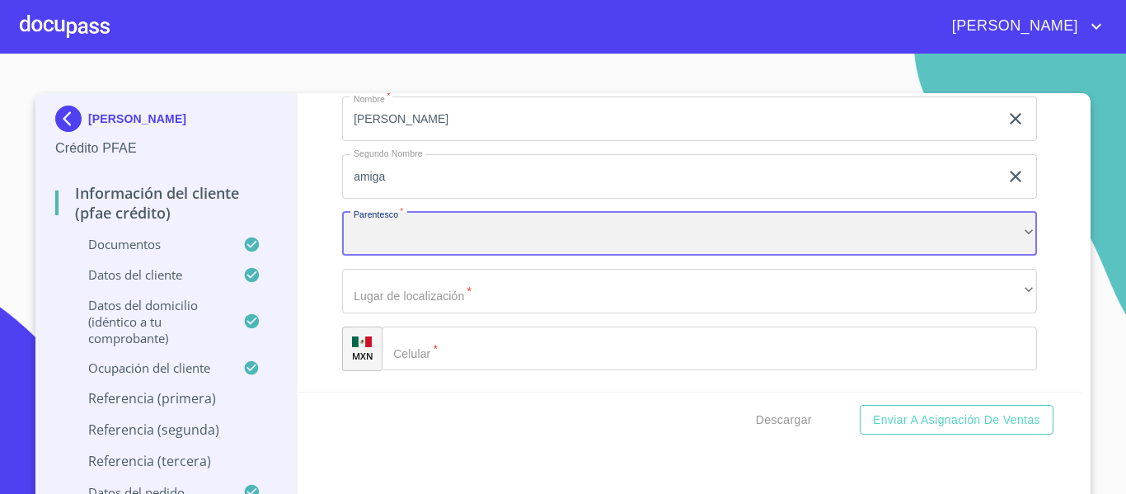
click at [396, 256] on div "​" at bounding box center [689, 234] width 695 height 45
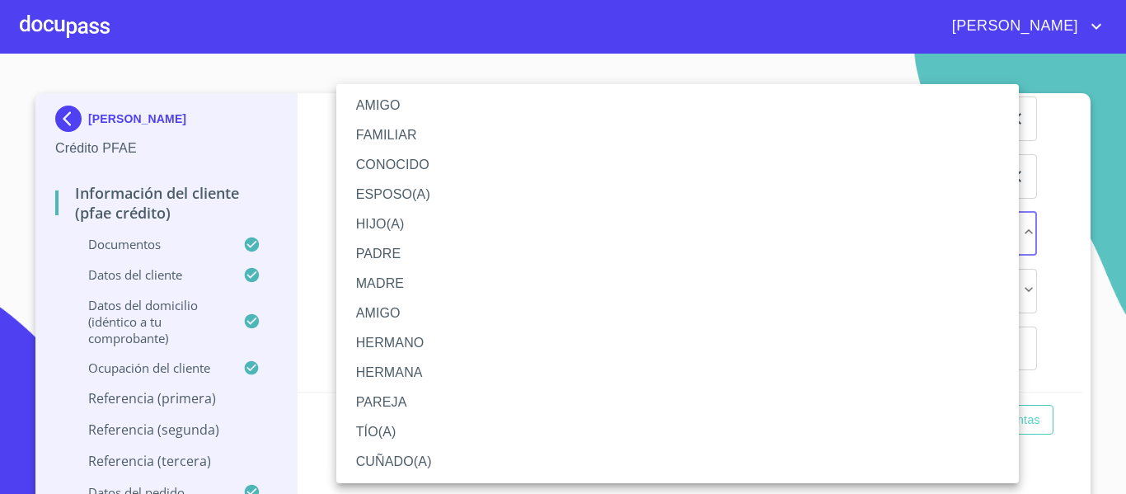
click at [372, 101] on li "AMIGO" at bounding box center [677, 106] width 683 height 30
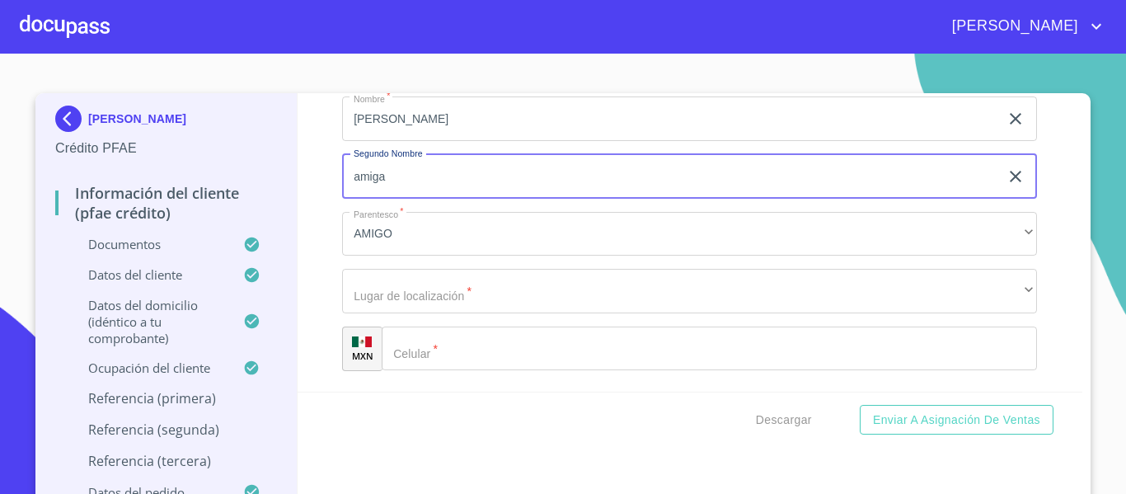
click at [397, 195] on input "amiga" at bounding box center [670, 176] width 657 height 45
type input "a"
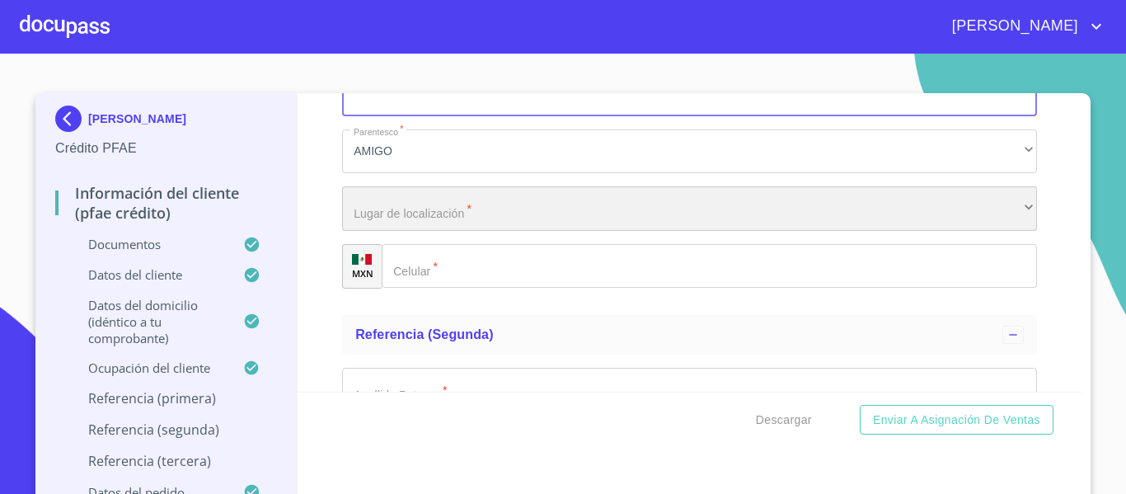
click at [392, 231] on div "​" at bounding box center [689, 208] width 695 height 45
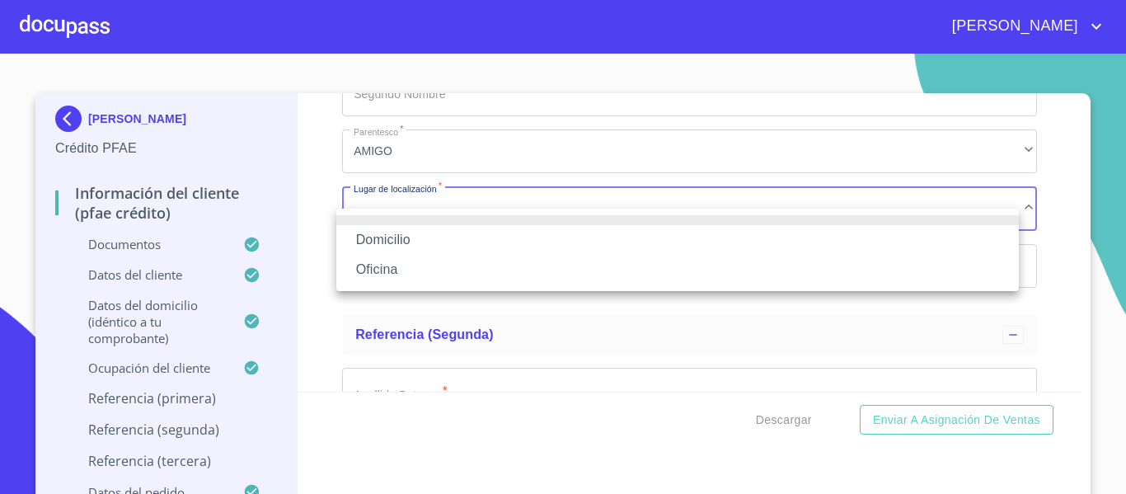
click at [388, 240] on li "Domicilio" at bounding box center [677, 240] width 683 height 30
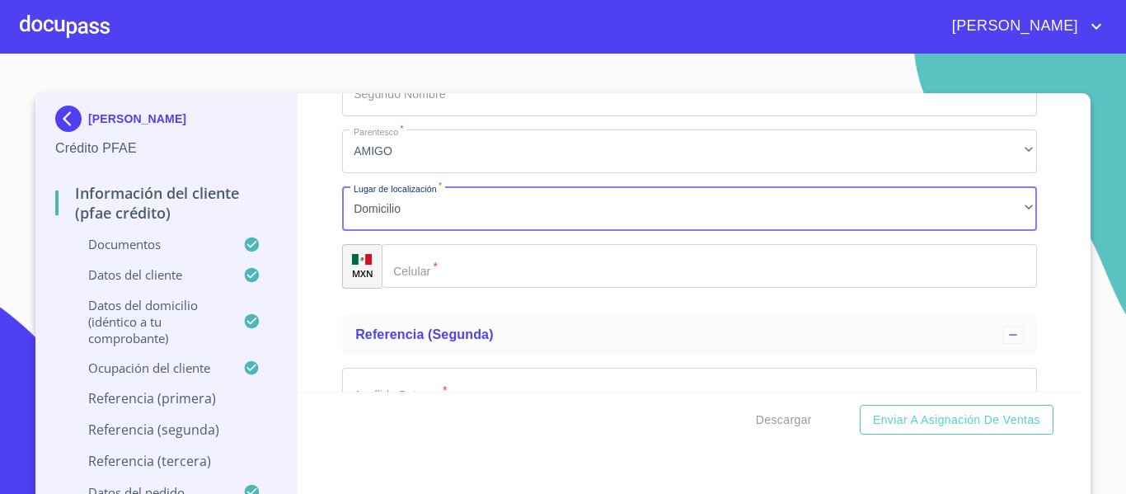
click at [397, 286] on div "​" at bounding box center [709, 266] width 655 height 45
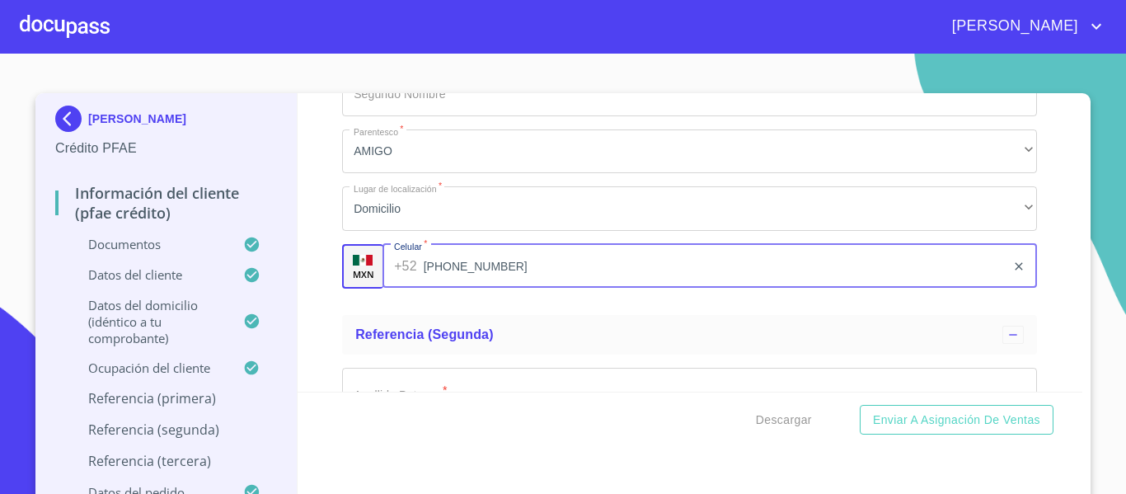
scroll to position [8472, 0]
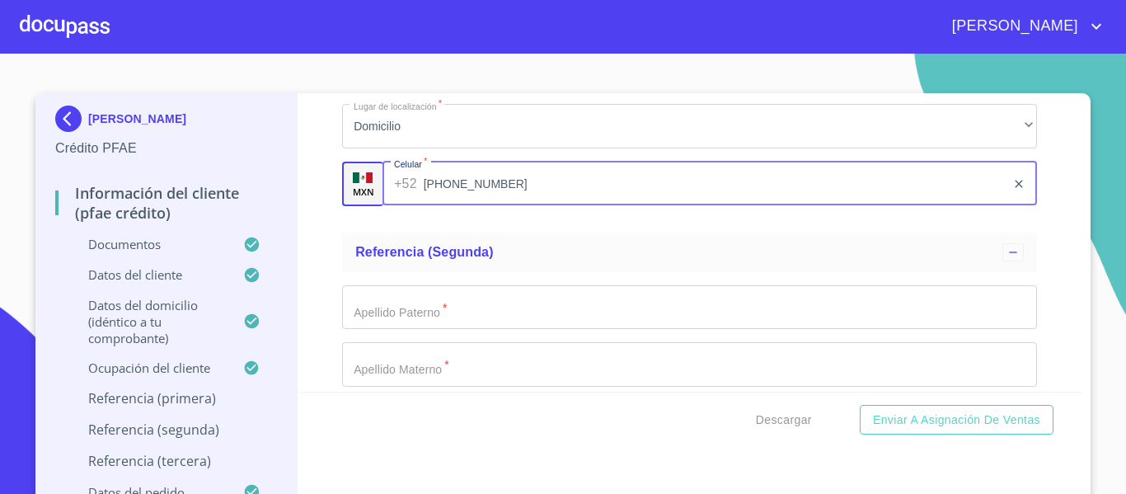
type input "[PHONE_NUMBER]"
click at [396, 313] on input "Documento de identificación.   *" at bounding box center [689, 307] width 695 height 45
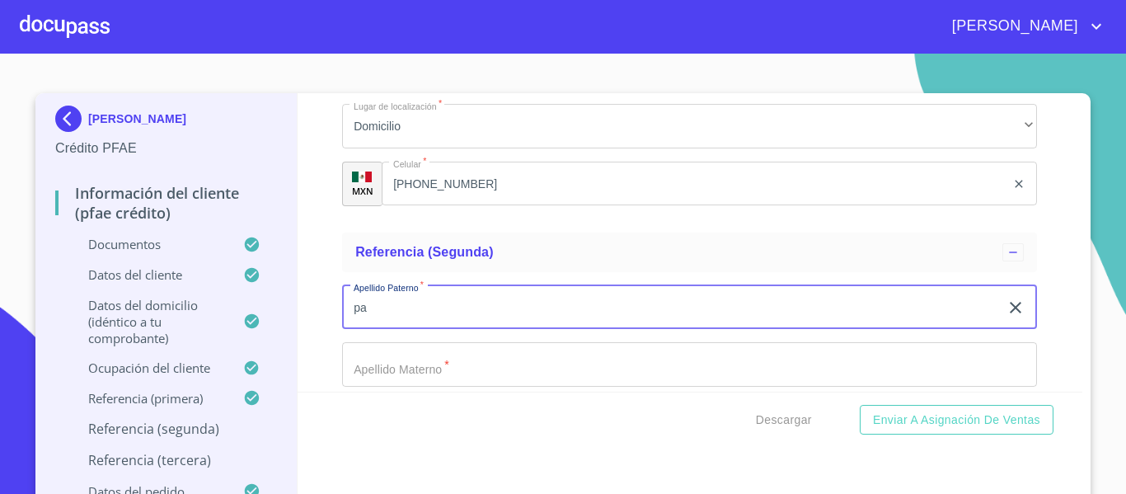
type input "p"
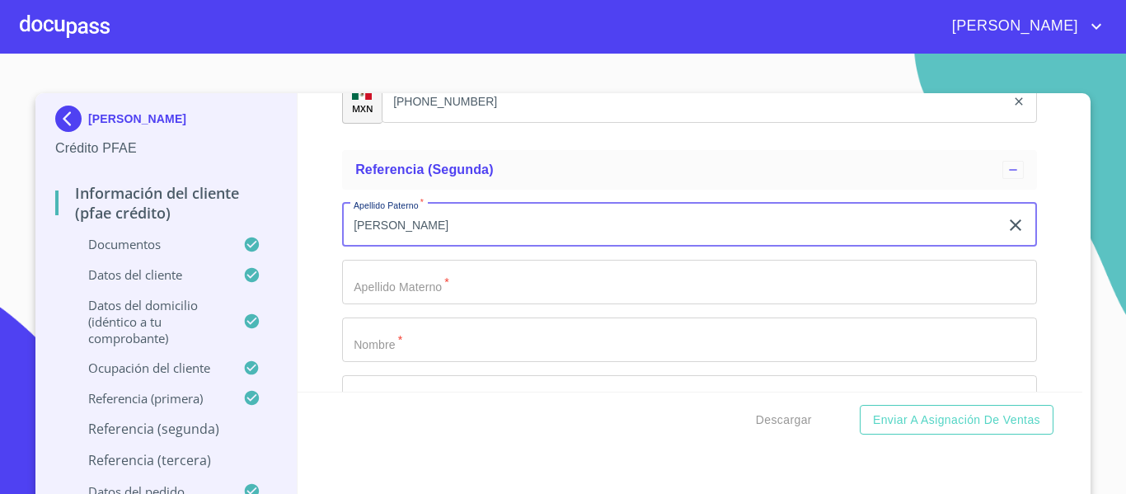
type input "[PERSON_NAME]"
click at [396, 304] on input "Documento de identificación.   *" at bounding box center [689, 282] width 695 height 45
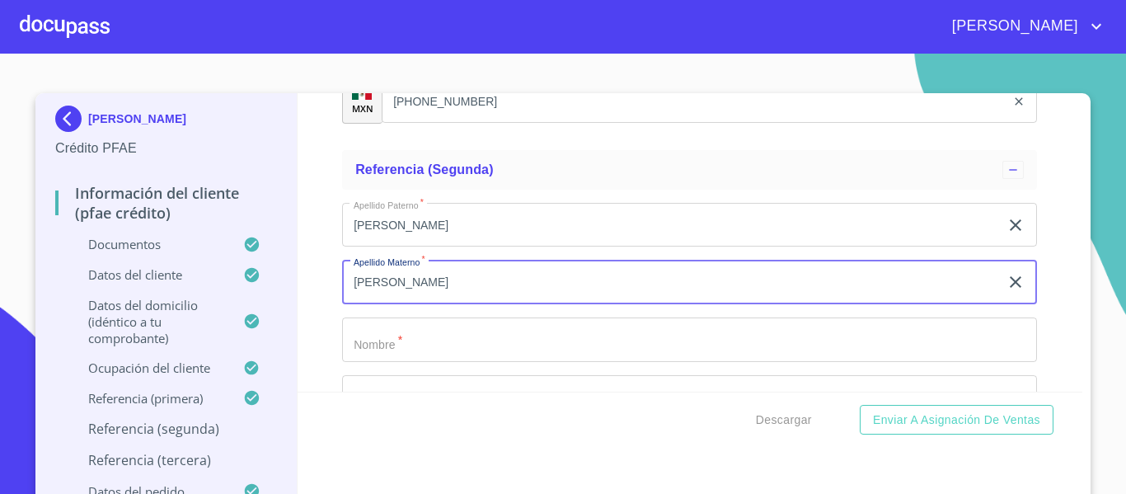
scroll to position [8637, 0]
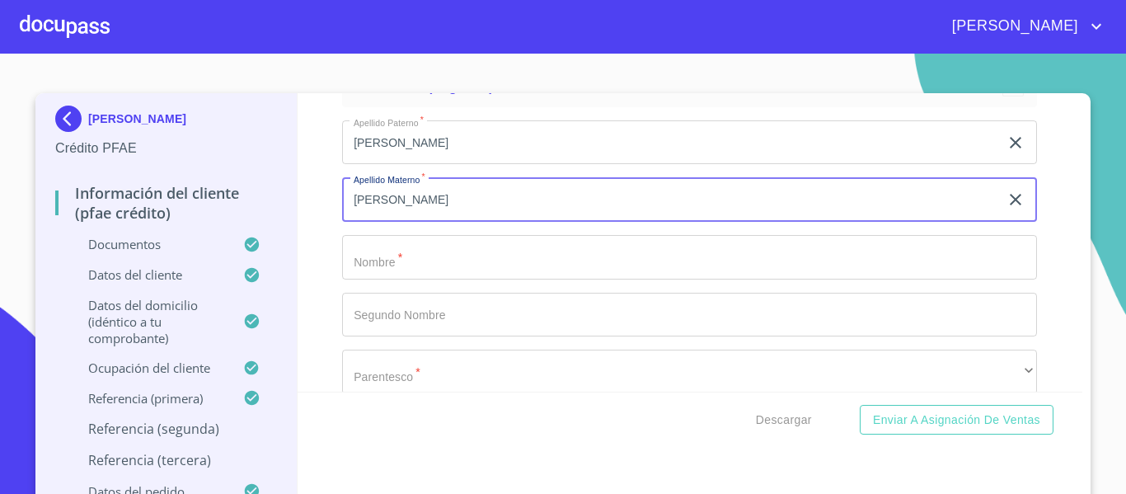
type input "[PERSON_NAME]"
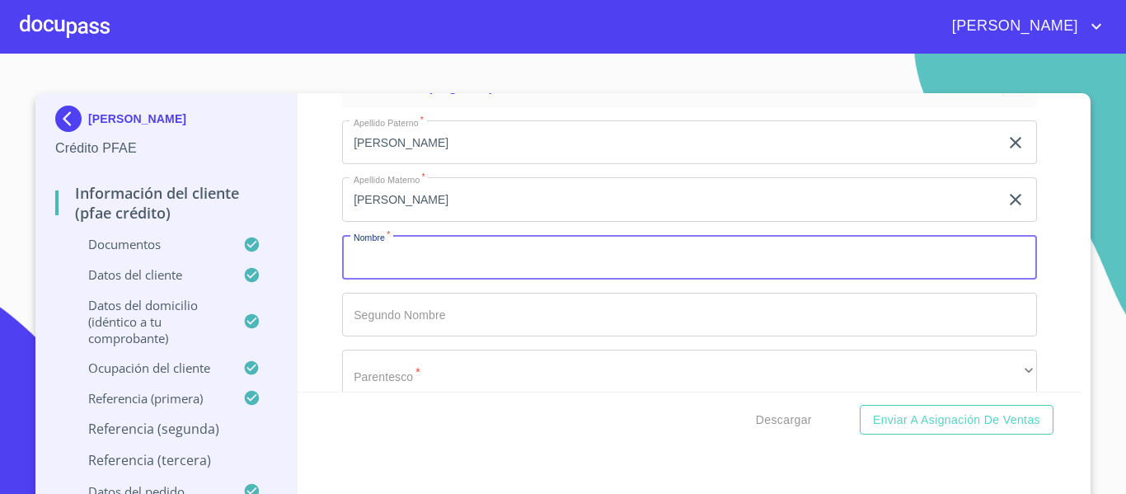
click at [390, 279] on input "Documento de identificación.   *" at bounding box center [689, 257] width 695 height 45
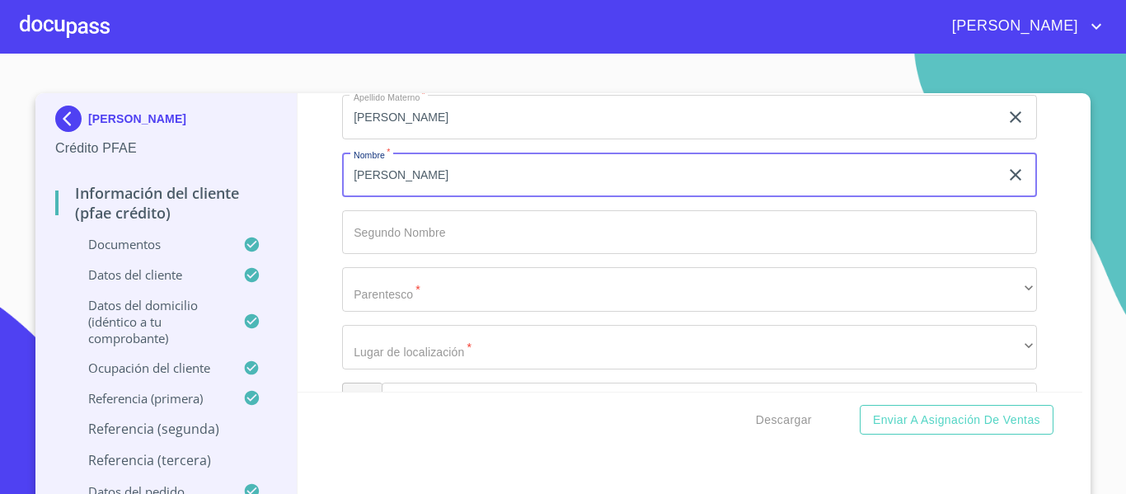
type input "[PERSON_NAME]"
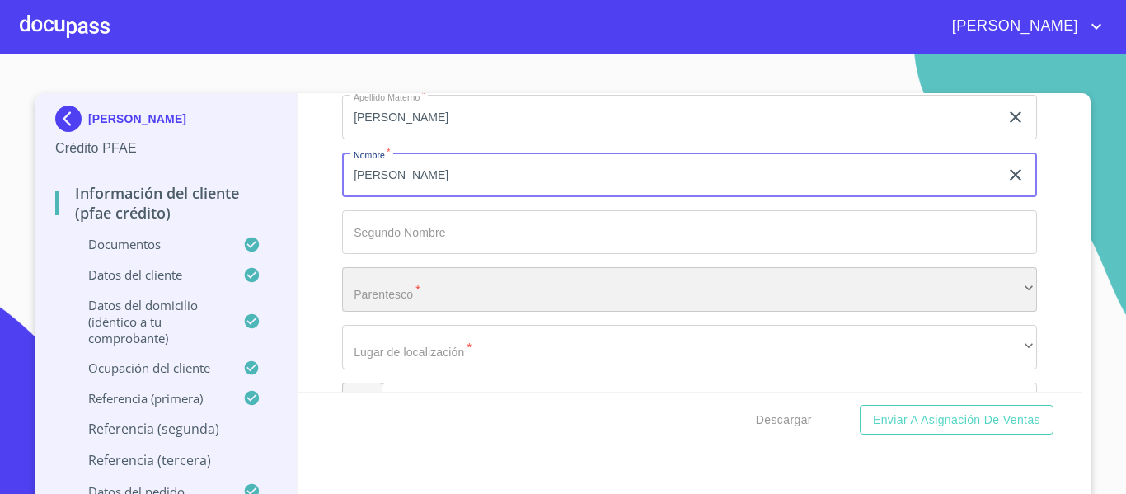
click at [388, 292] on div "​" at bounding box center [689, 289] width 695 height 45
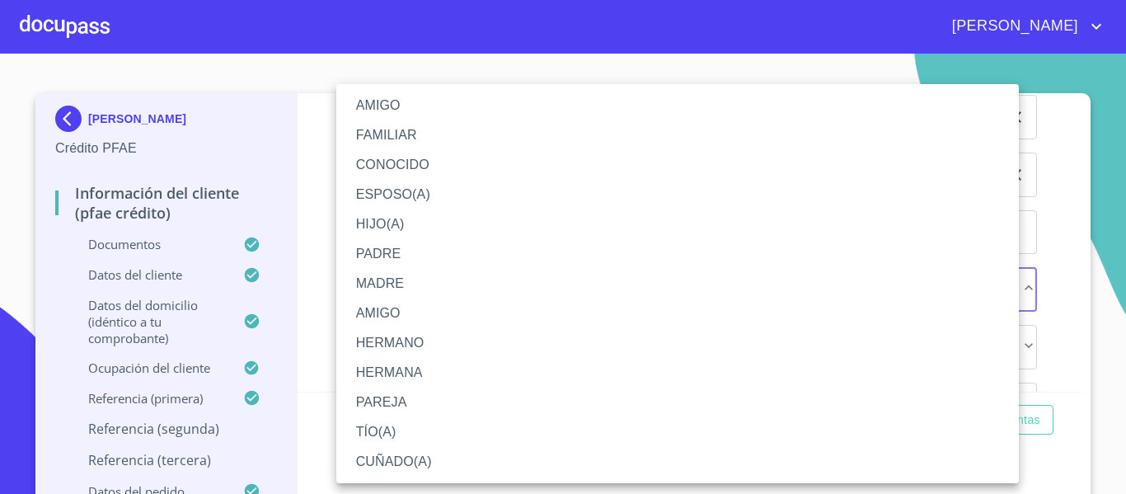
click at [371, 114] on li "AMIGO" at bounding box center [677, 106] width 683 height 30
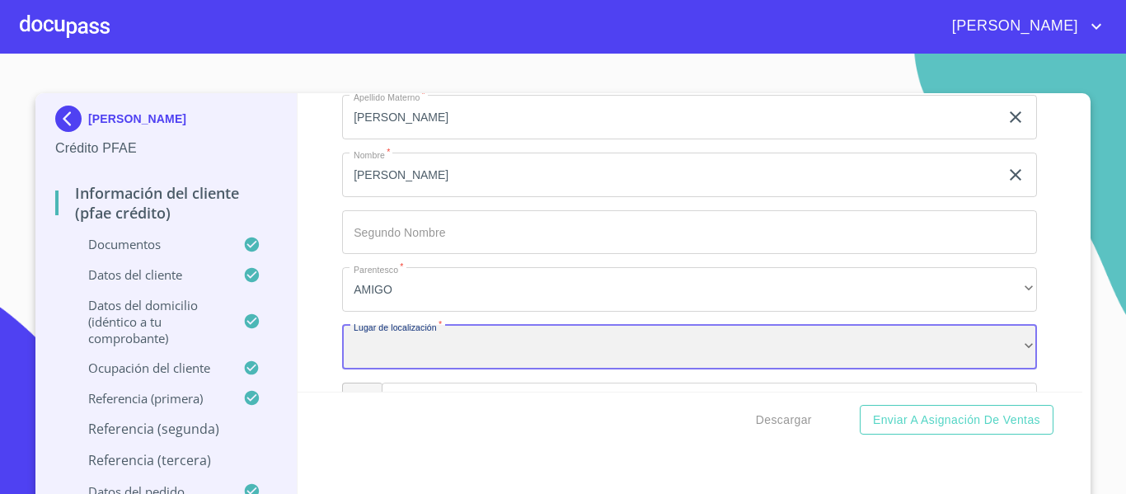
click at [413, 364] on div "​" at bounding box center [689, 347] width 695 height 45
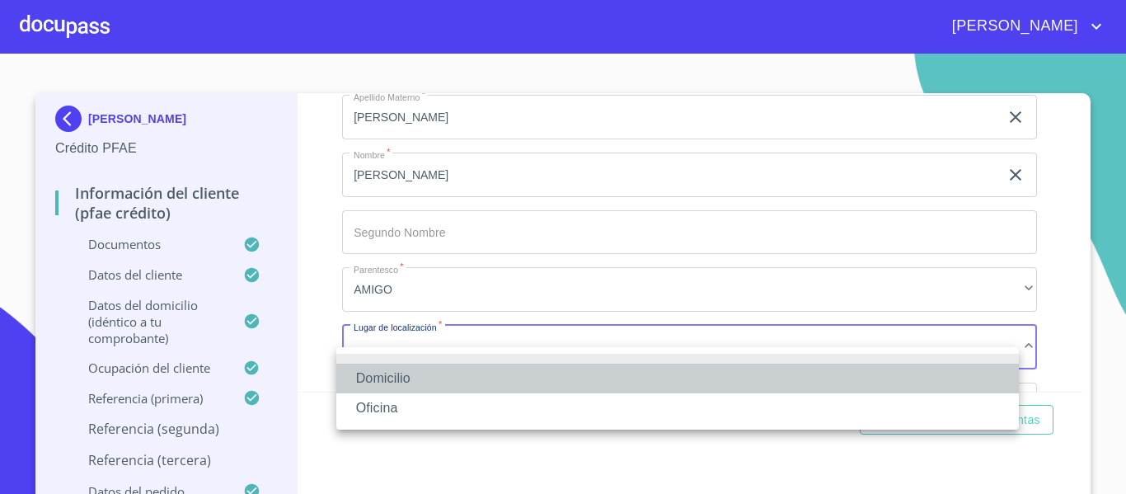
click at [395, 368] on li "Domicilio" at bounding box center [677, 379] width 683 height 30
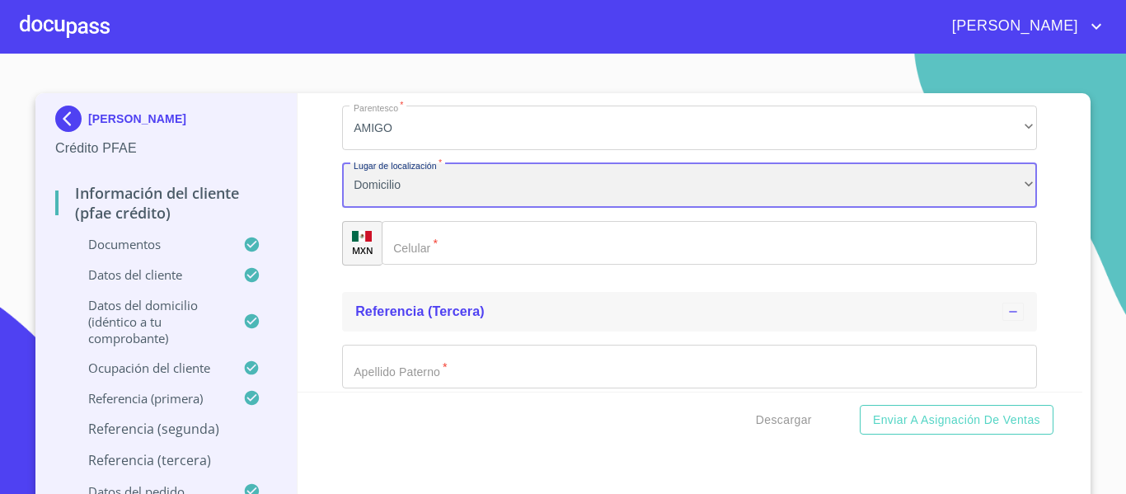
scroll to position [8884, 0]
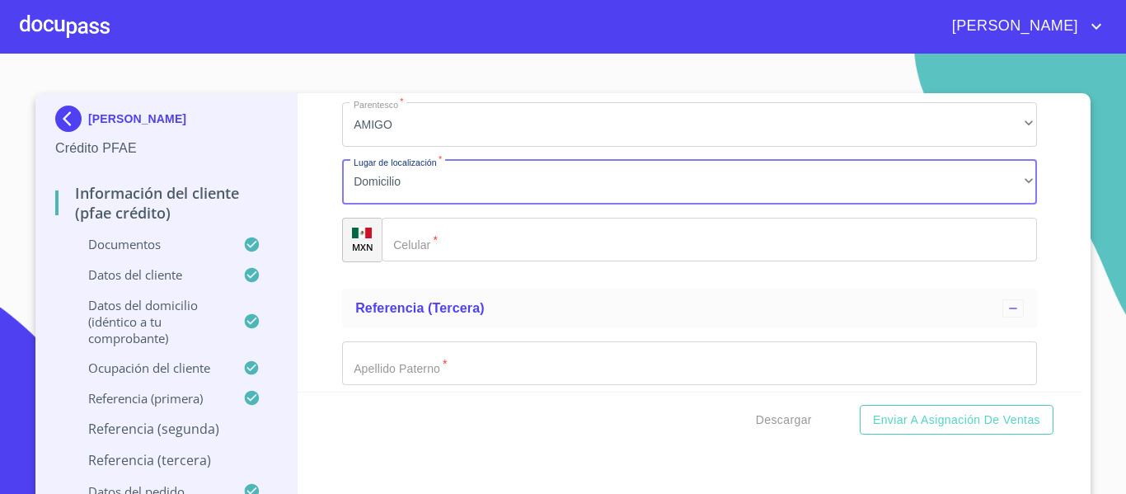
click at [388, 262] on div "​" at bounding box center [709, 240] width 655 height 45
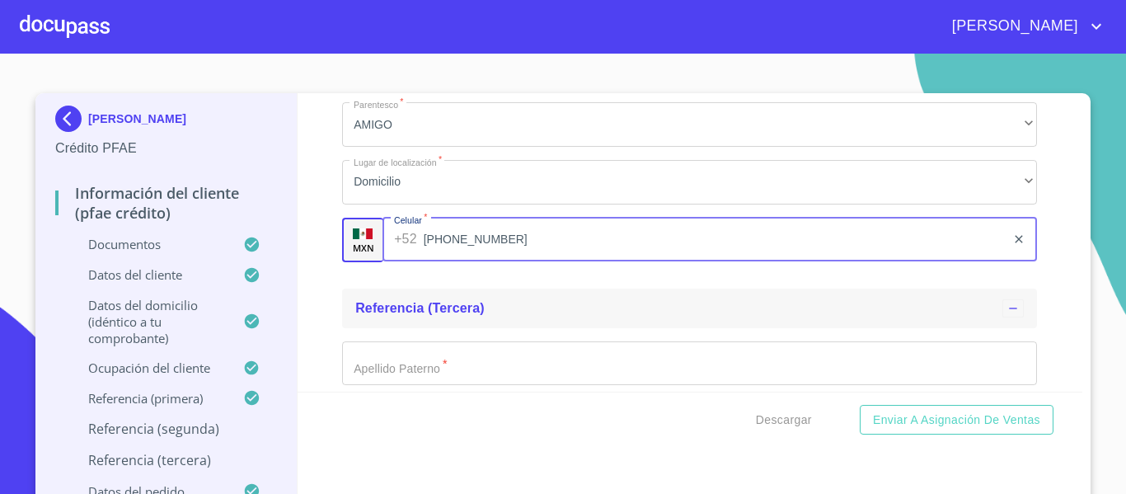
type input "[PHONE_NUMBER]"
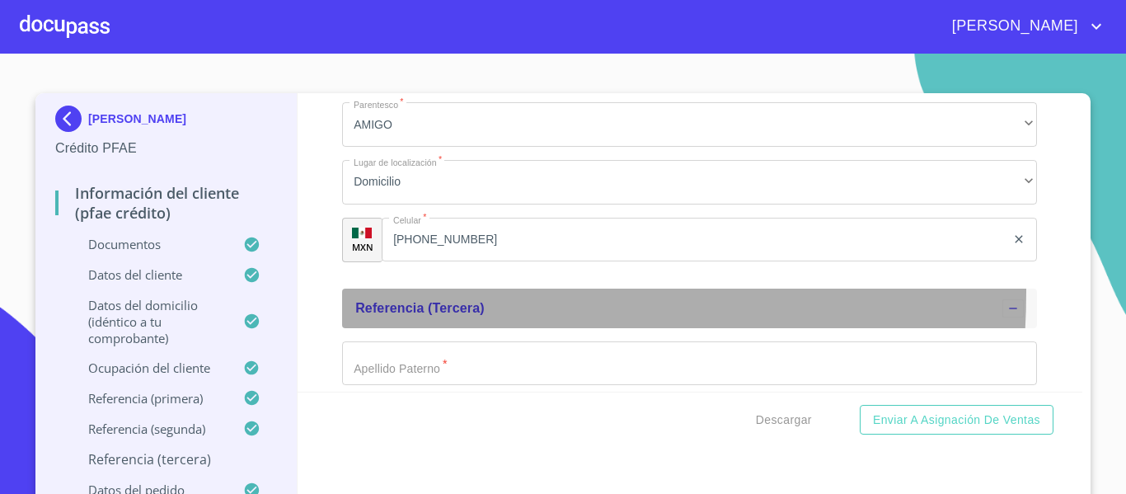
click at [342, 311] on div "Referencia (tercera)" at bounding box center [689, 309] width 695 height 40
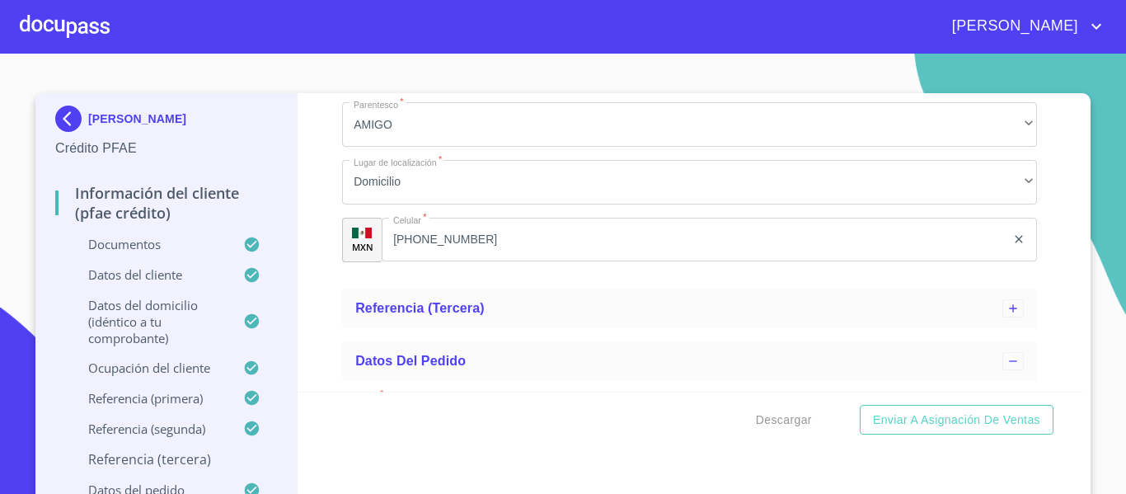
scroll to position [8967, 0]
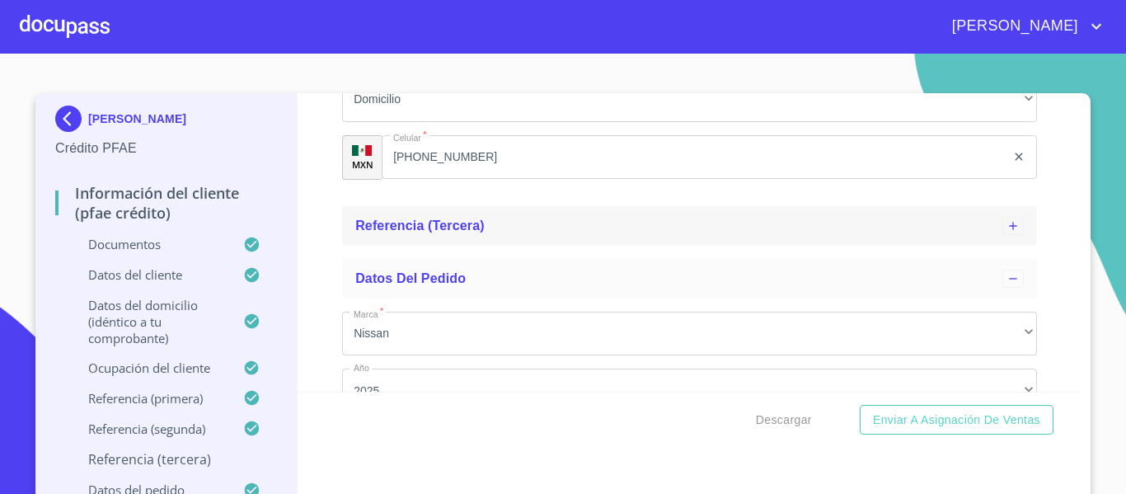
click at [371, 246] on div "Referencia (tercera)" at bounding box center [689, 226] width 695 height 40
click at [366, 298] on input "Documento de identificación.   *" at bounding box center [689, 281] width 695 height 45
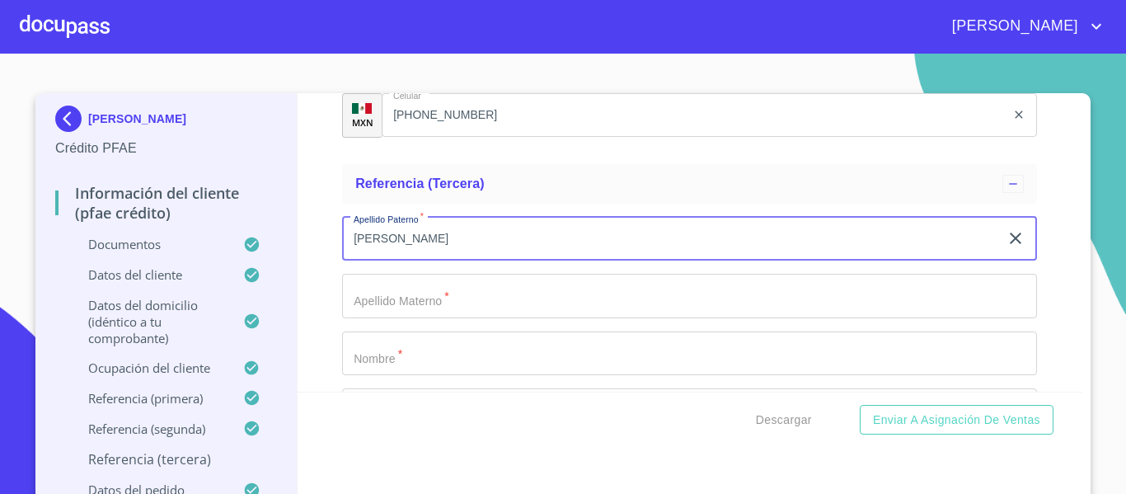
scroll to position [9049, 0]
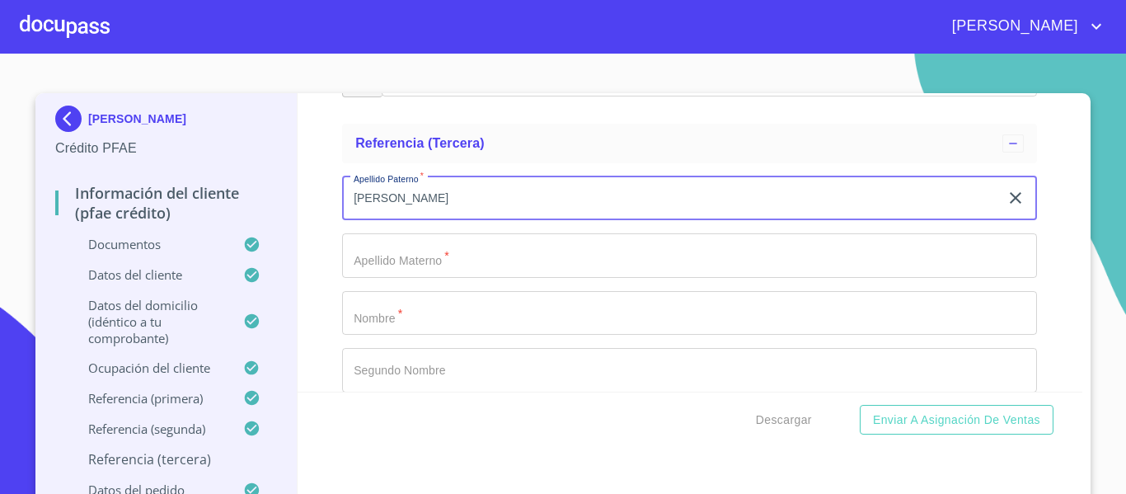
type input "[PERSON_NAME]"
click at [388, 275] on input "Documento de identificación.   *" at bounding box center [689, 255] width 695 height 45
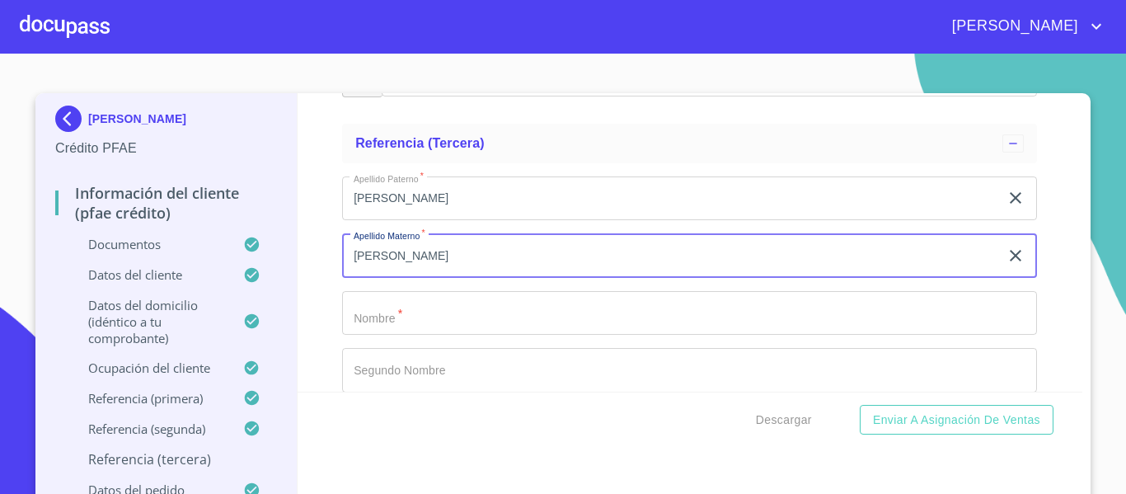
type input "[PERSON_NAME]"
click at [378, 329] on input "Documento de identificación.   *" at bounding box center [689, 313] width 695 height 45
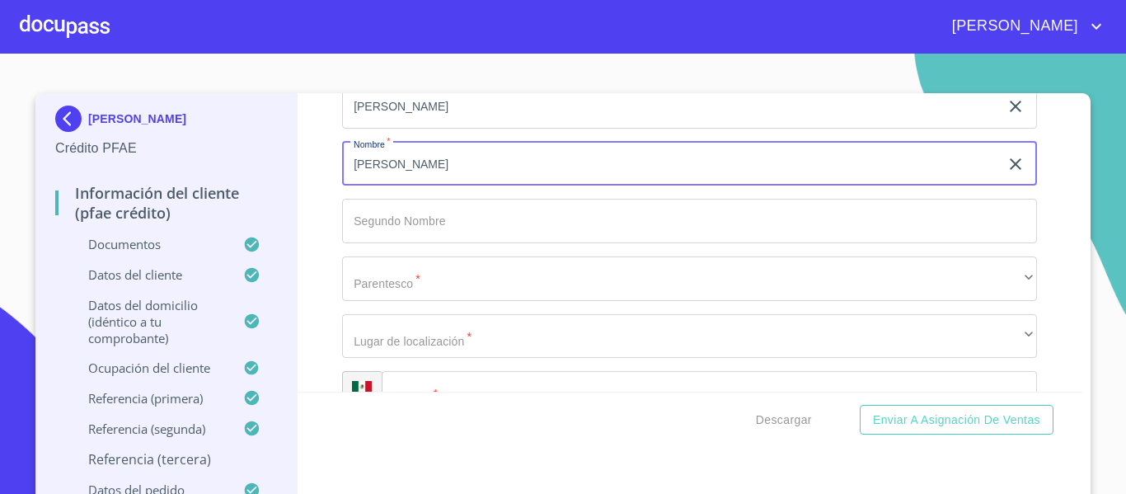
scroll to position [9214, 0]
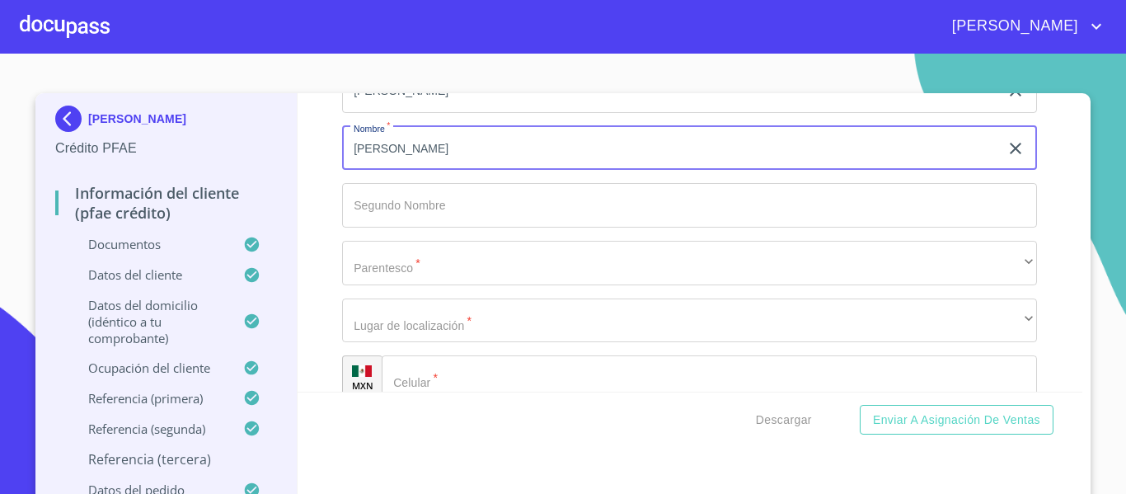
type input "[PERSON_NAME]"
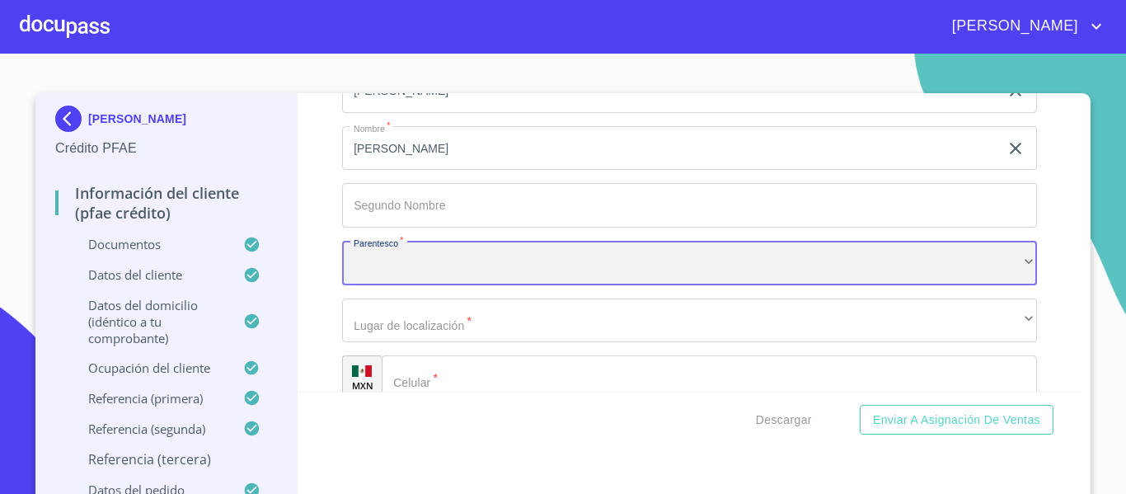
click at [376, 285] on div "​" at bounding box center [689, 263] width 695 height 45
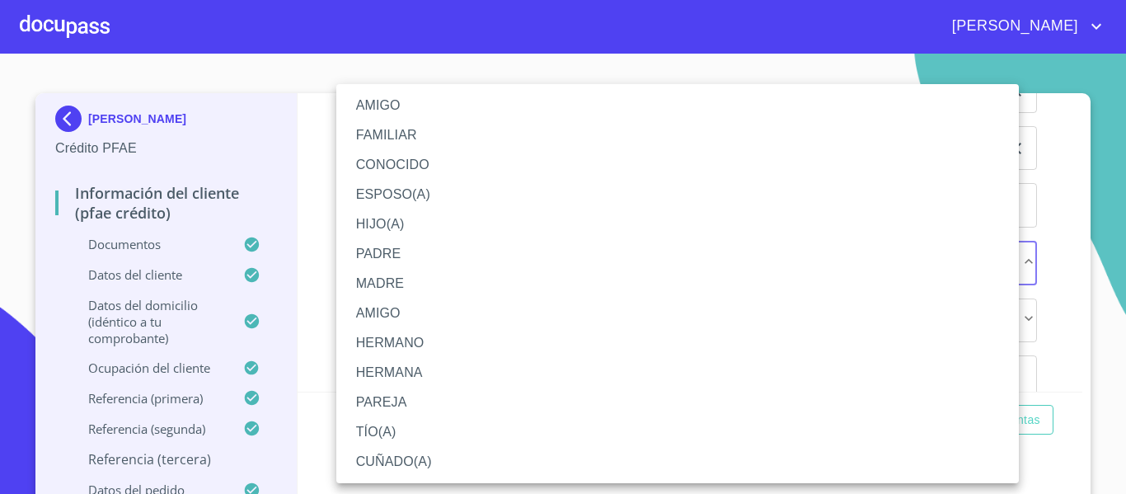
click at [376, 109] on li "AMIGO" at bounding box center [677, 106] width 683 height 30
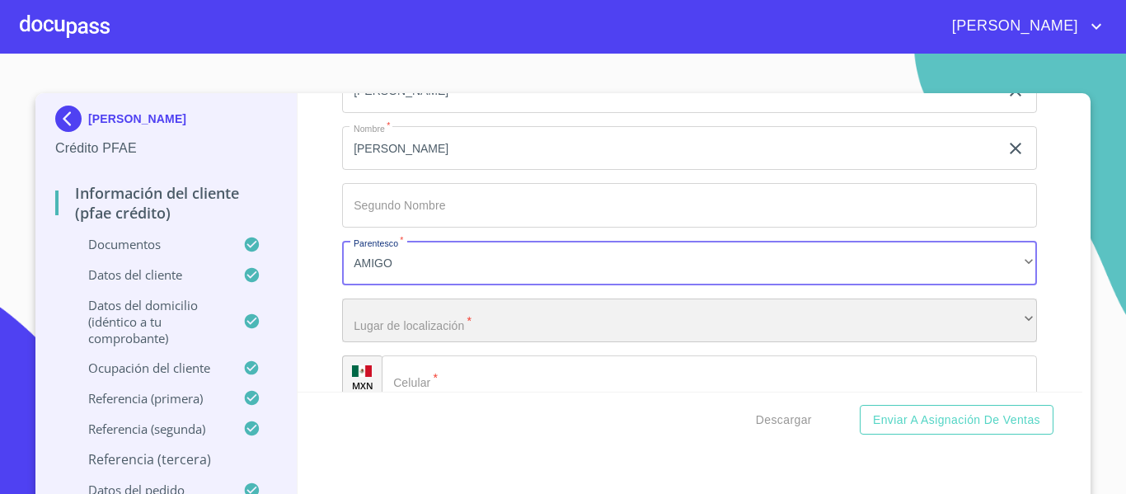
click at [397, 343] on div "​" at bounding box center [689, 320] width 695 height 45
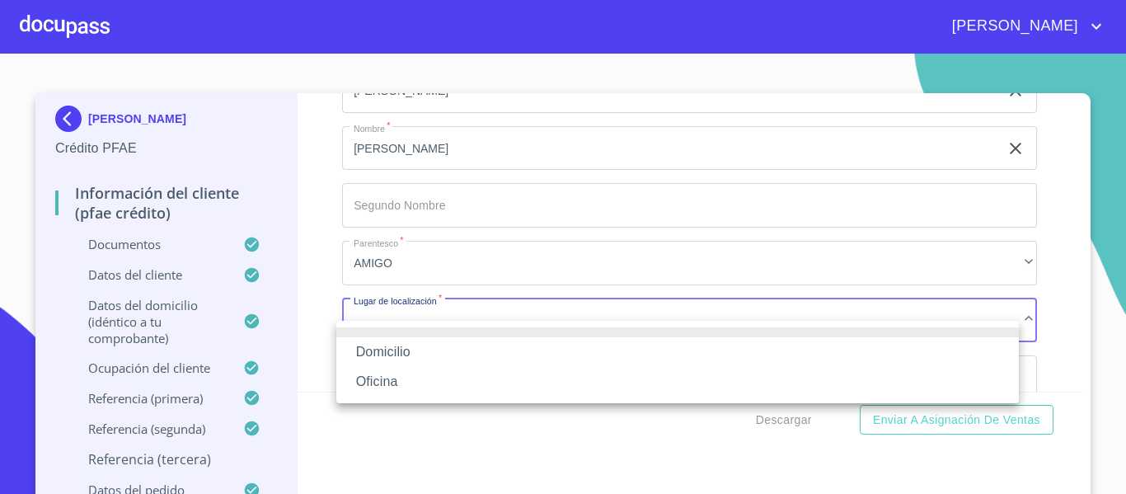
click at [393, 344] on li "Domicilio" at bounding box center [677, 352] width 683 height 30
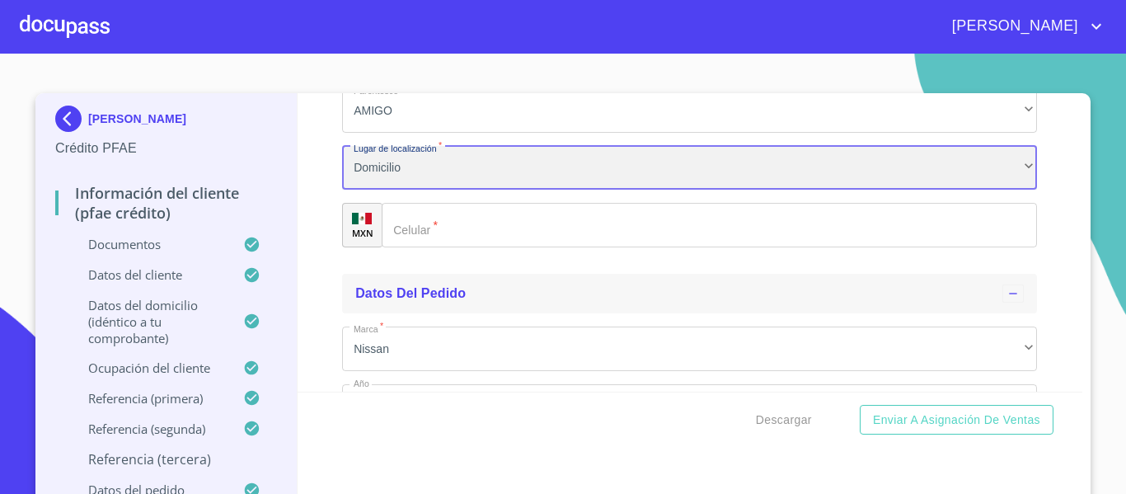
scroll to position [9379, 0]
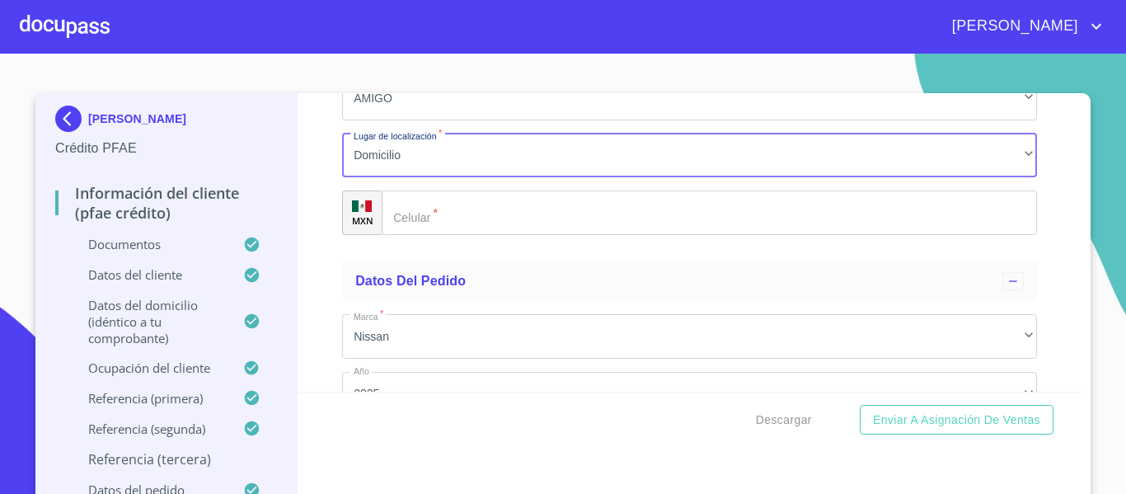
click at [397, 233] on div "​" at bounding box center [709, 212] width 655 height 45
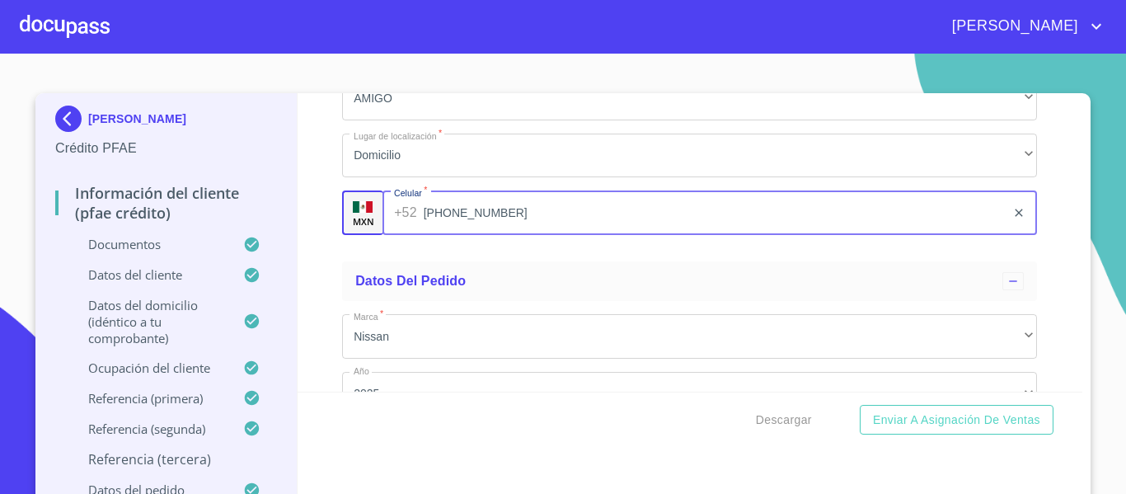
type input "[PHONE_NUMBER]"
click at [316, 250] on div "Información del cliente (PFAE crédito) Documentos Documento de identificación. …" at bounding box center [691, 242] width 786 height 298
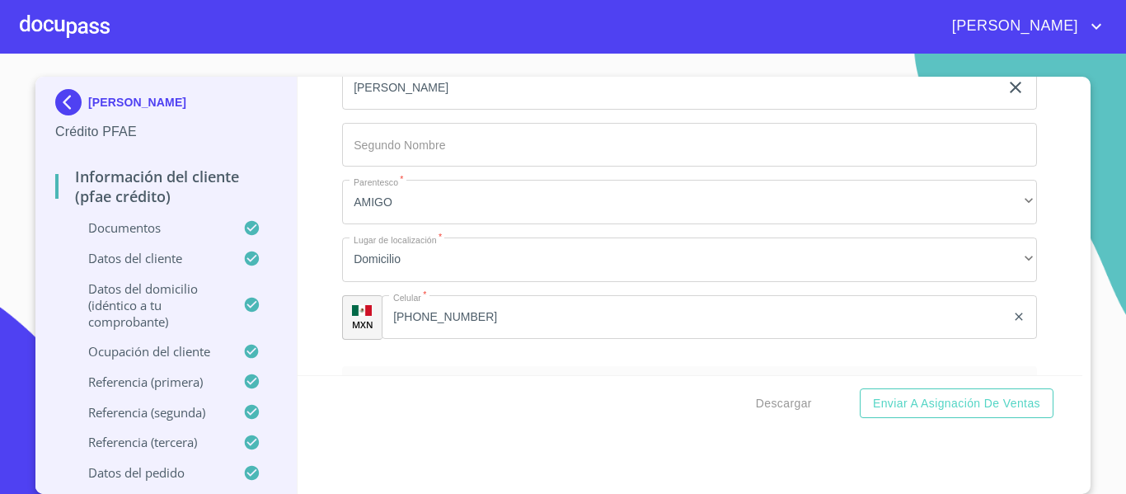
scroll to position [8543, 0]
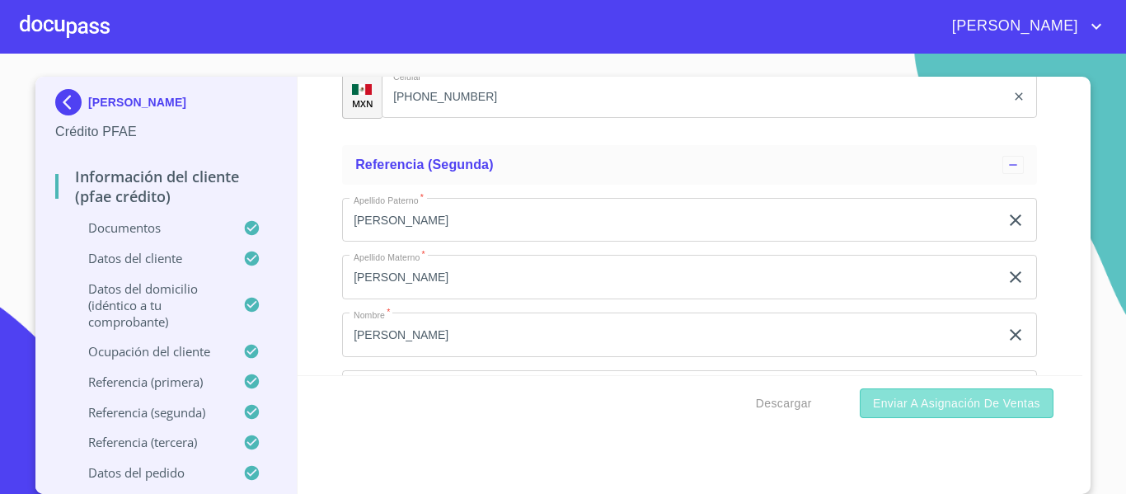
click at [885, 400] on span "Enviar a Asignación de Ventas" at bounding box center [956, 403] width 167 height 21
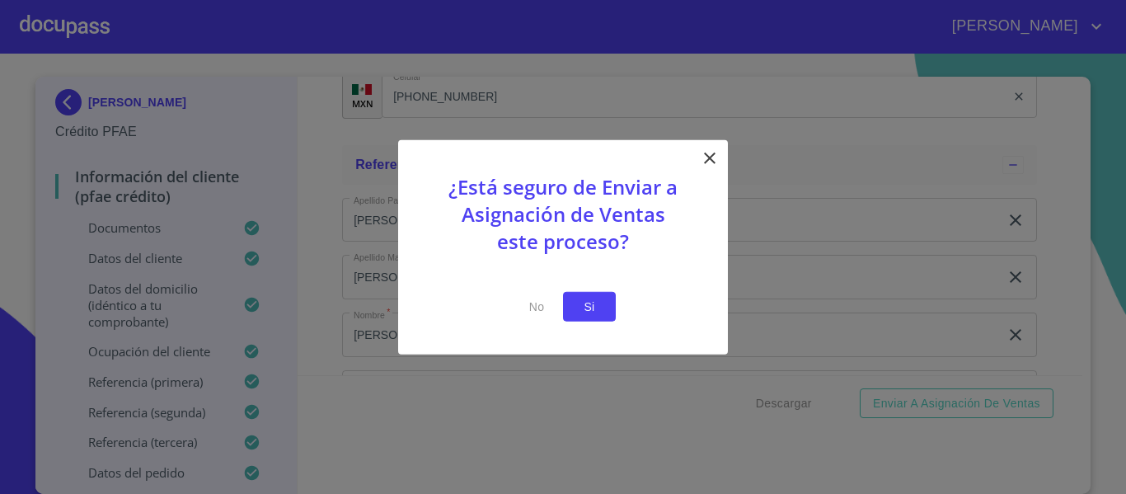
click at [594, 305] on span "Si" at bounding box center [589, 306] width 26 height 21
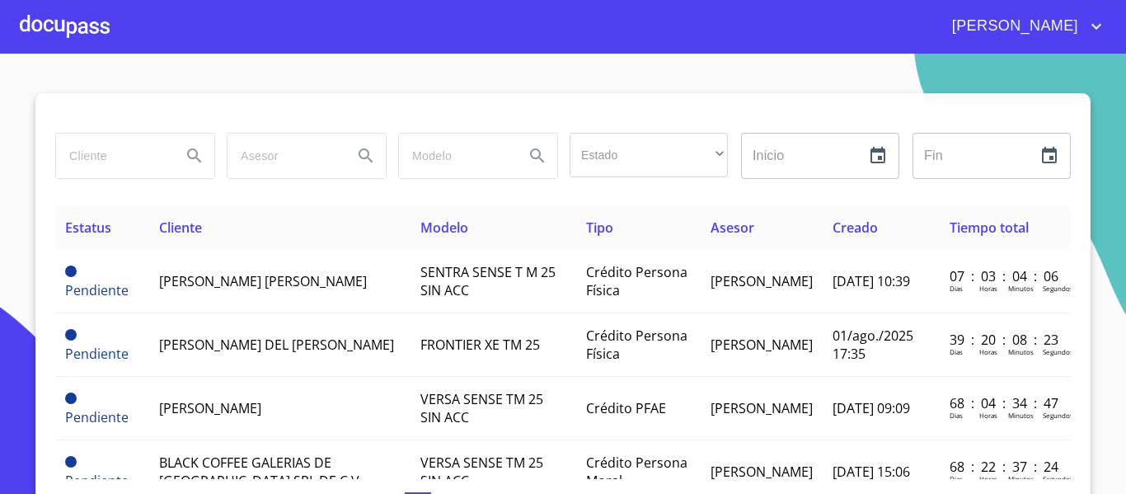
click at [616, 70] on section "Estado ​ ​ Inicio ​ Fin ​ Estatus Cliente Modelo Tipo Asesor Creado Tiempo tota…" at bounding box center [563, 274] width 1126 height 440
click at [64, 21] on div at bounding box center [65, 26] width 90 height 53
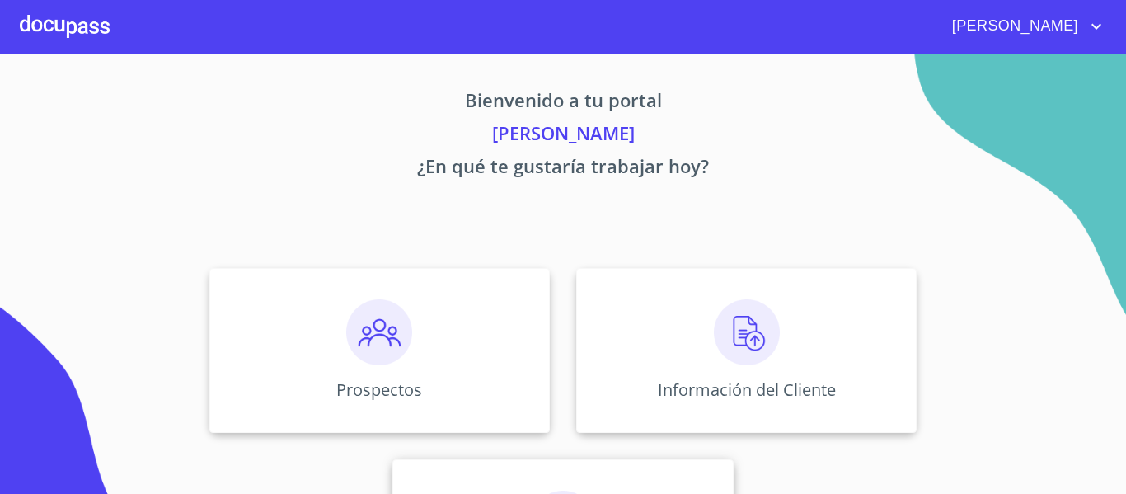
scroll to position [143, 0]
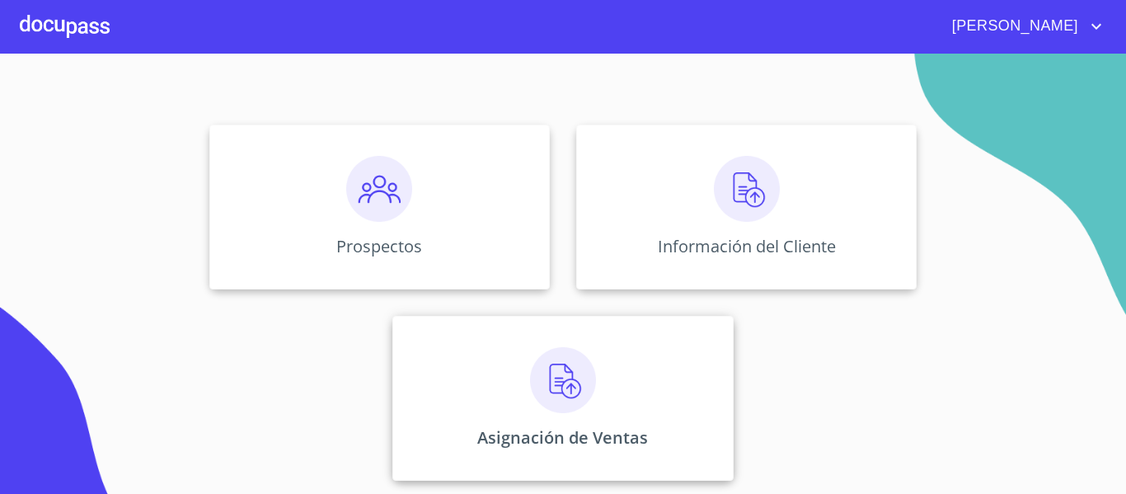
click at [544, 391] on img at bounding box center [563, 380] width 66 height 66
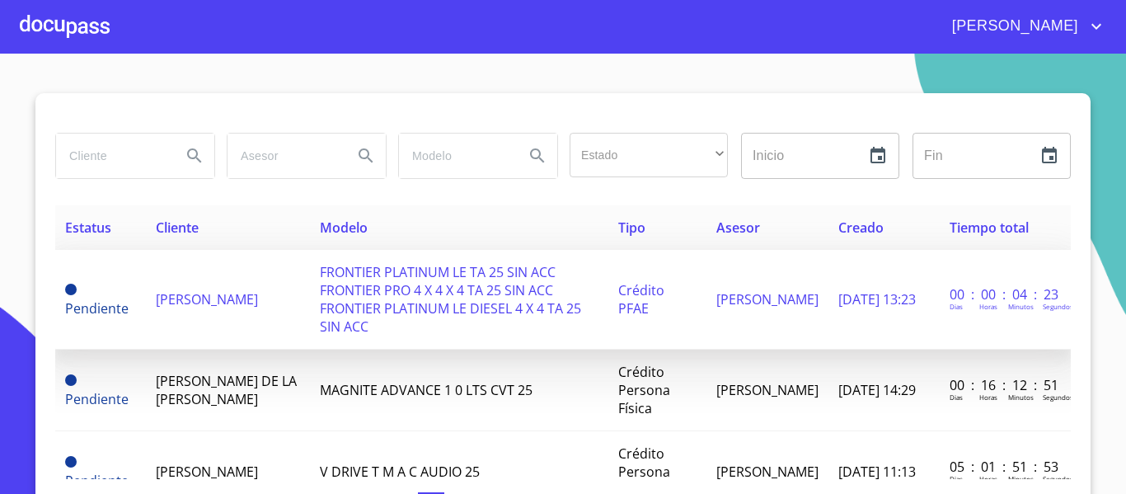
click at [240, 290] on span "[PERSON_NAME]" at bounding box center [207, 299] width 102 height 18
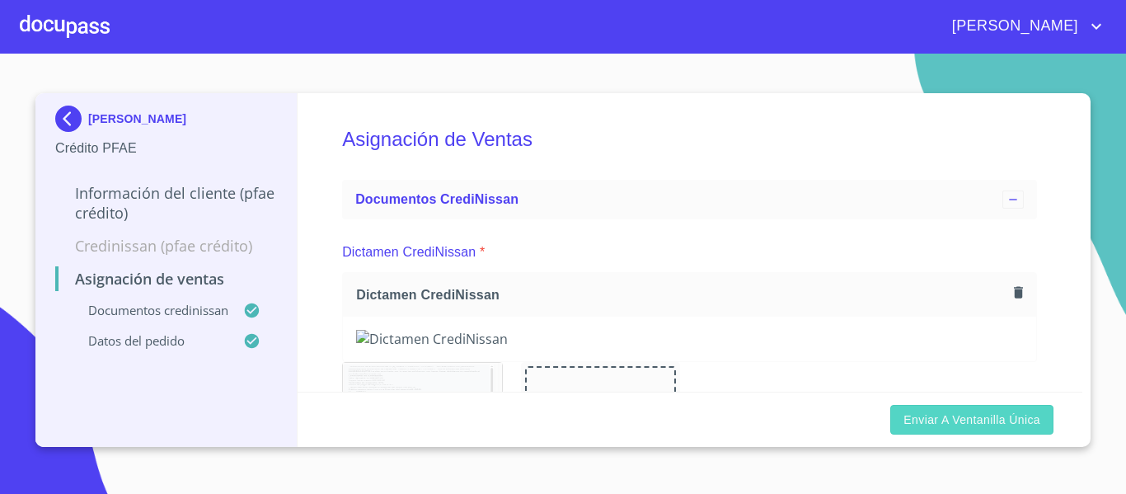
click at [926, 412] on span "Enviar a Ventanilla única" at bounding box center [972, 420] width 137 height 21
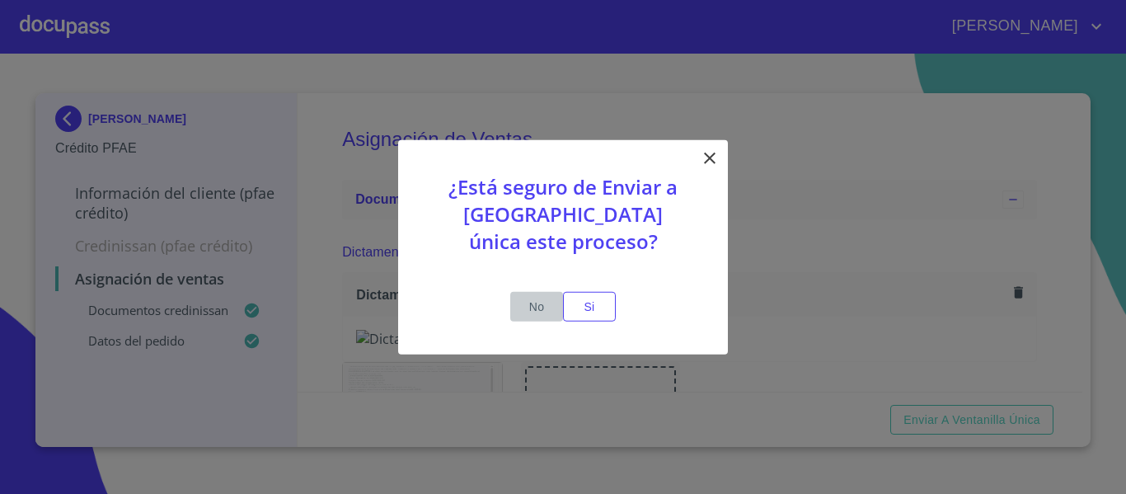
click at [558, 305] on button "No" at bounding box center [536, 306] width 53 height 31
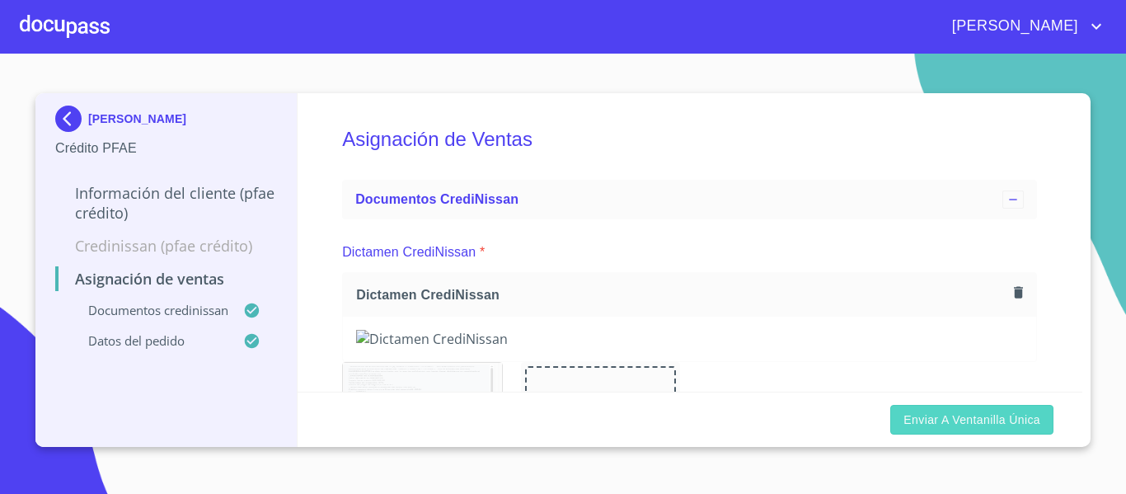
click at [965, 411] on span "Enviar a Ventanilla única" at bounding box center [972, 420] width 137 height 21
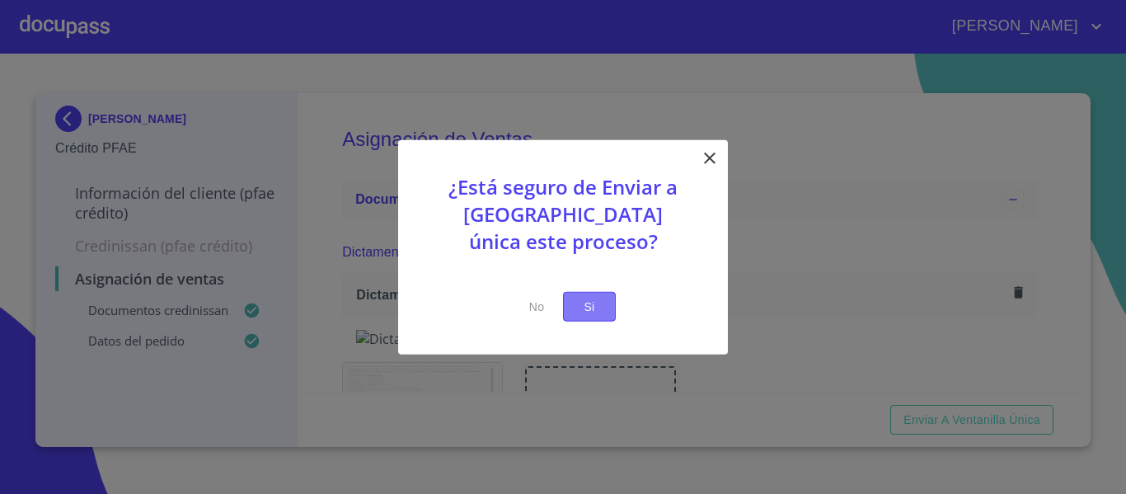
click at [580, 300] on span "Si" at bounding box center [589, 306] width 26 height 21
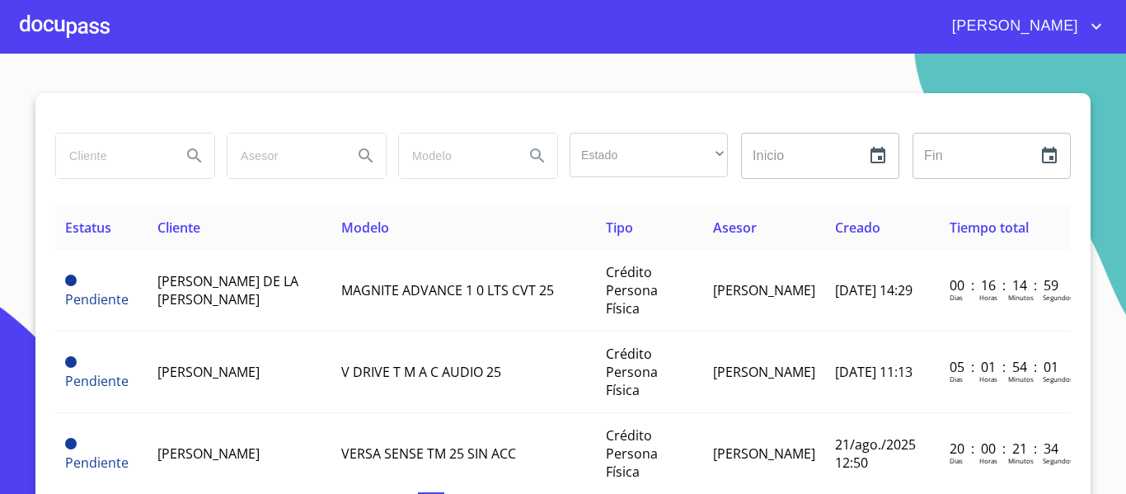
click at [73, 35] on div at bounding box center [65, 26] width 90 height 53
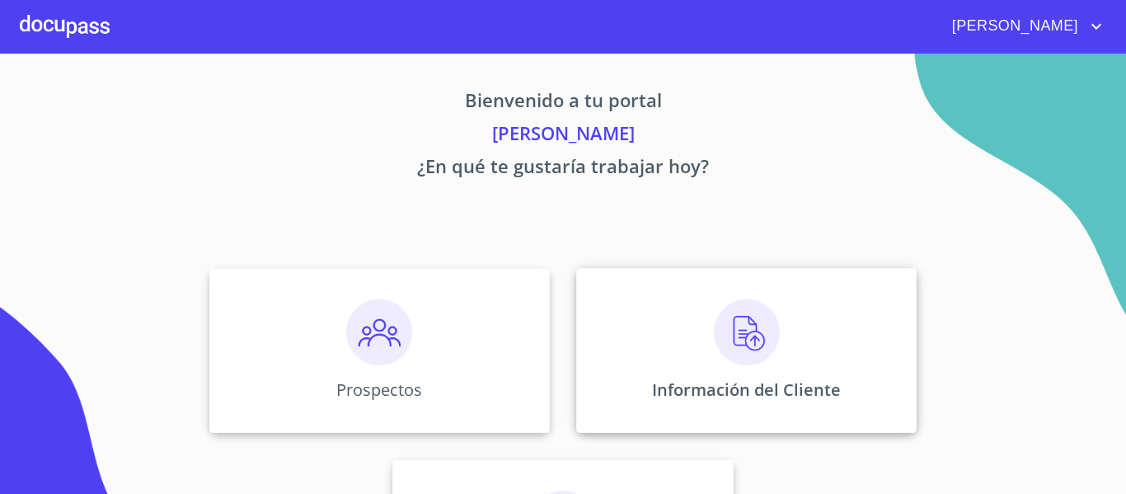
click at [773, 337] on img at bounding box center [747, 332] width 66 height 66
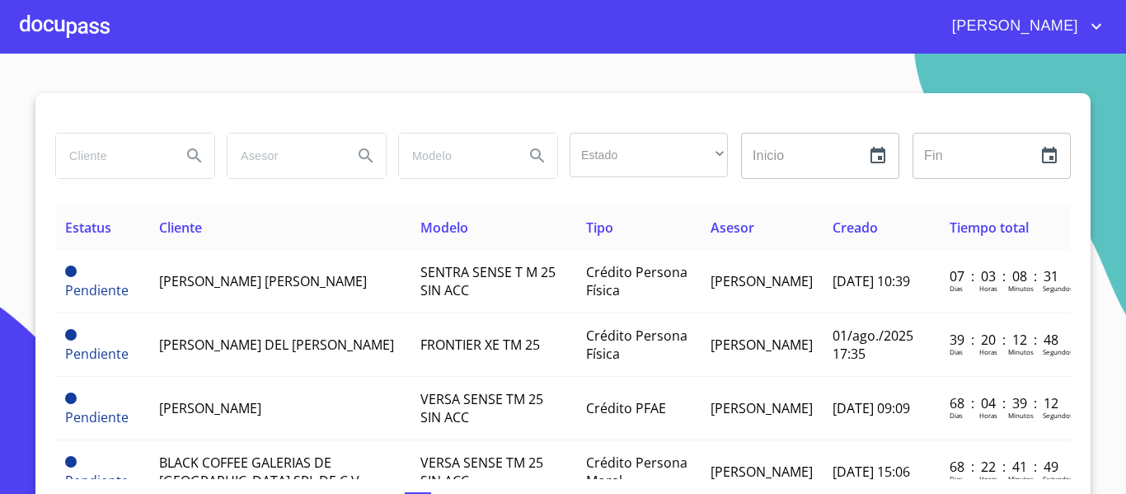
click at [148, 152] on input "search" at bounding box center [112, 156] width 112 height 45
type input "[PERSON_NAME]"
click at [185, 161] on icon "Search" at bounding box center [195, 156] width 20 height 20
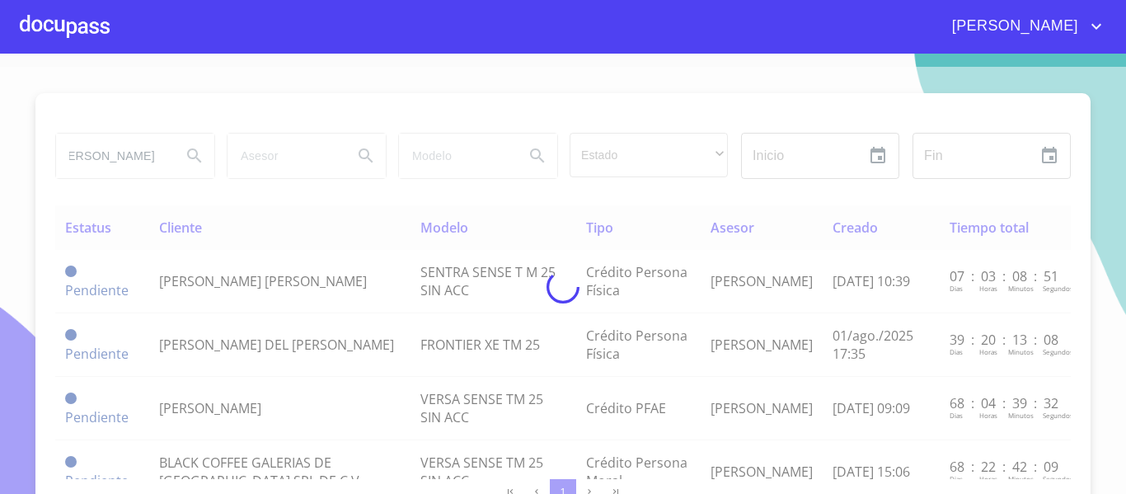
scroll to position [0, 0]
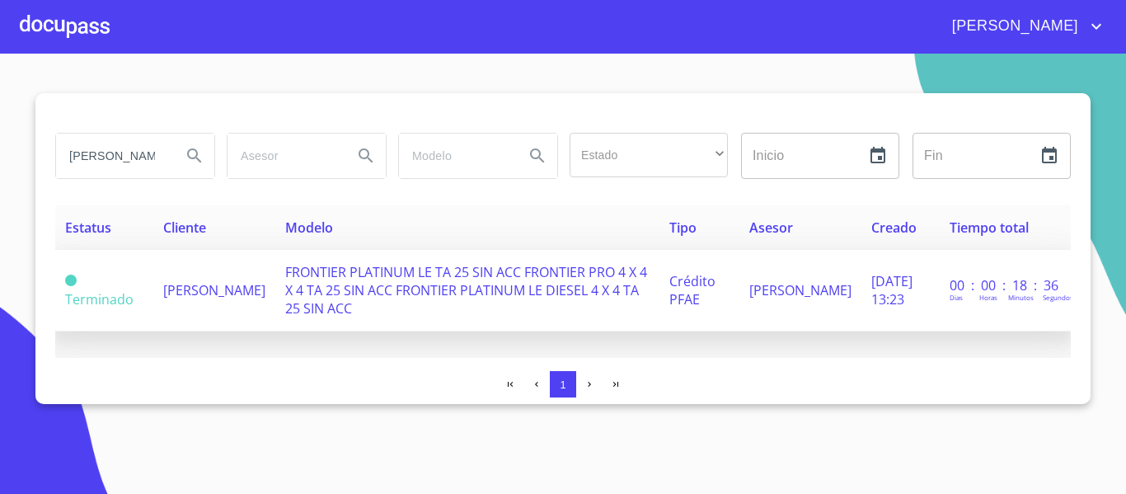
click at [285, 265] on td "FRONTIER PLATINUM LE TA 25 SIN ACC FRONTIER PRO 4 X 4 X 4 TA 25 SIN ACC FRONTIE…" at bounding box center [467, 291] width 384 height 82
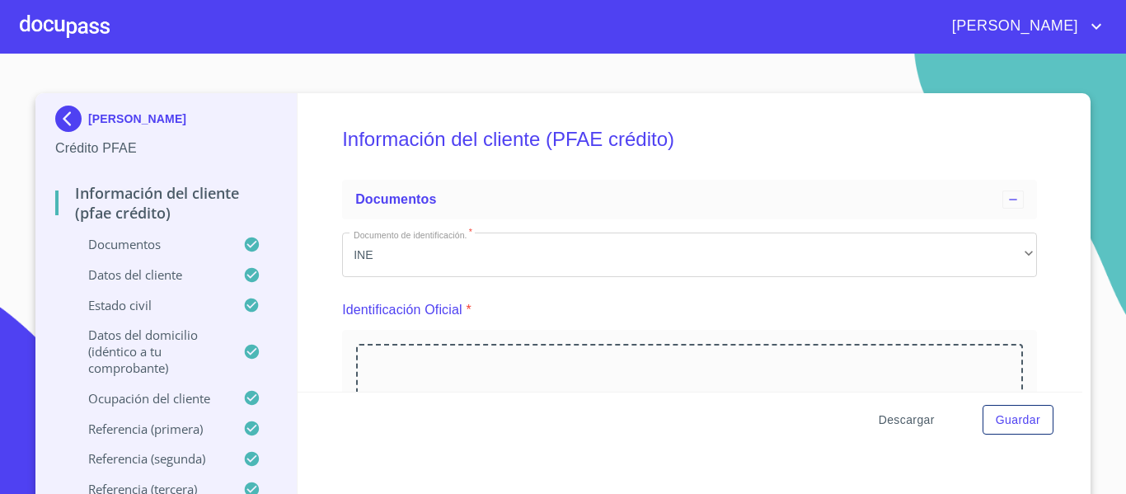
click at [904, 422] on span "Descargar" at bounding box center [907, 420] width 56 height 21
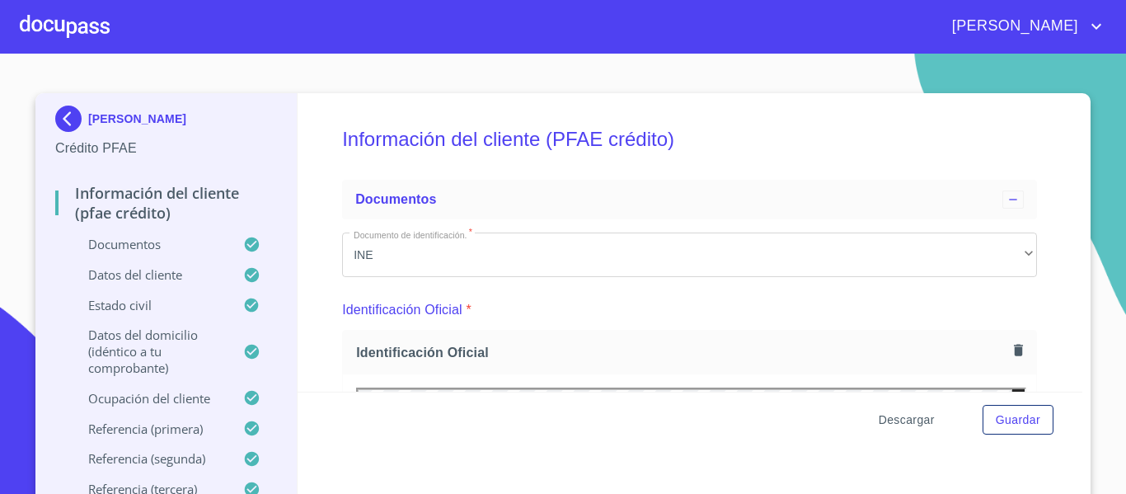
click at [888, 416] on span "Descargar" at bounding box center [907, 420] width 56 height 21
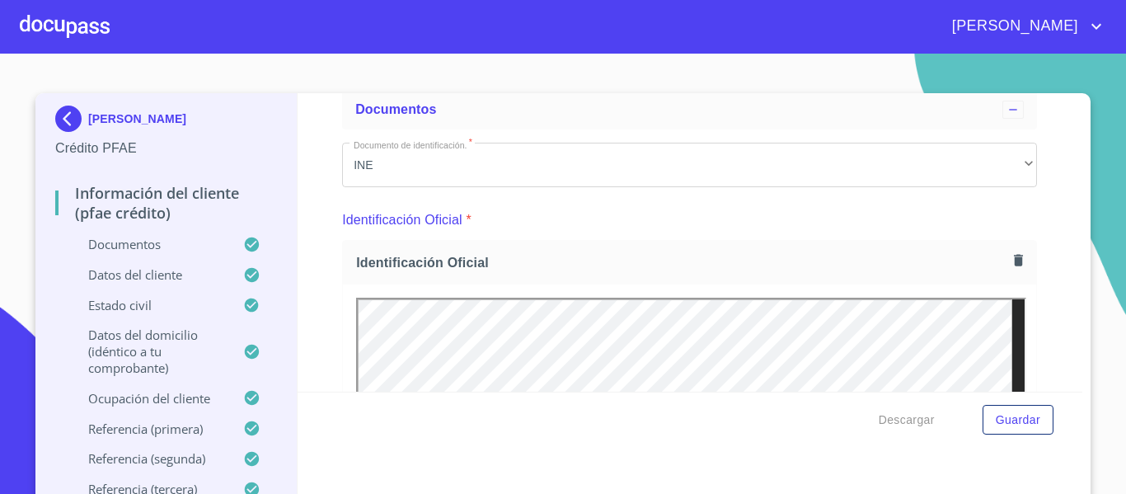
scroll to position [247, 0]
